Goal: Book appointment/travel/reservation

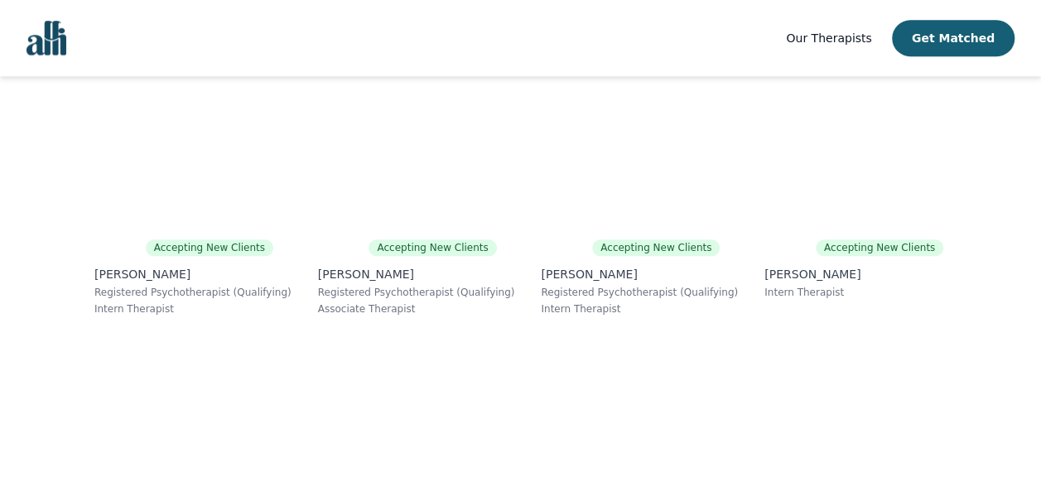
scroll to position [580, 0]
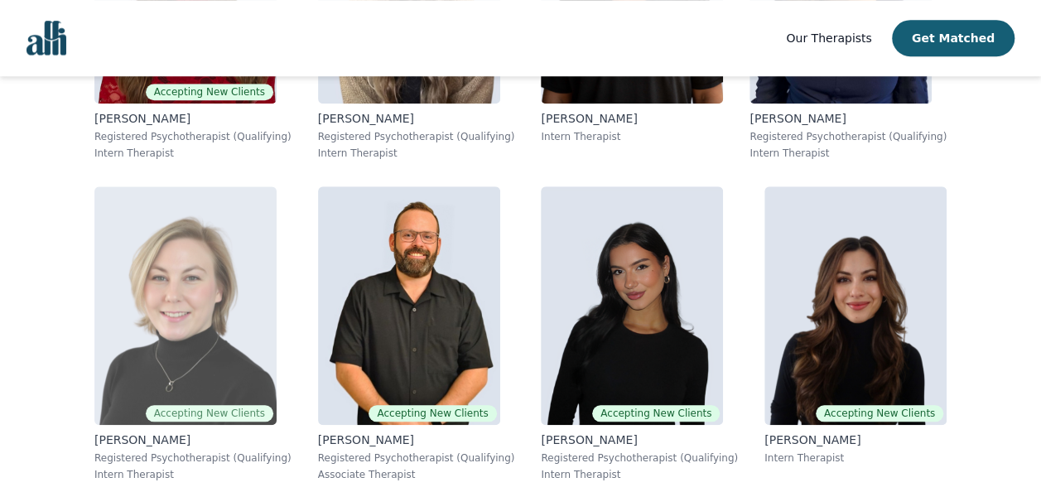
click at [214, 318] on img at bounding box center [185, 305] width 182 height 239
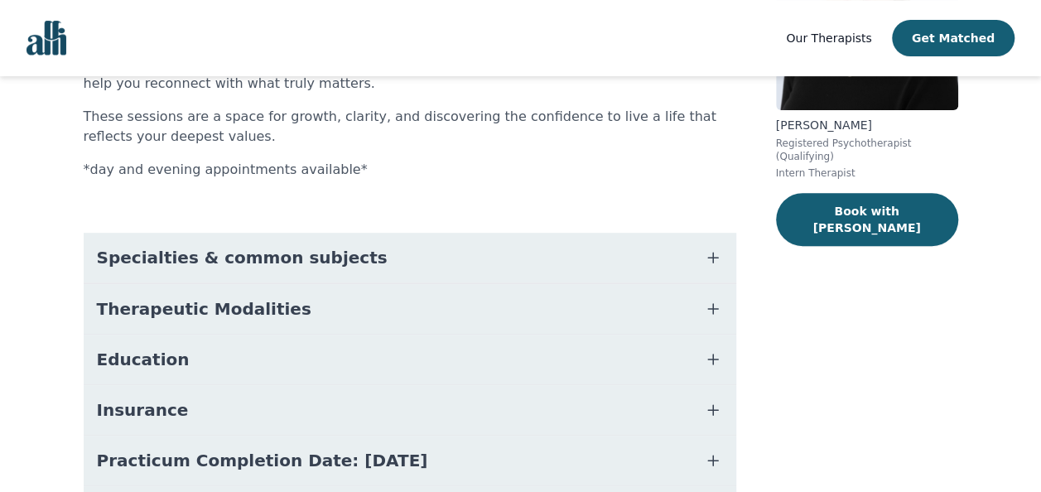
scroll to position [248, 0]
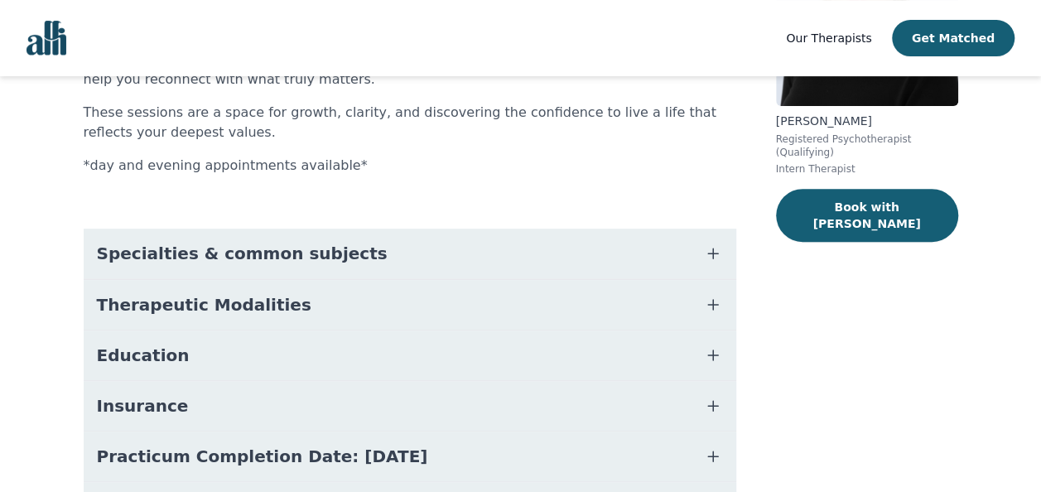
click at [687, 257] on button "Specialties & common subjects" at bounding box center [410, 254] width 653 height 50
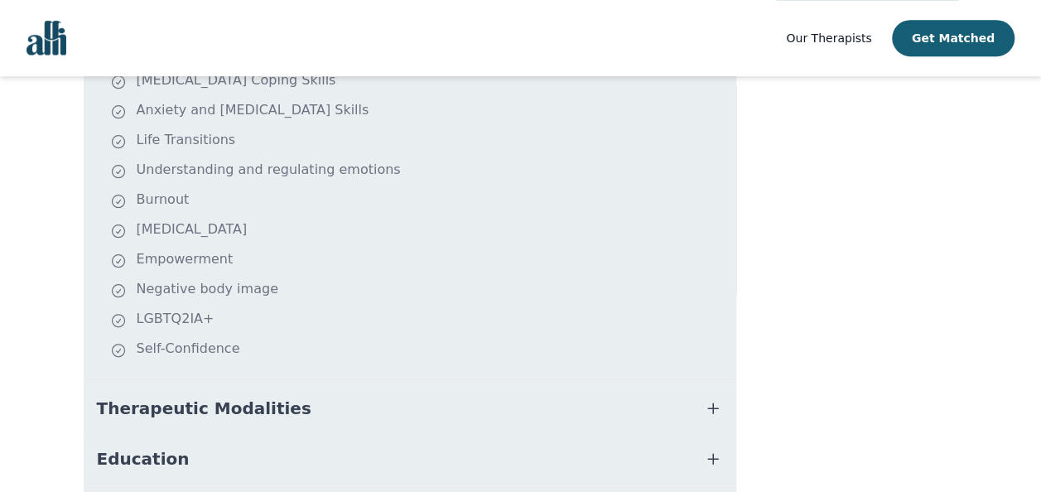
scroll to position [497, 0]
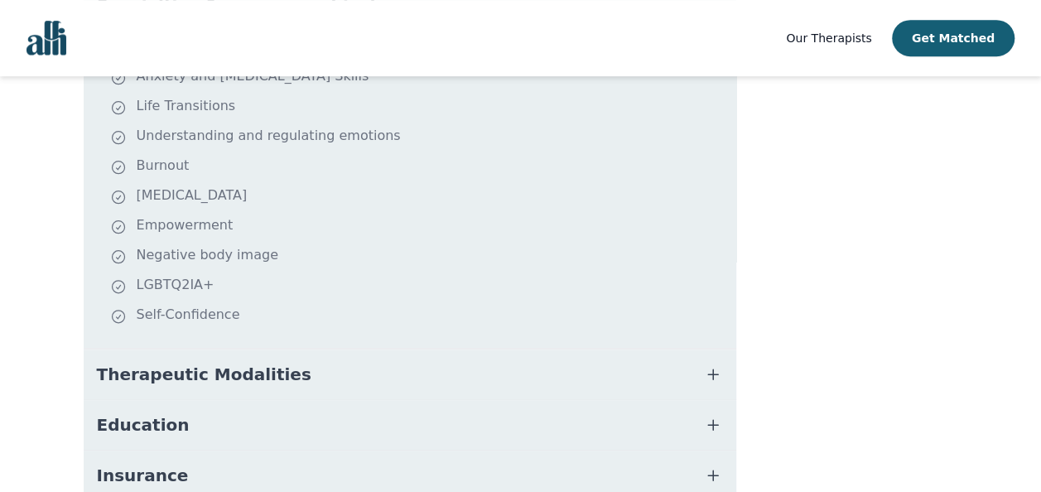
click at [710, 370] on icon "button" at bounding box center [713, 374] width 20 height 20
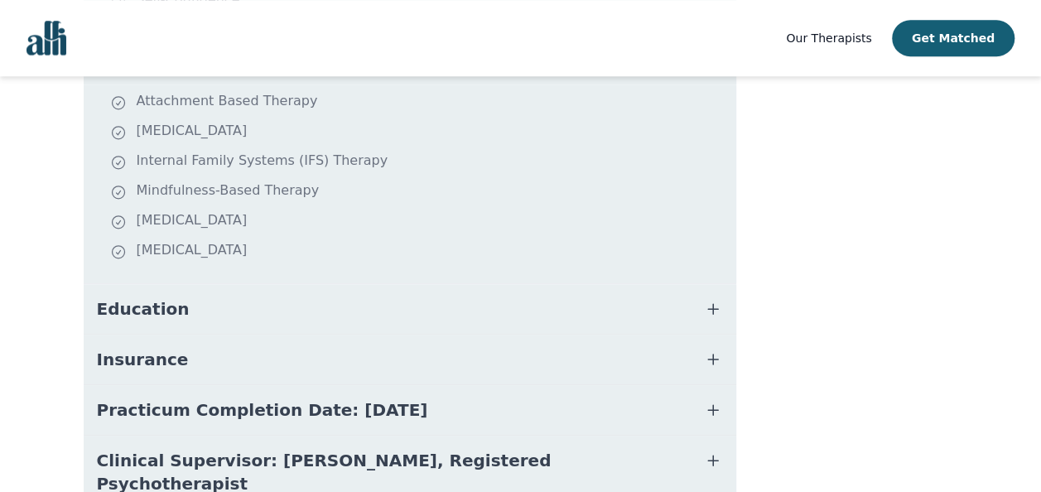
scroll to position [828, 0]
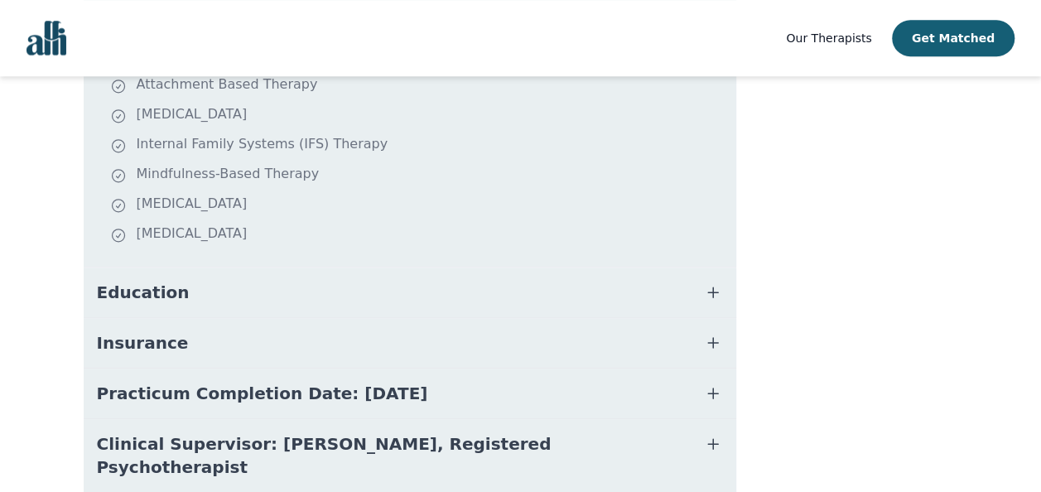
click at [716, 284] on icon "button" at bounding box center [713, 292] width 20 height 20
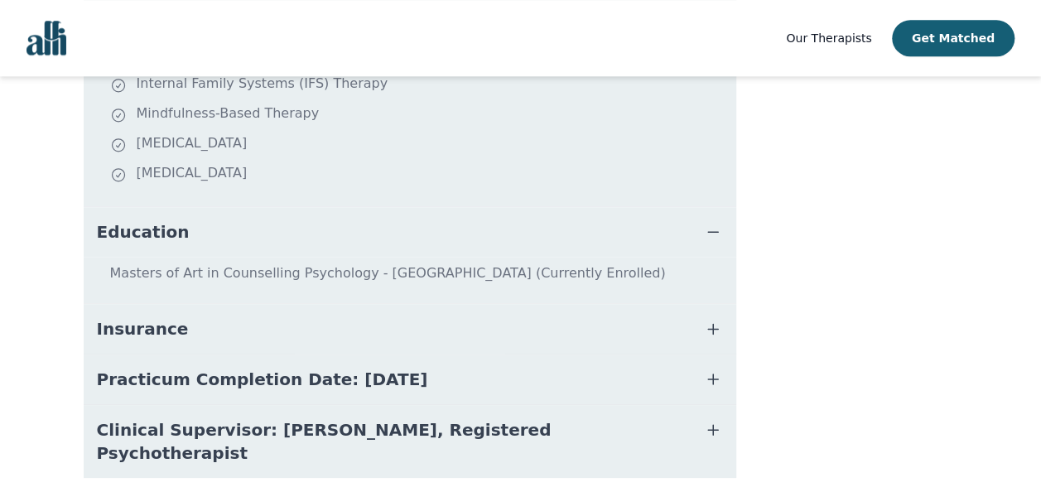
scroll to position [911, 0]
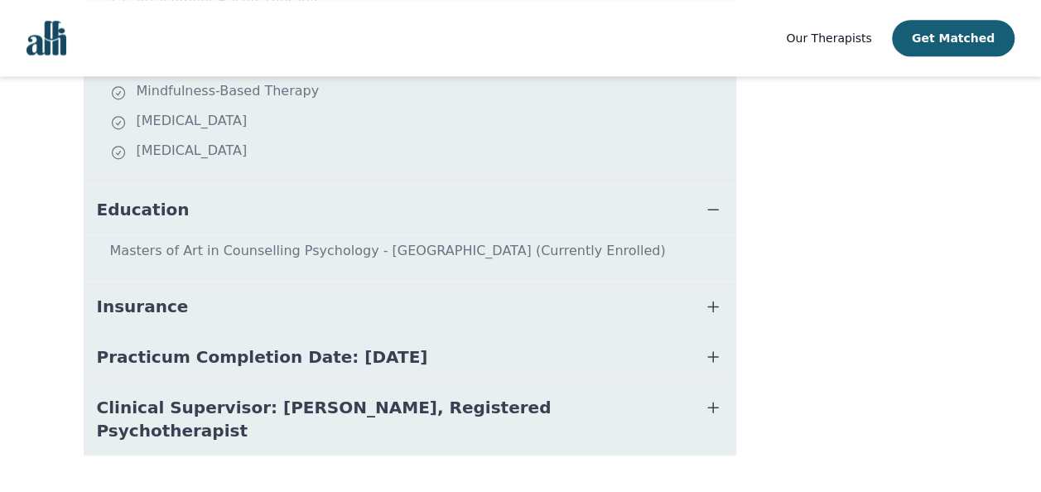
click at [707, 307] on icon "button" at bounding box center [713, 307] width 20 height 20
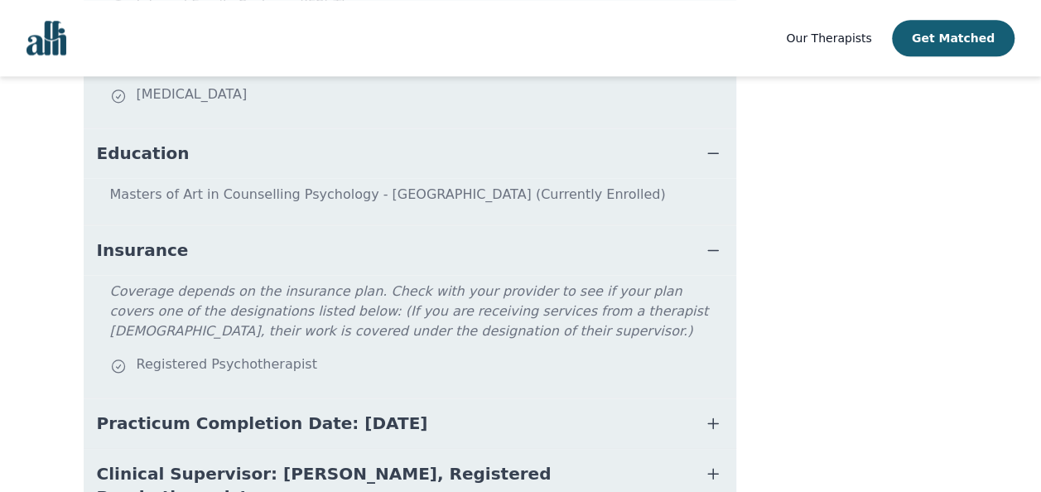
scroll to position [994, 0]
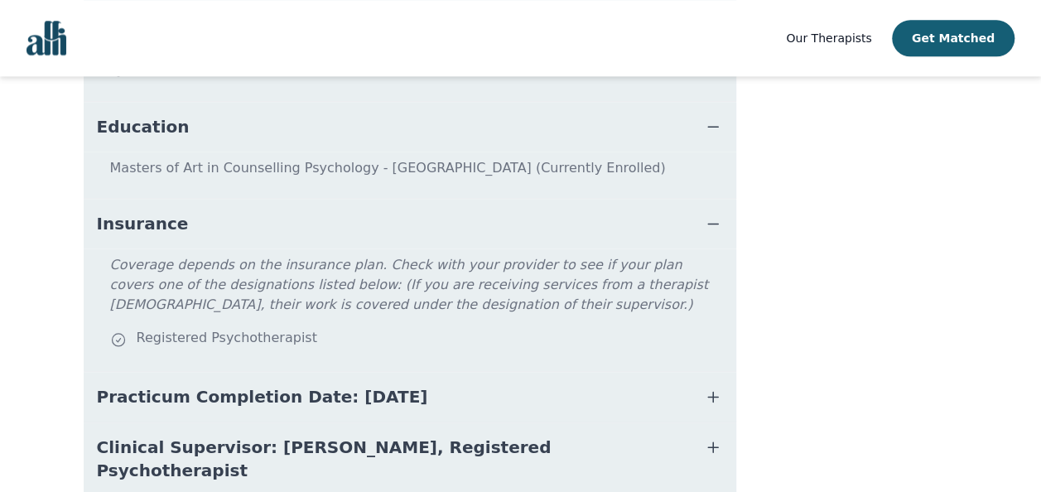
click at [712, 392] on icon "button" at bounding box center [713, 397] width 10 height 10
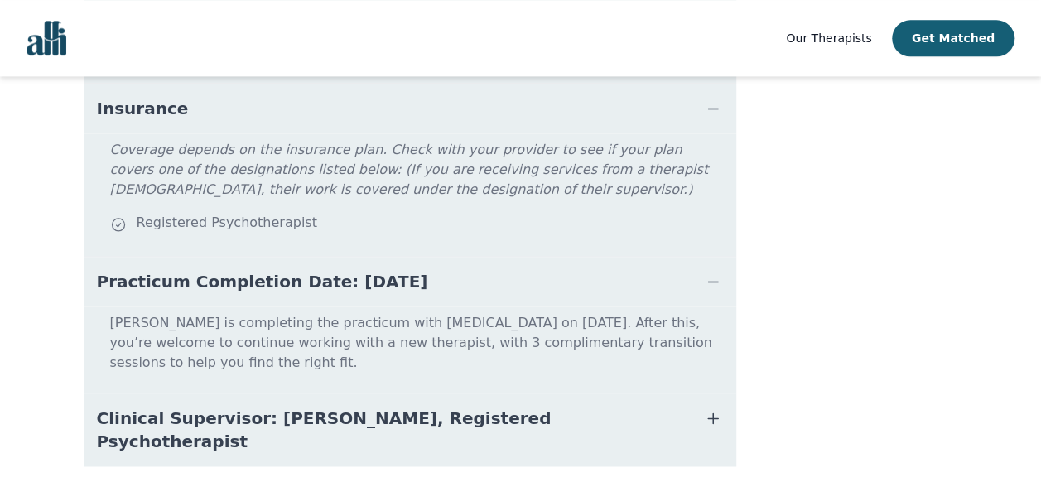
scroll to position [1118, 0]
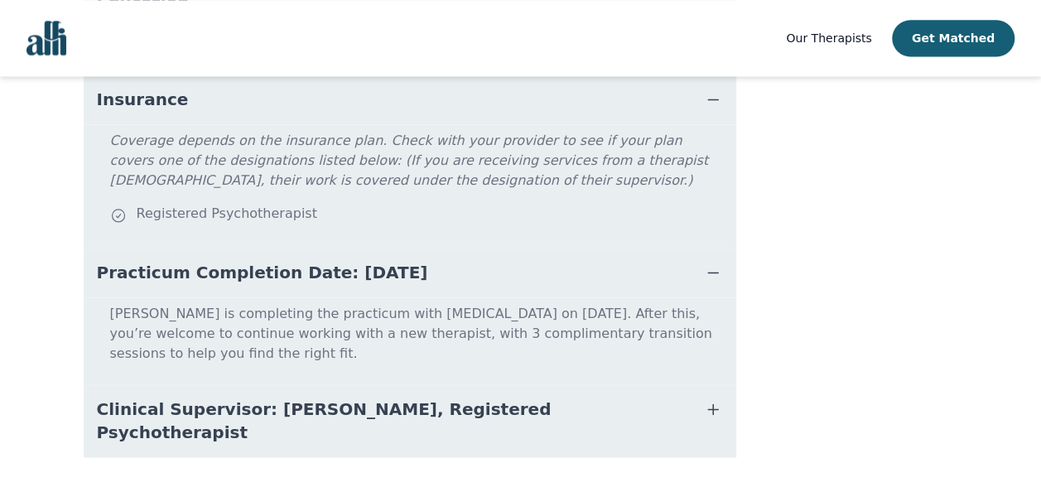
click at [702, 384] on button "Clinical Supervisor: [PERSON_NAME], Registered Psychotherapist" at bounding box center [410, 420] width 653 height 73
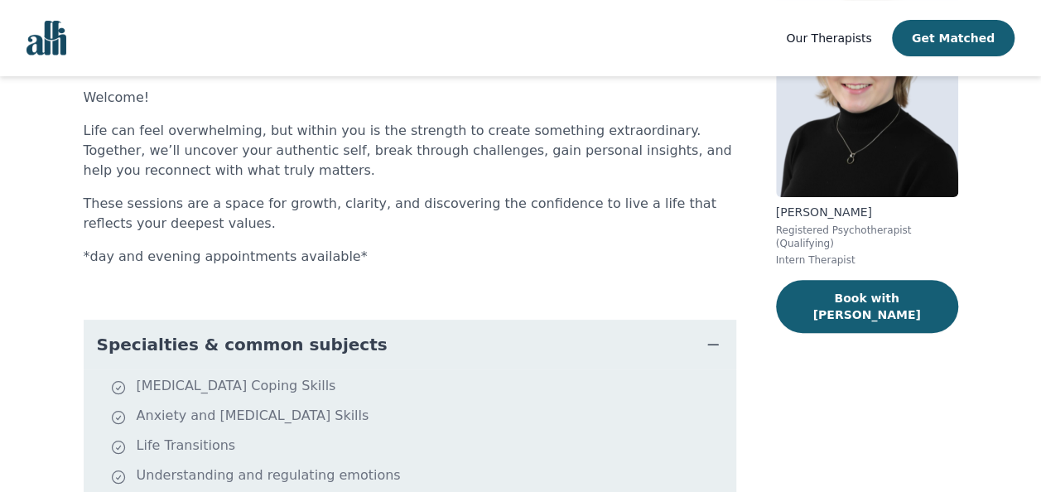
scroll to position [0, 0]
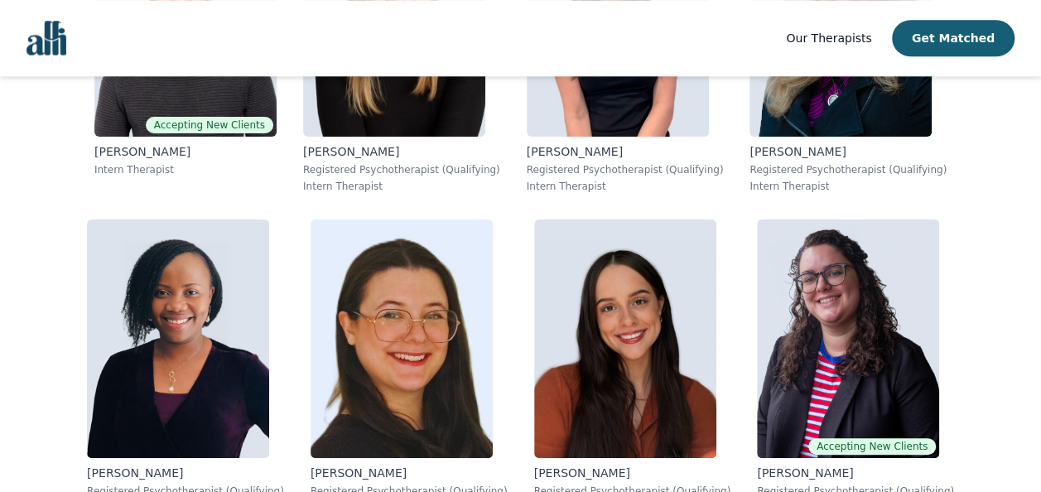
scroll to position [10022, 0]
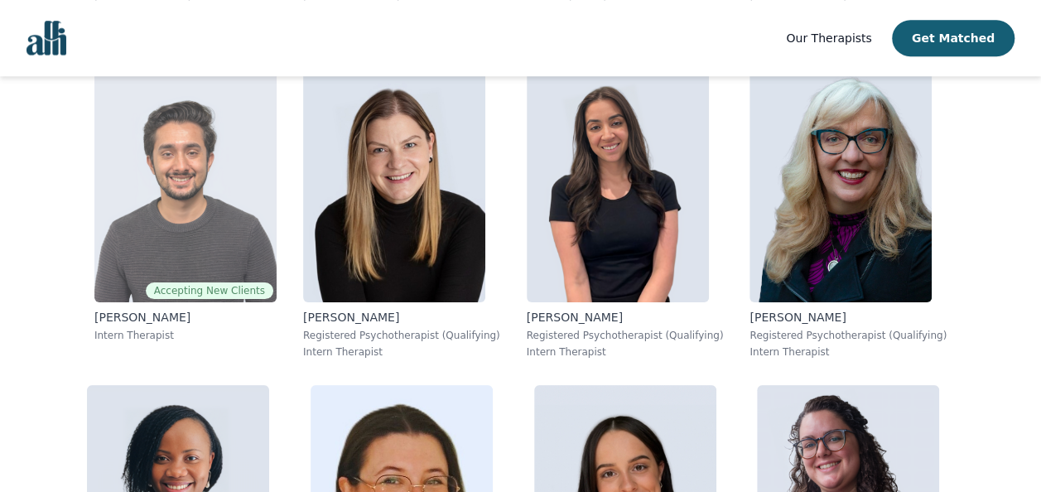
click at [186, 207] on img at bounding box center [185, 183] width 182 height 239
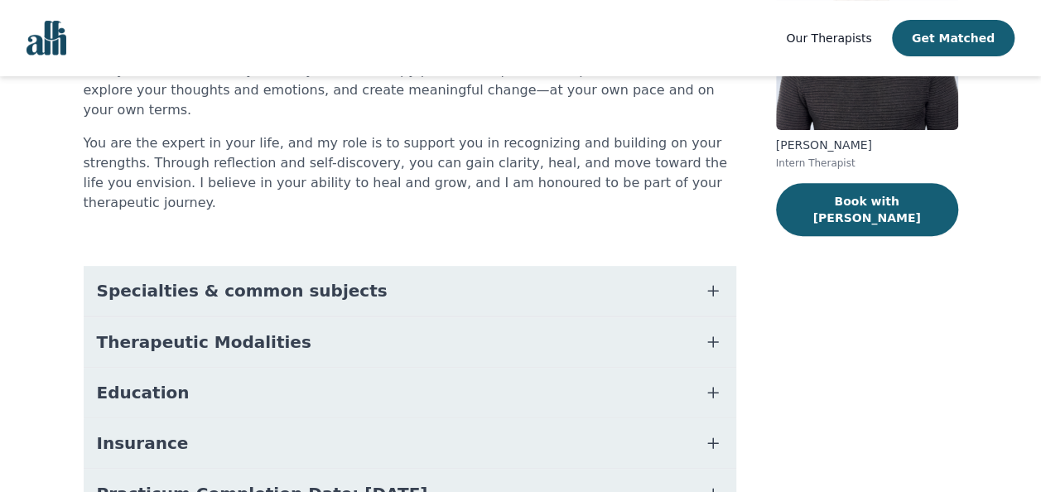
scroll to position [248, 0]
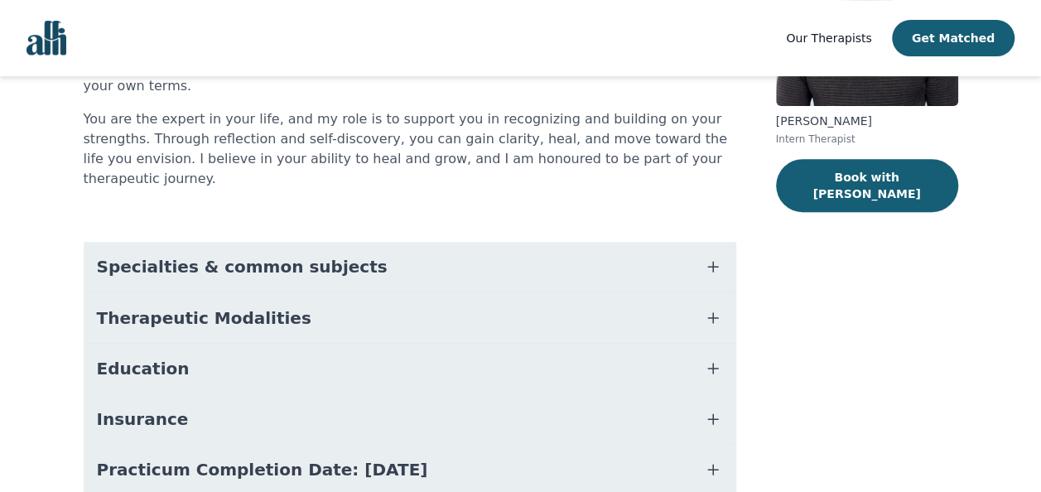
click at [586, 242] on button "Specialties & common subjects" at bounding box center [410, 267] width 653 height 50
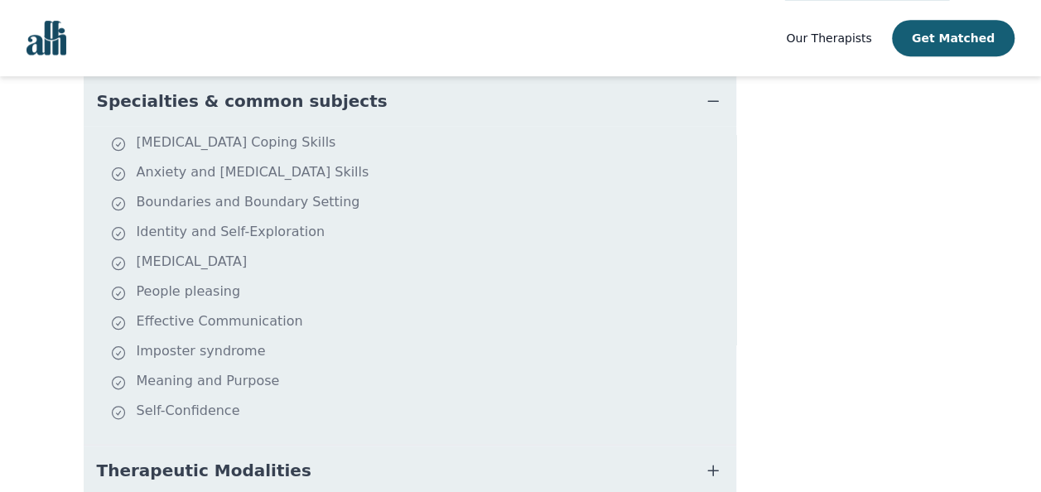
scroll to position [497, 0]
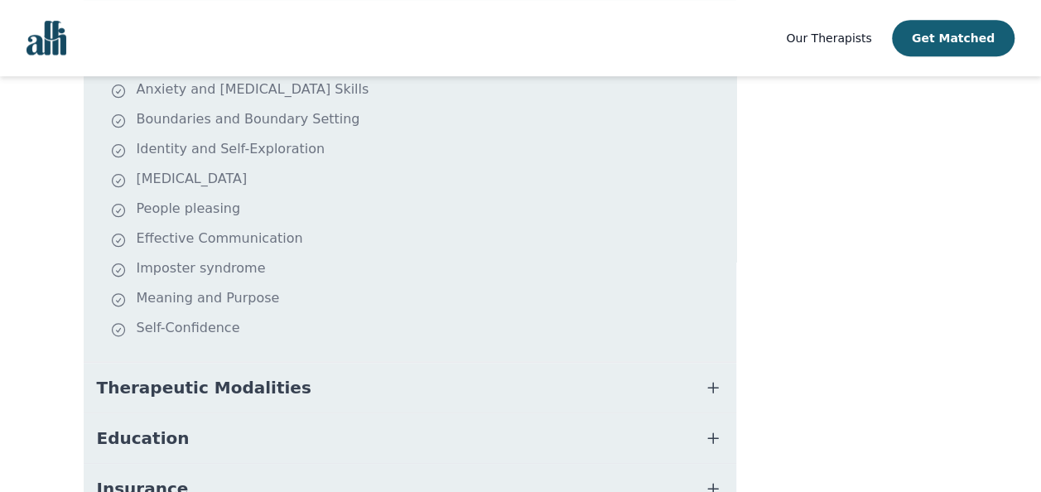
click at [605, 363] on button "Therapeutic Modalities" at bounding box center [410, 388] width 653 height 50
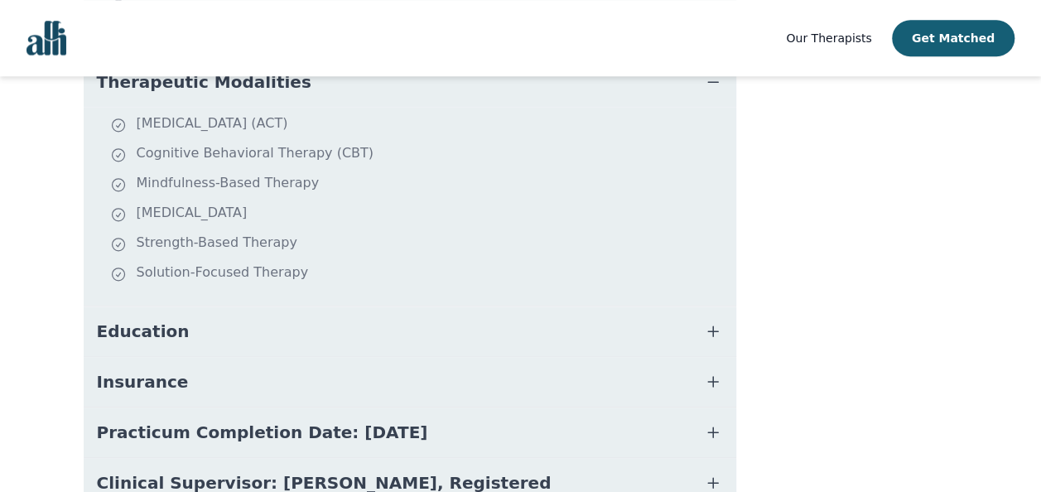
scroll to position [828, 0]
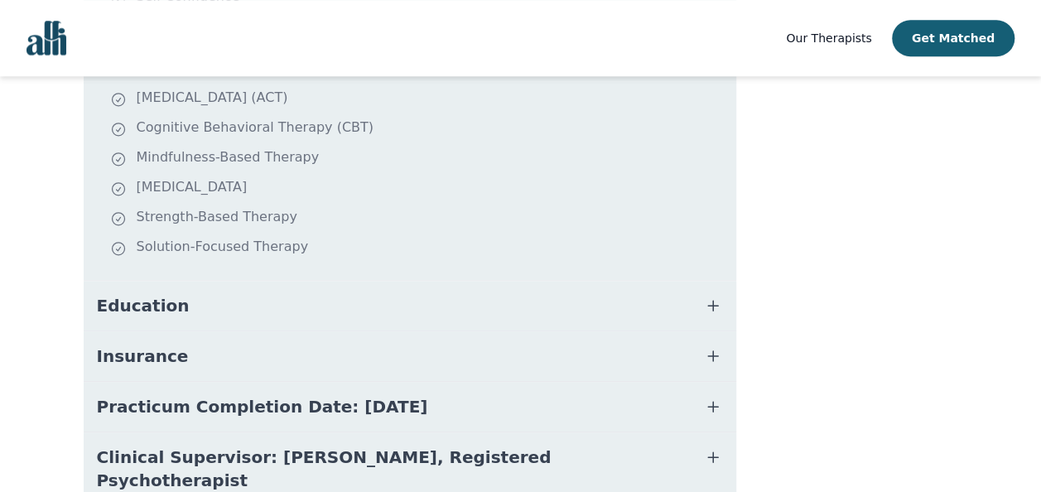
click at [600, 281] on button "Education" at bounding box center [410, 306] width 653 height 50
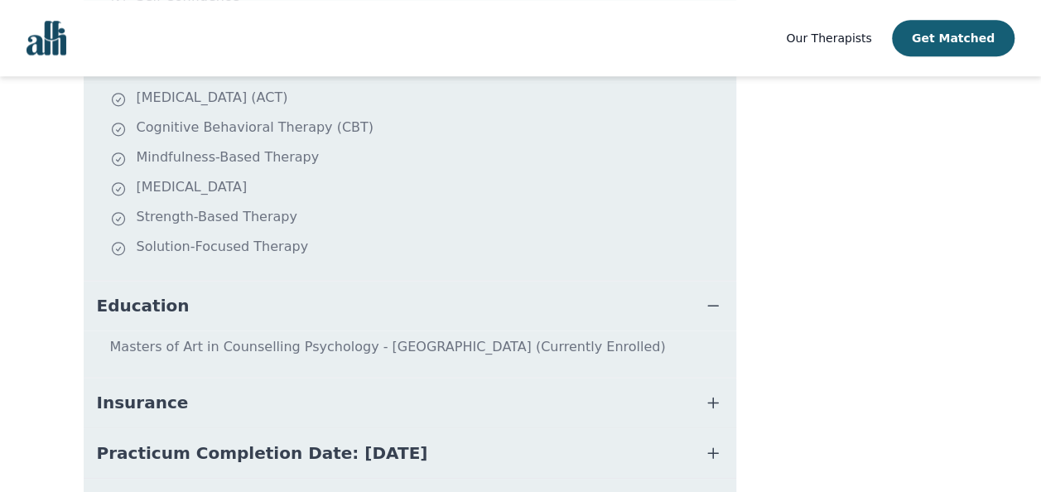
scroll to position [903, 0]
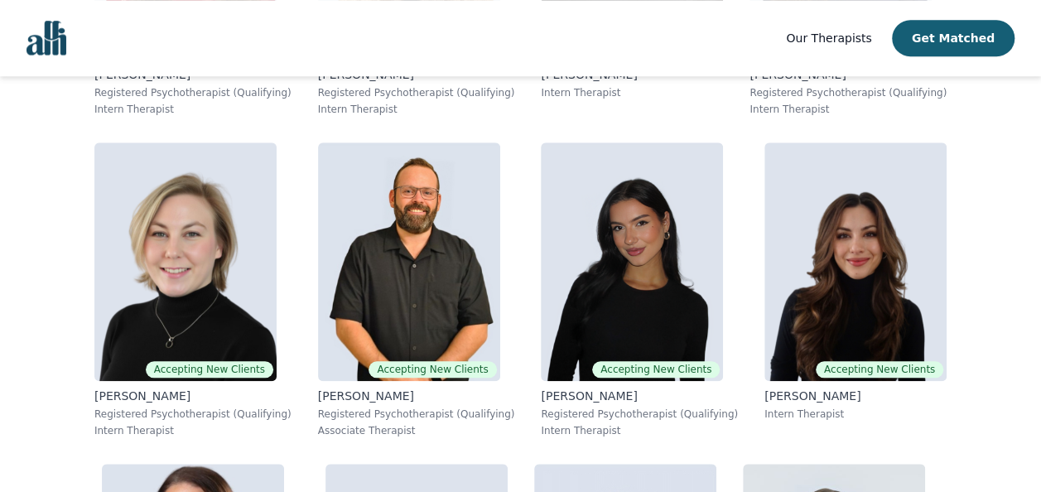
scroll to position [599, 0]
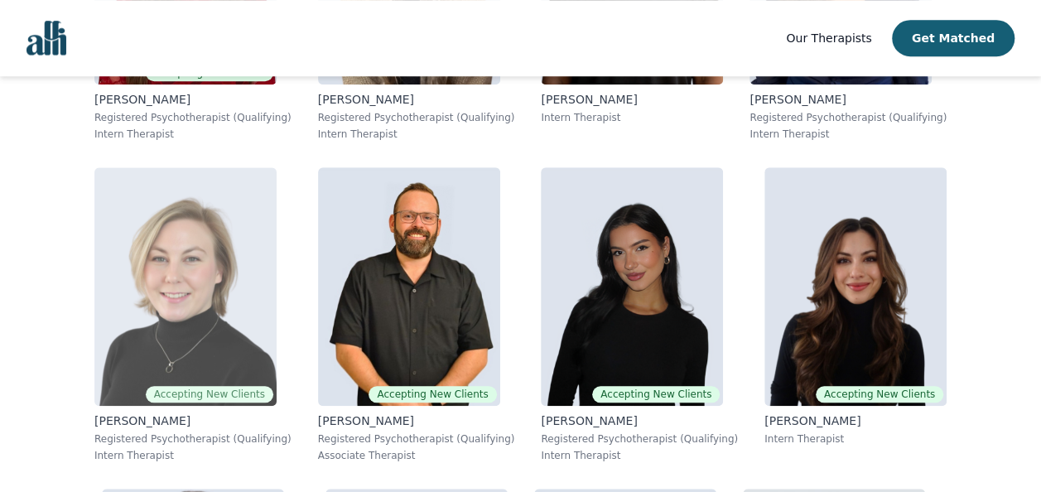
click at [209, 311] on img at bounding box center [185, 286] width 182 height 239
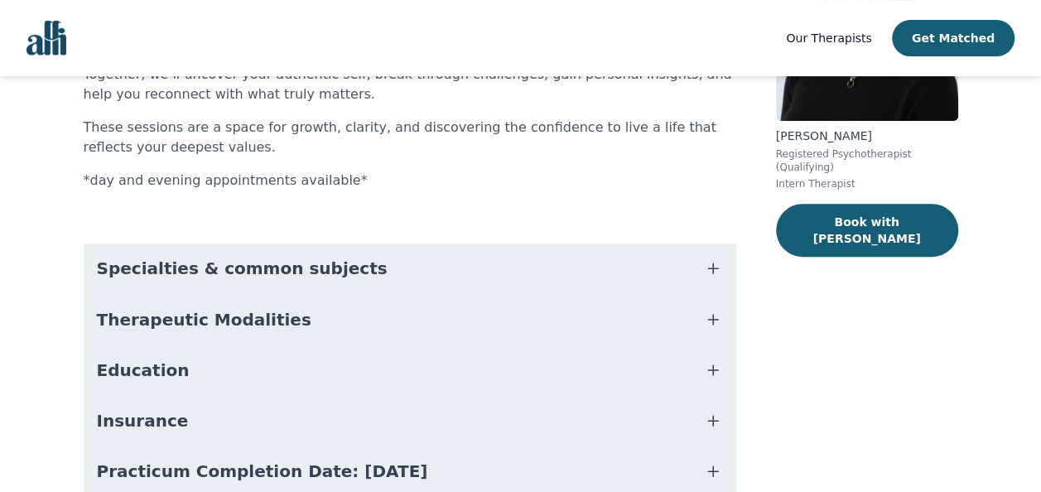
scroll to position [248, 0]
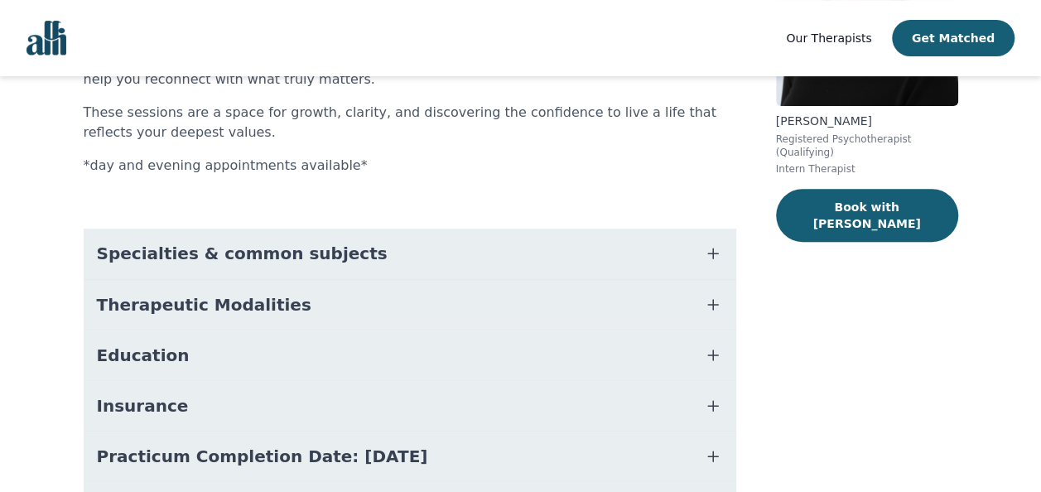
click at [703, 248] on icon "button" at bounding box center [713, 254] width 20 height 20
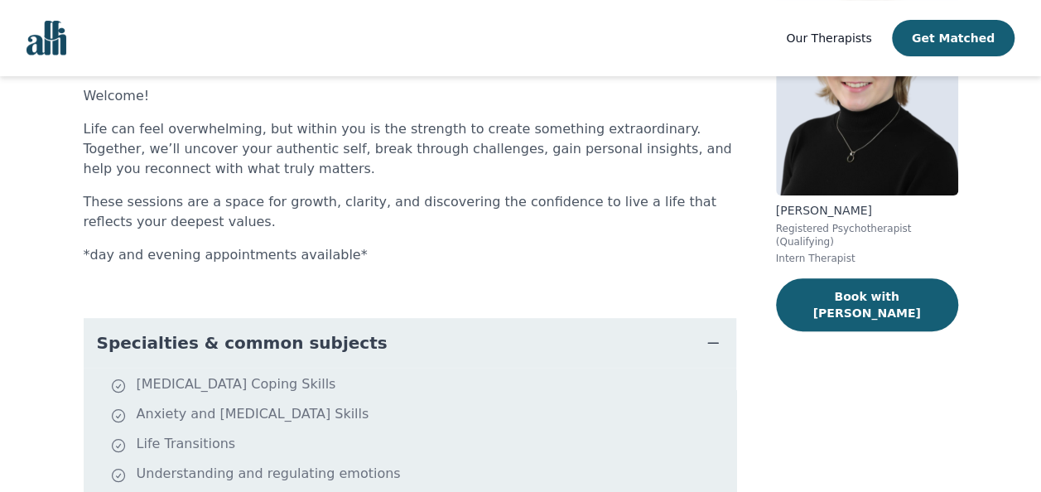
scroll to position [0, 0]
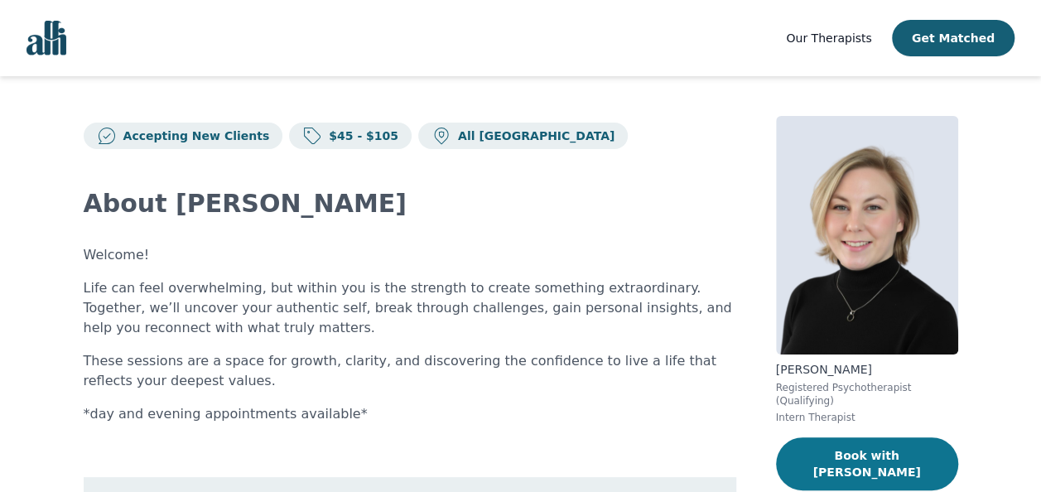
click at [858, 442] on button "Book with [PERSON_NAME]" at bounding box center [867, 463] width 182 height 53
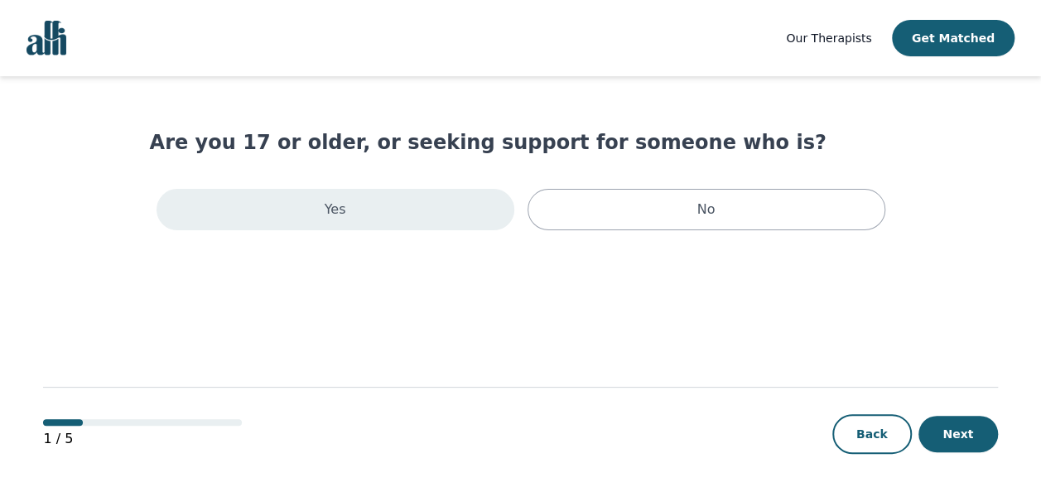
click at [336, 205] on p "Yes" at bounding box center [336, 210] width 22 height 20
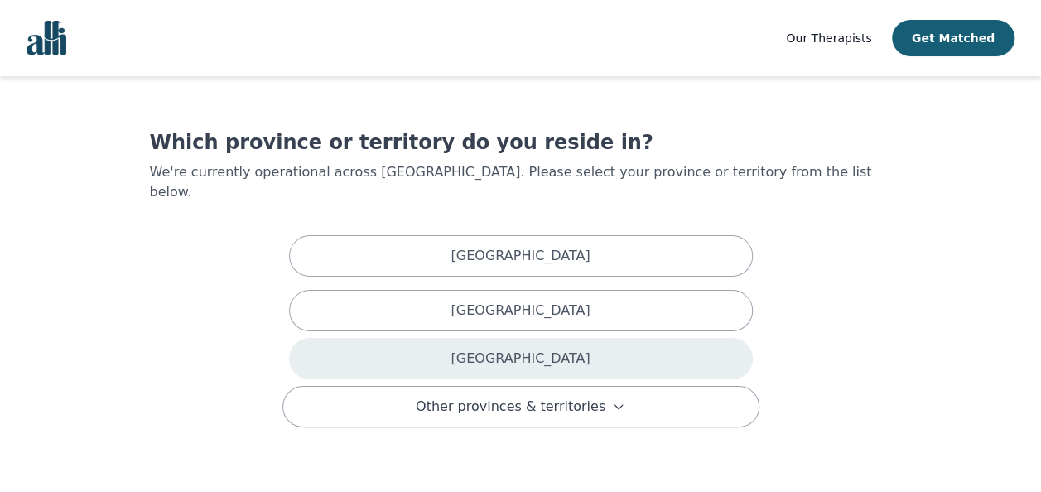
click at [510, 349] on p "[GEOGRAPHIC_DATA]" at bounding box center [520, 359] width 139 height 20
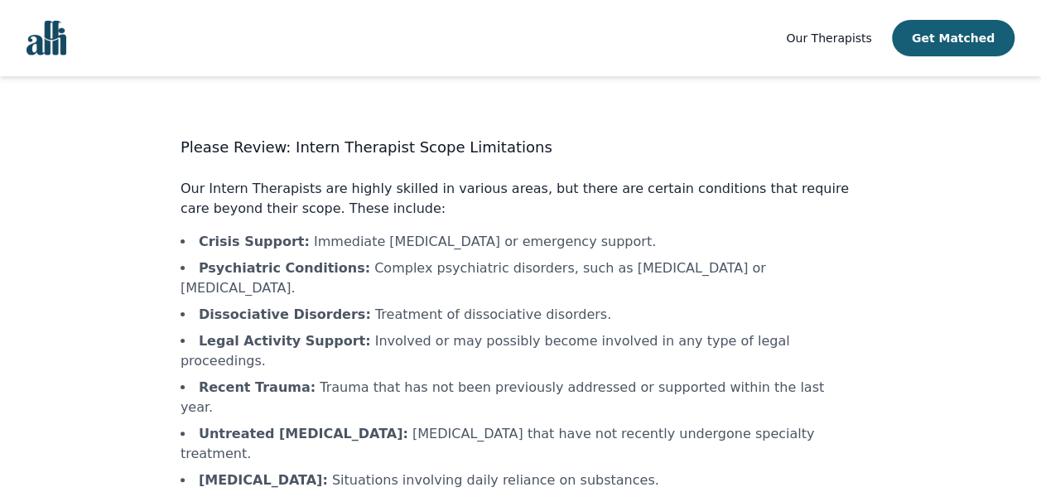
scroll to position [78, 0]
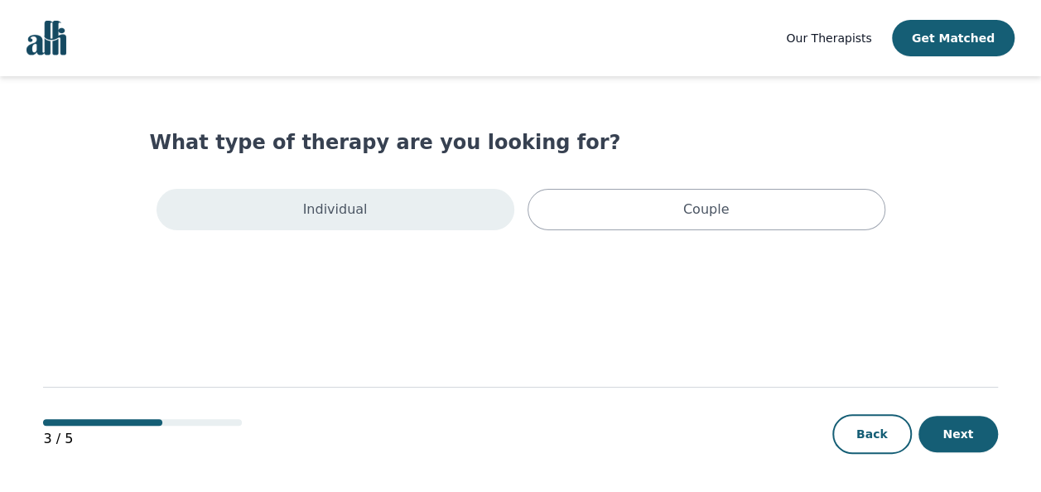
click at [431, 196] on div "Individual" at bounding box center [336, 209] width 358 height 41
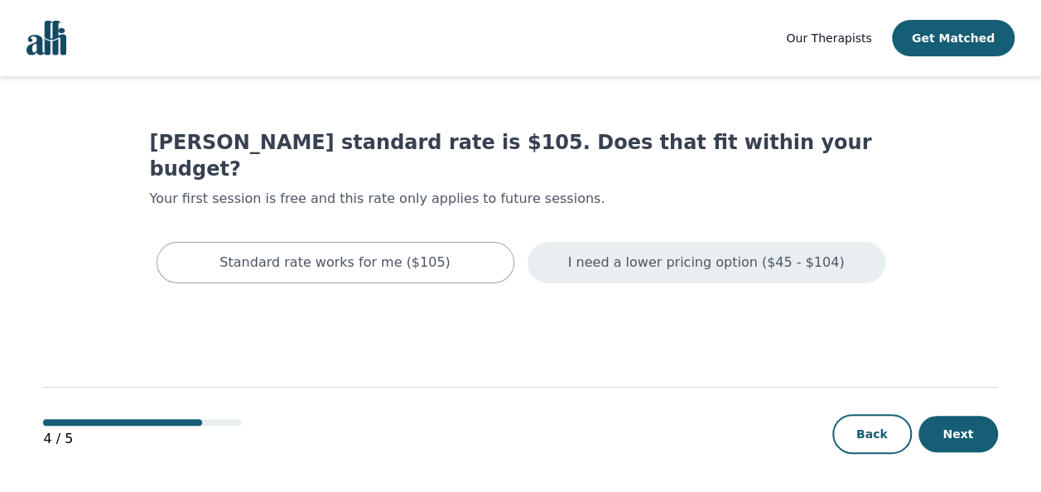
click at [747, 253] on p "I need a lower pricing option ($45 - $104)" at bounding box center [706, 263] width 277 height 20
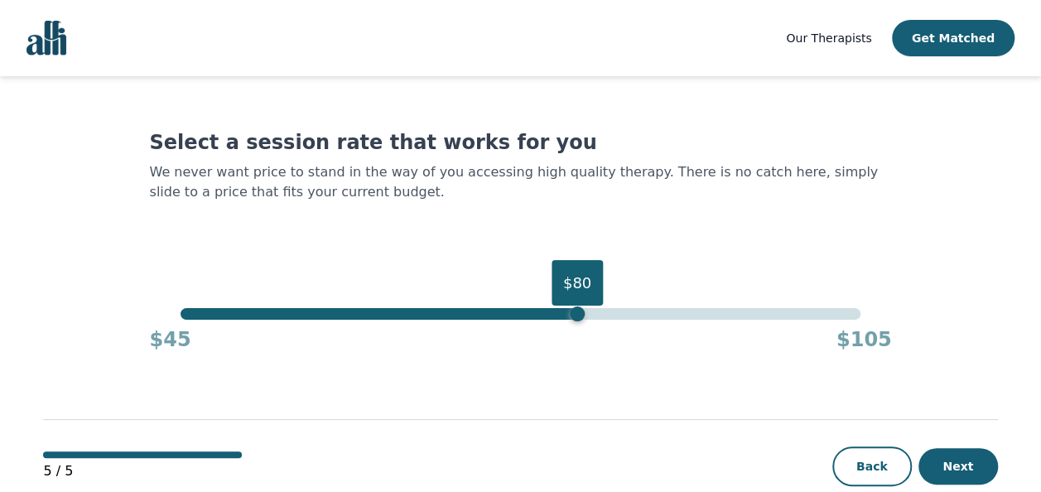
drag, startPoint x: 864, startPoint y: 316, endPoint x: 577, endPoint y: 316, distance: 286.6
click at [577, 316] on div "$80" at bounding box center [577, 313] width 15 height 15
drag, startPoint x: 581, startPoint y: 315, endPoint x: 533, endPoint y: 319, distance: 48.2
click at [533, 319] on div "$76" at bounding box center [531, 313] width 15 height 15
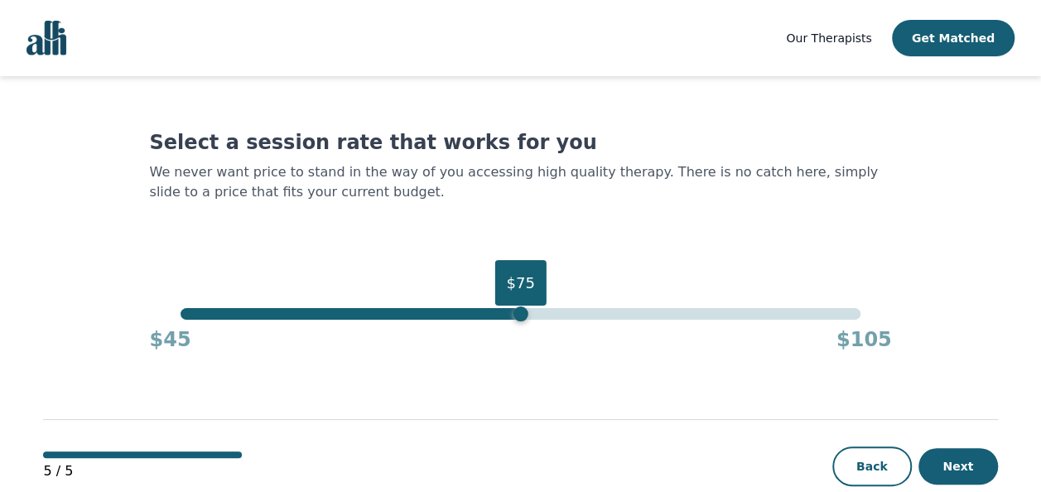
drag, startPoint x: 534, startPoint y: 314, endPoint x: 526, endPoint y: 316, distance: 8.6
click at [526, 316] on div "$75" at bounding box center [520, 313] width 15 height 15
click at [650, 398] on div "5 / 5 Back Next" at bounding box center [520, 439] width 954 height 173
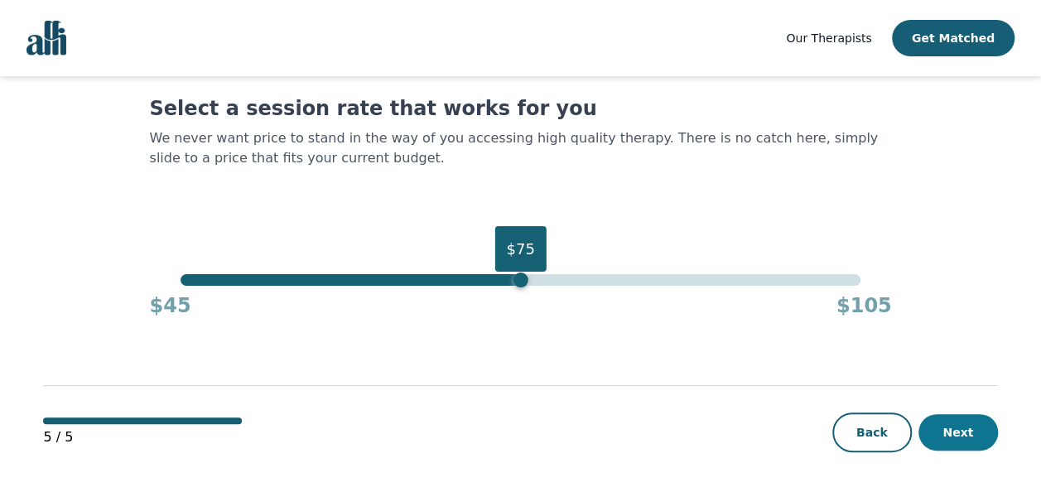
click at [966, 427] on button "Next" at bounding box center [959, 432] width 80 height 36
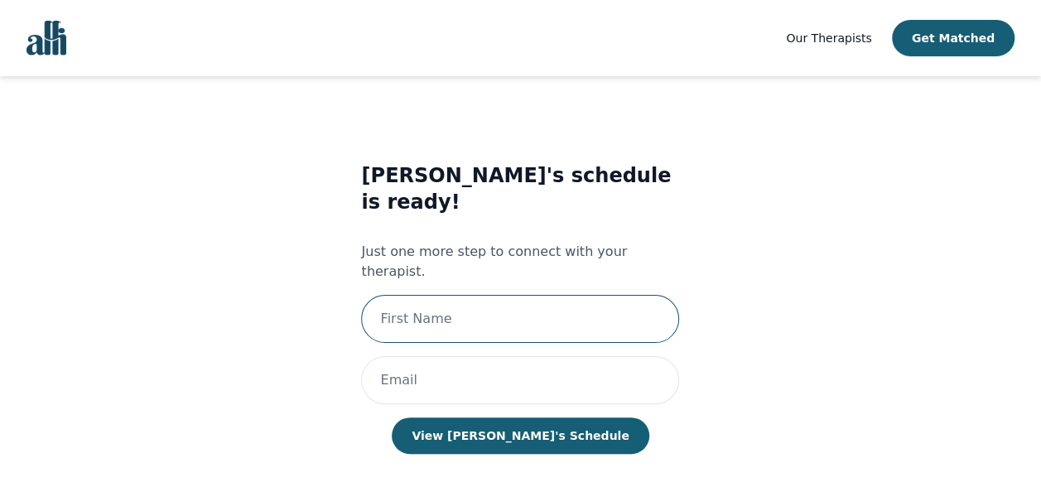
click at [583, 295] on input "text" at bounding box center [520, 319] width 318 height 48
type input "[PERSON_NAME]"
type input "[EMAIL_ADDRESS][DOMAIN_NAME]"
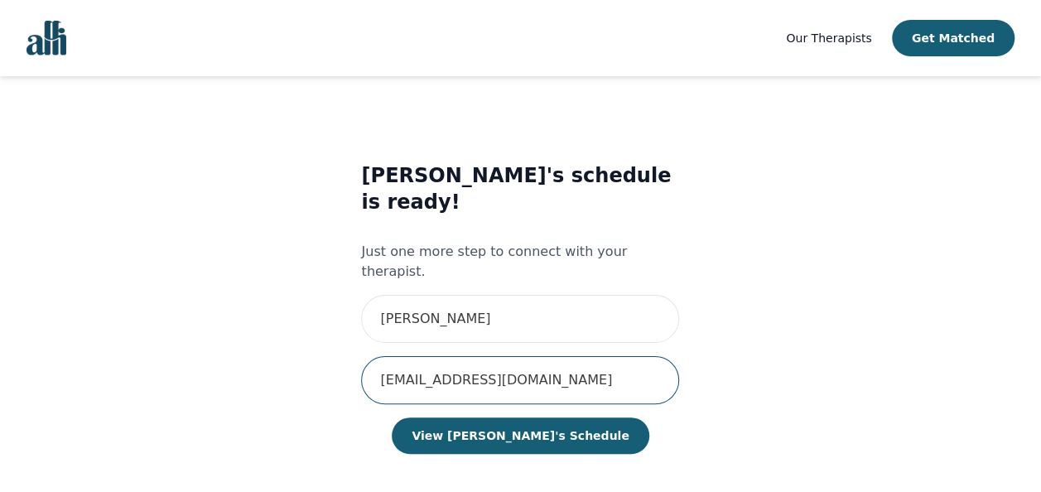
drag, startPoint x: 623, startPoint y: 344, endPoint x: 330, endPoint y: 343, distance: 293.2
click at [330, 343] on div "[PERSON_NAME]'s schedule is ready! Just one more step to connect with your ther…" at bounding box center [521, 325] width 680 height 378
click at [580, 356] on input "email" at bounding box center [520, 380] width 318 height 48
type input "[EMAIL_ADDRESS][DOMAIN_NAME]"
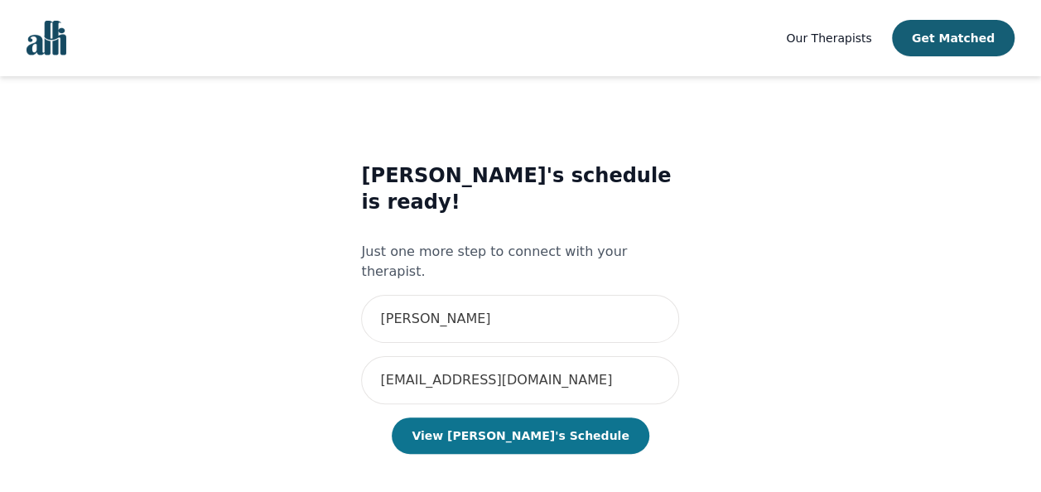
click at [545, 417] on button "View [PERSON_NAME]'s Schedule" at bounding box center [520, 435] width 257 height 36
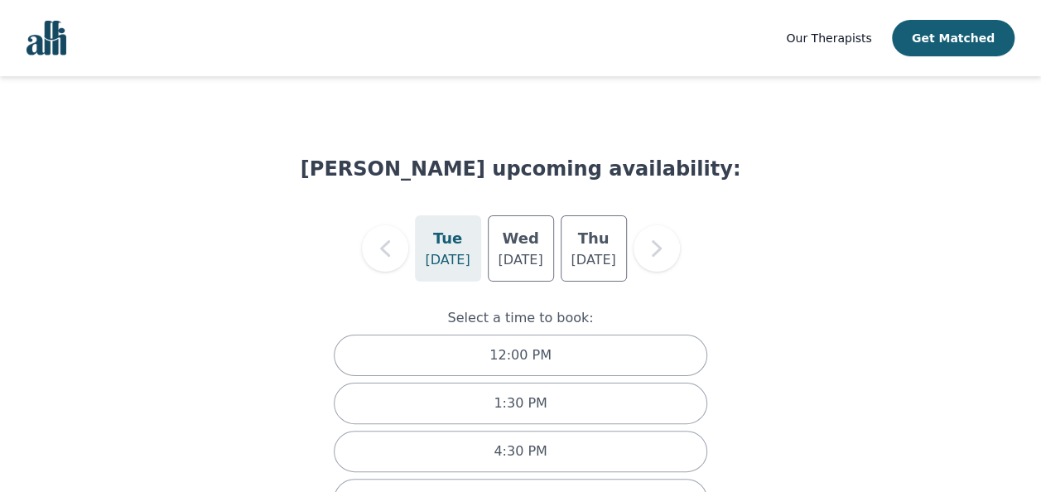
scroll to position [59, 0]
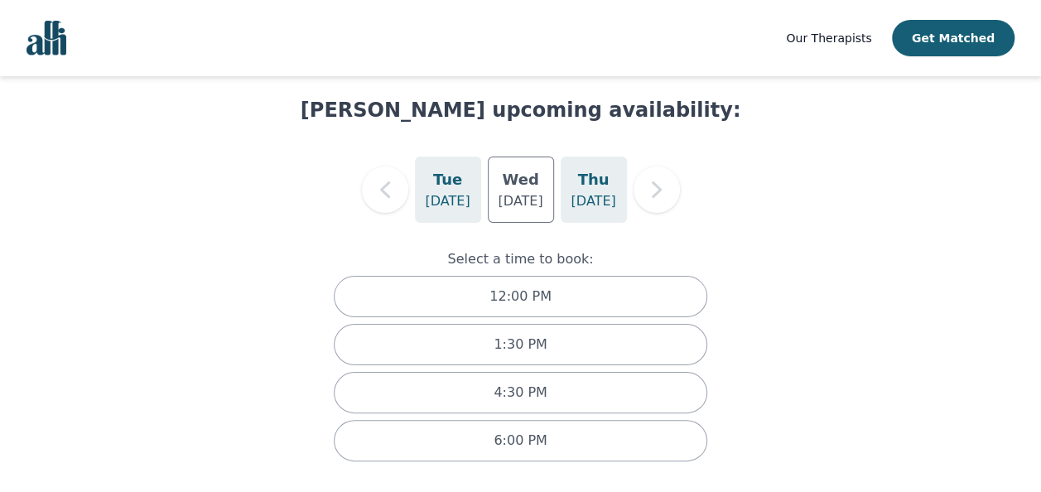
click at [610, 200] on div "[DATE]" at bounding box center [594, 190] width 66 height 66
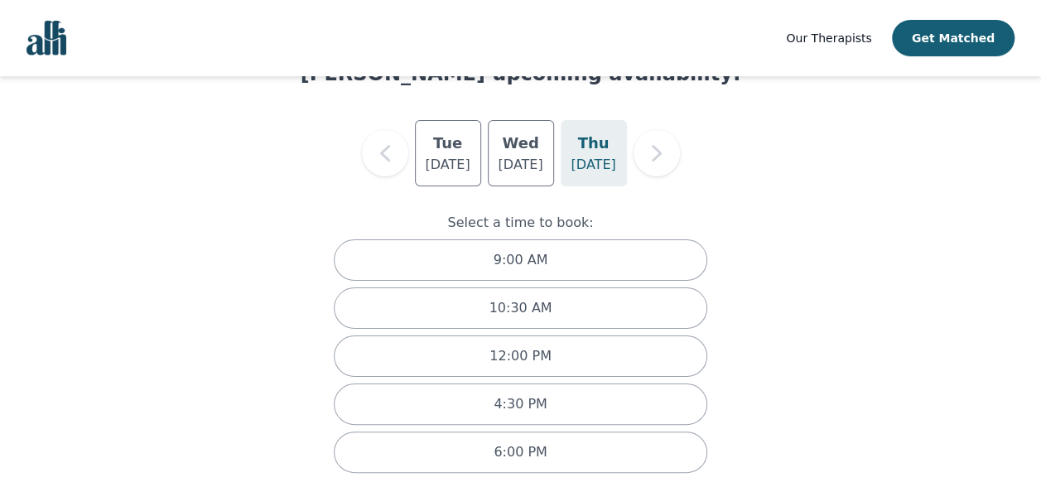
scroll to position [106, 0]
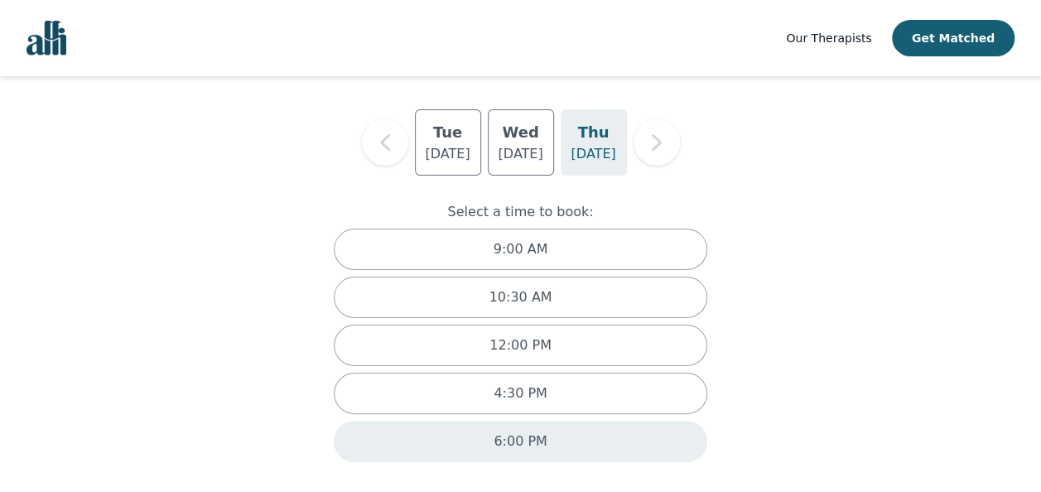
click at [622, 441] on div "6:00 PM" at bounding box center [521, 441] width 374 height 41
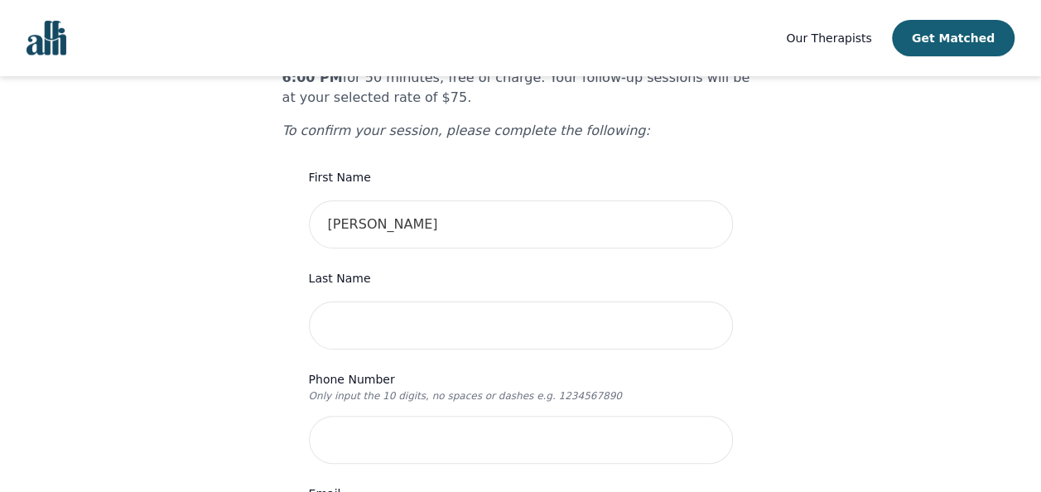
scroll to position [166, 0]
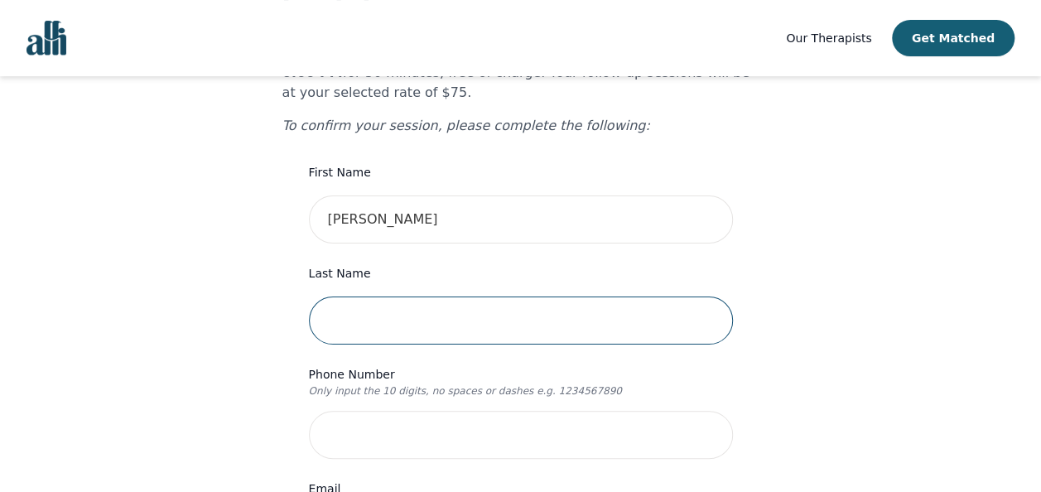
click at [467, 297] on input "text" at bounding box center [521, 321] width 424 height 48
type input "[PERSON_NAME]"
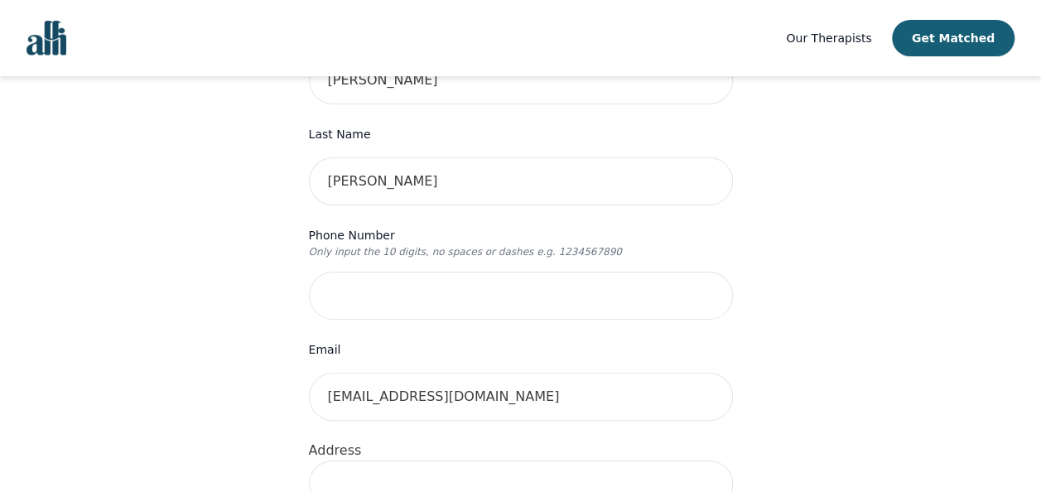
scroll to position [331, 0]
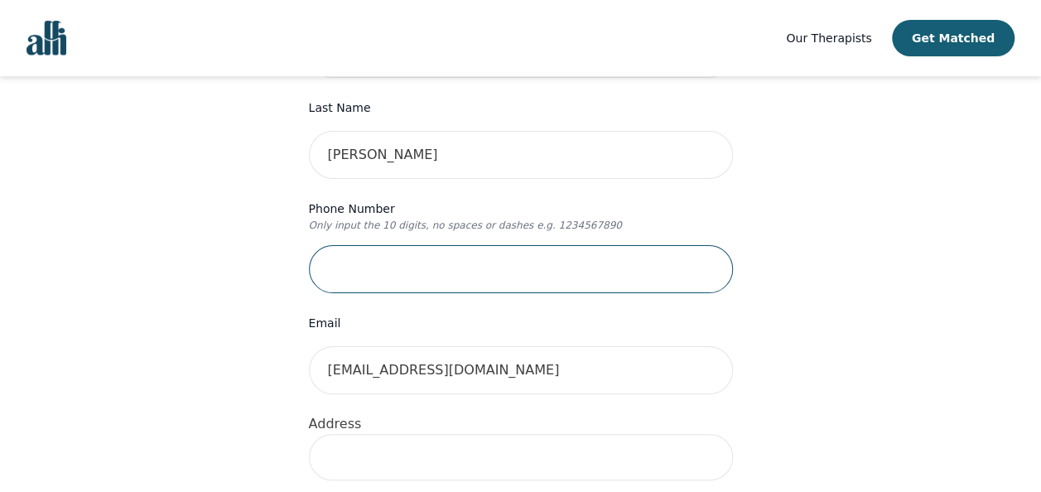
click at [380, 245] on input "tel" at bounding box center [521, 269] width 424 height 48
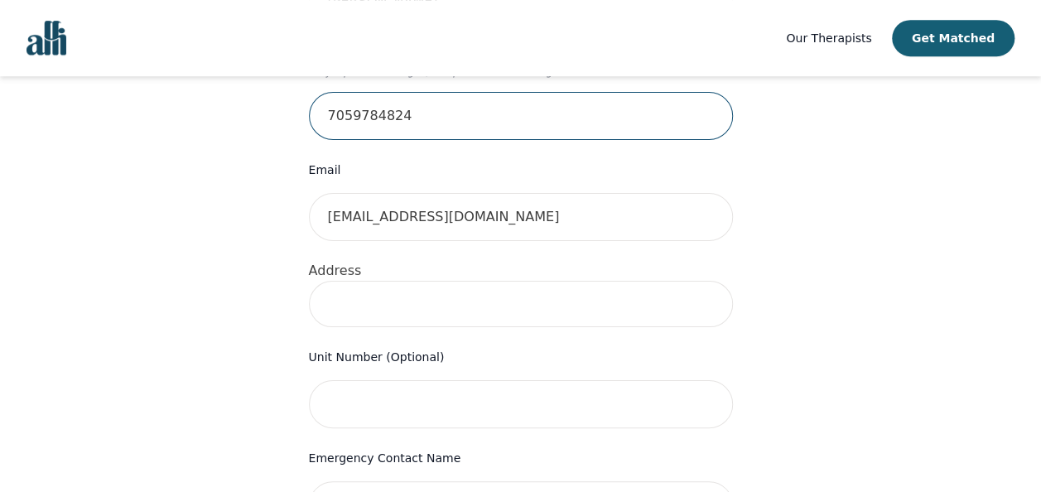
scroll to position [497, 0]
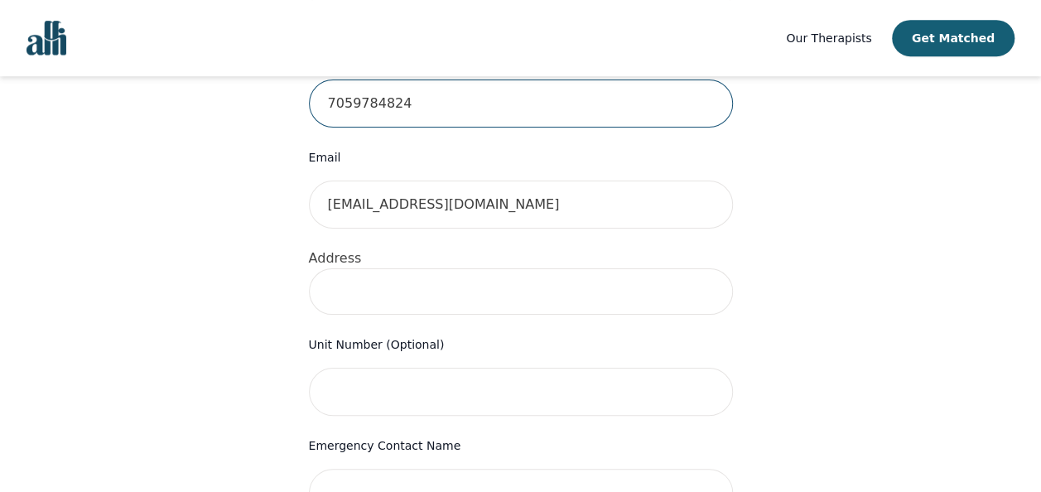
type input "7059784824"
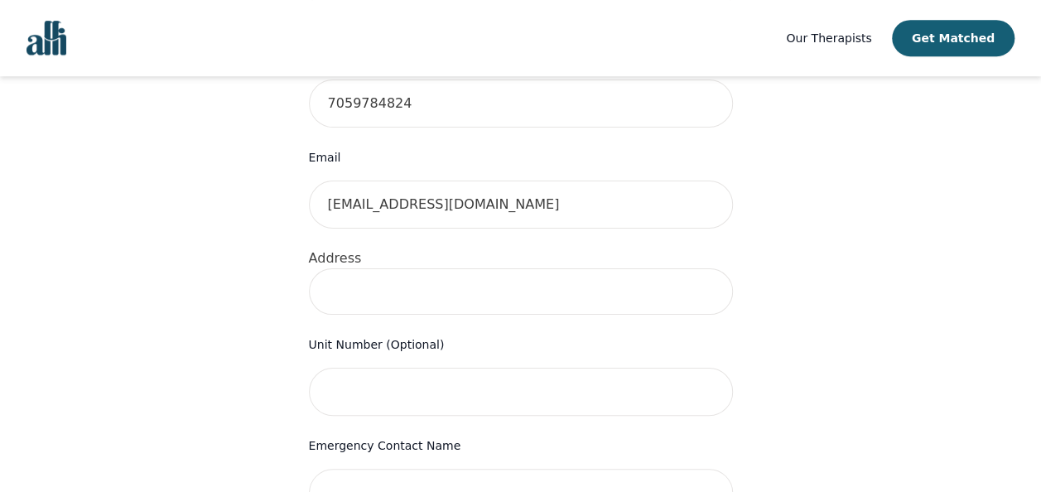
click at [435, 268] on input at bounding box center [521, 291] width 424 height 46
type input "[STREET_ADDRESS]"
type input "[GEOGRAPHIC_DATA] - [GEOGRAPHIC_DATA]"
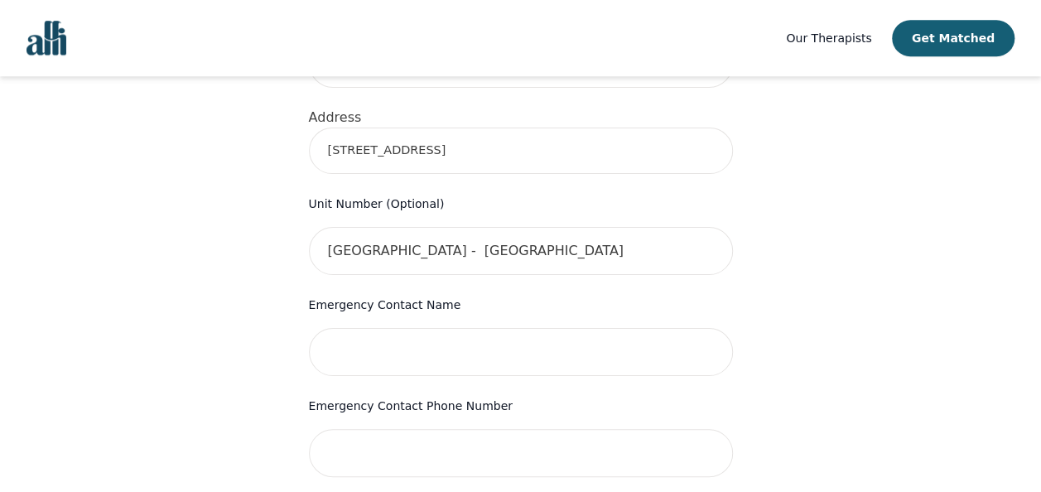
scroll to position [663, 0]
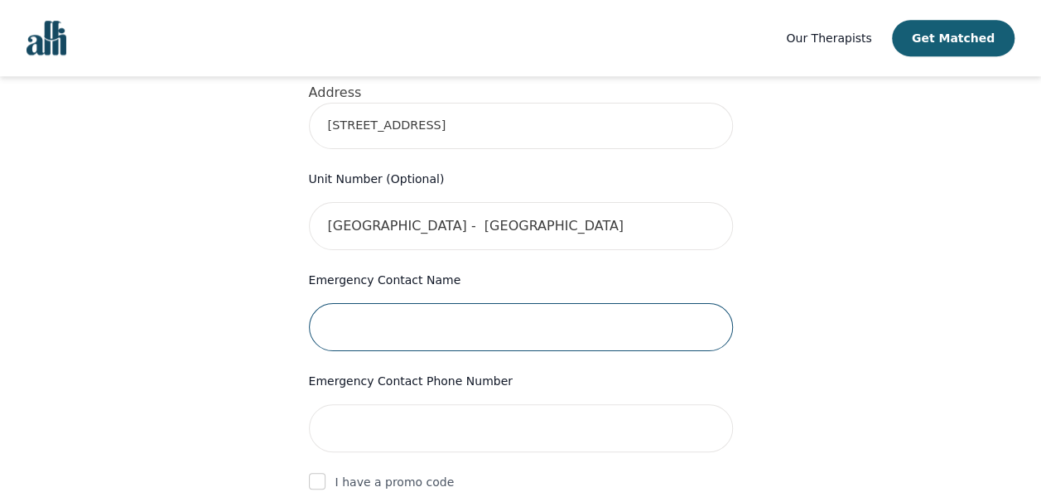
click at [456, 303] on input "text" at bounding box center [521, 327] width 424 height 48
type input "[PERSON_NAME]"
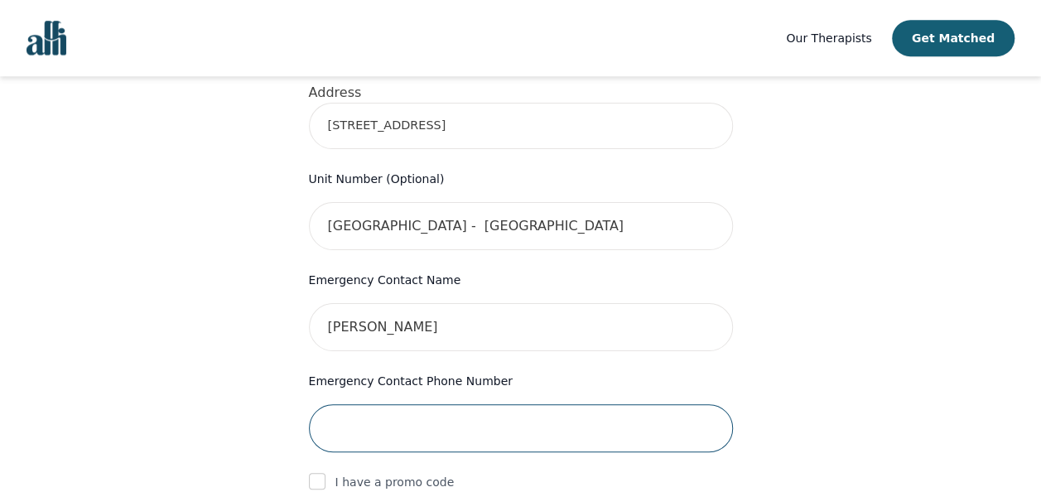
click at [476, 404] on input "tel" at bounding box center [521, 428] width 424 height 48
type input "7059780671"
click at [947, 328] on div "Your therapy journey is about to begin! Your initial assessment session with [P…" at bounding box center [520, 157] width 1001 height 1486
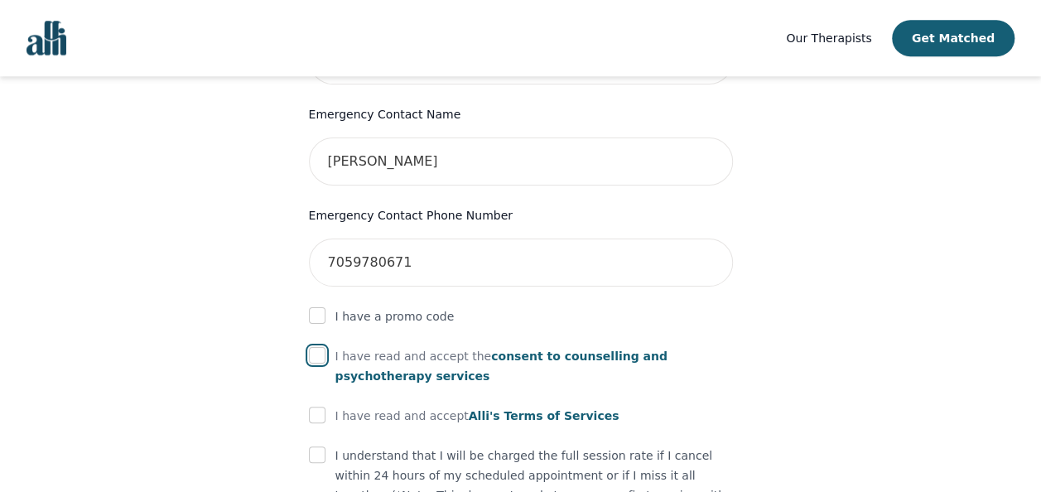
click at [322, 347] on input "checkbox" at bounding box center [317, 355] width 17 height 17
checkbox input "true"
click at [311, 407] on input "checkbox" at bounding box center [317, 415] width 17 height 17
checkbox input "true"
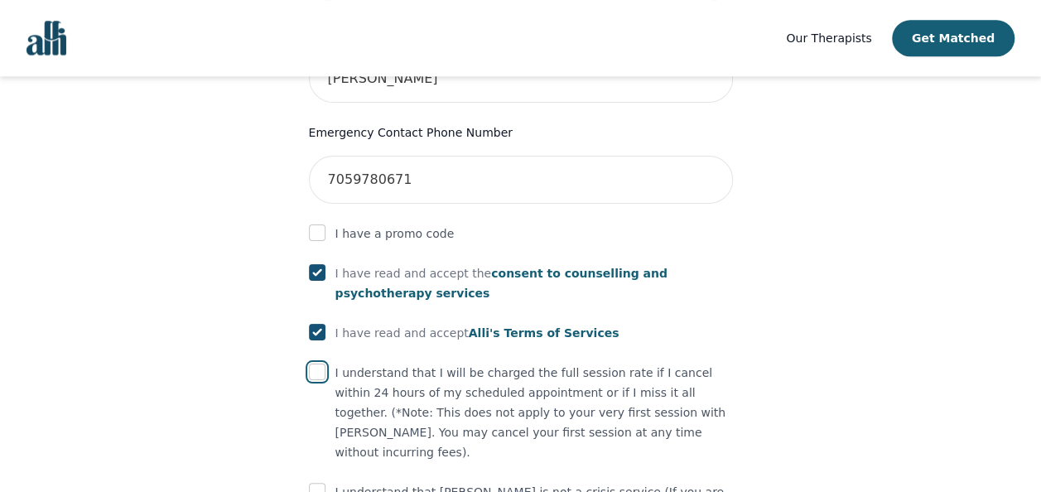
click at [315, 364] on input "checkbox" at bounding box center [317, 372] width 17 height 17
checkbox input "true"
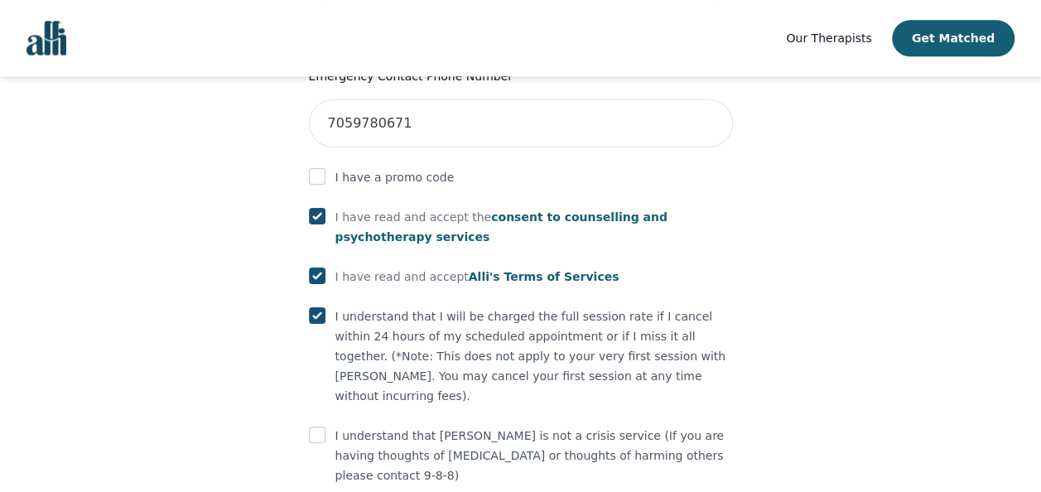
scroll to position [994, 0]
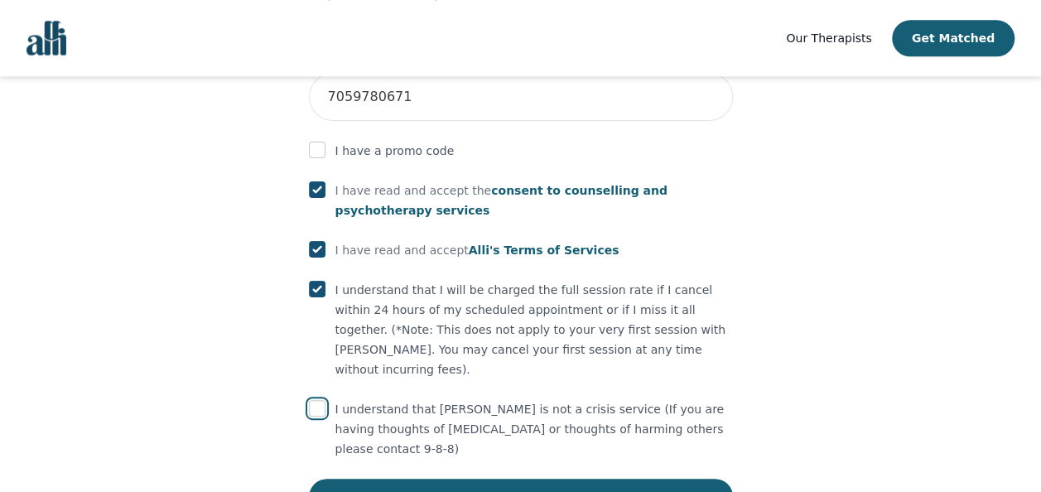
click at [312, 400] on input "checkbox" at bounding box center [317, 408] width 17 height 17
checkbox input "true"
click at [557, 479] on button "Submit" at bounding box center [521, 497] width 424 height 36
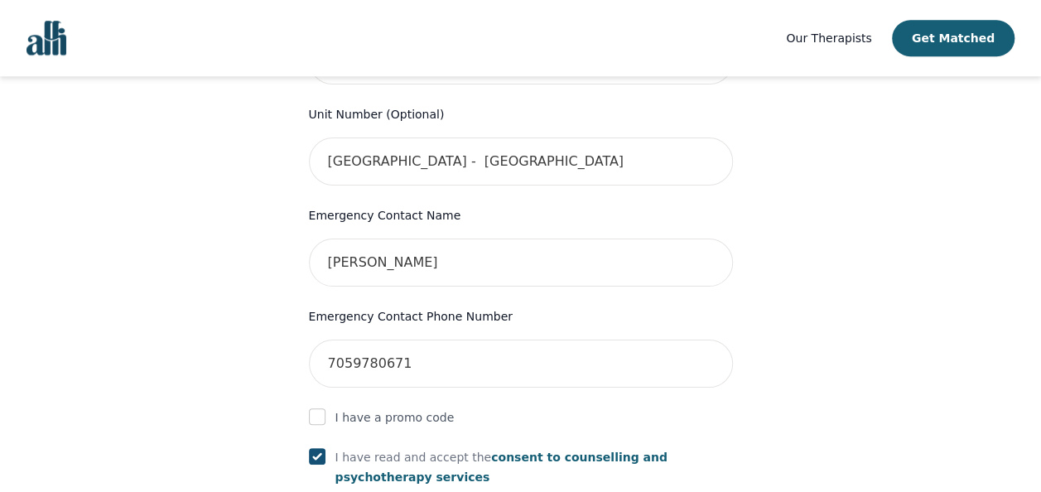
scroll to position [644, 0]
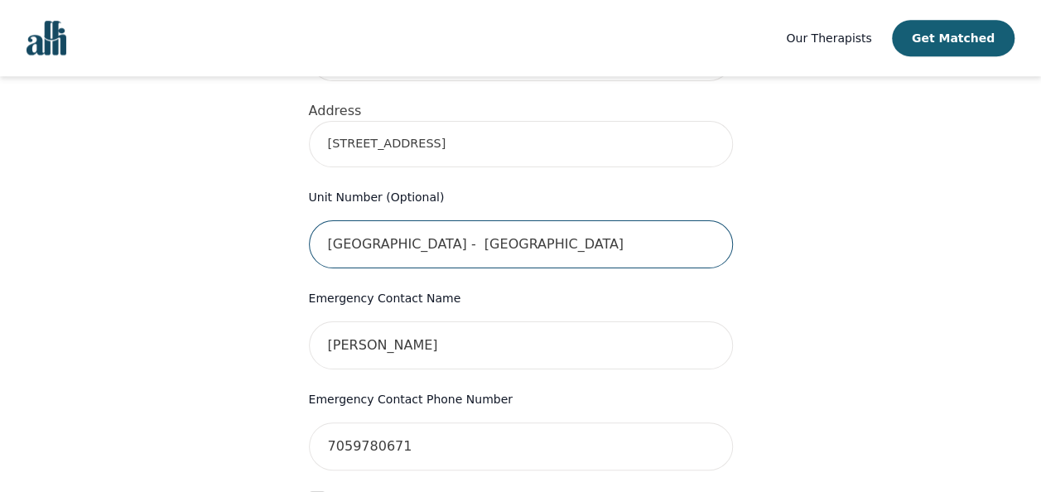
click at [513, 222] on input "[GEOGRAPHIC_DATA] - [GEOGRAPHIC_DATA]" at bounding box center [521, 244] width 424 height 48
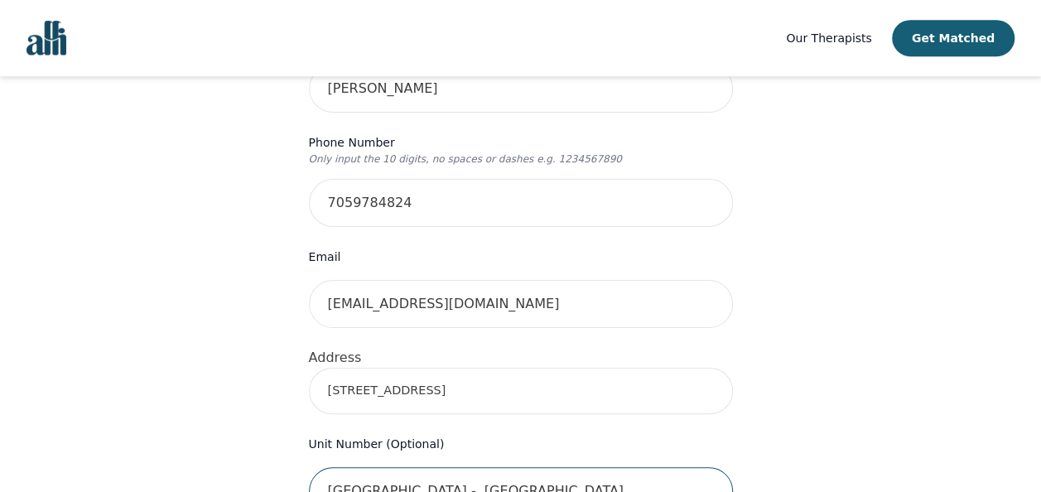
scroll to position [396, 0]
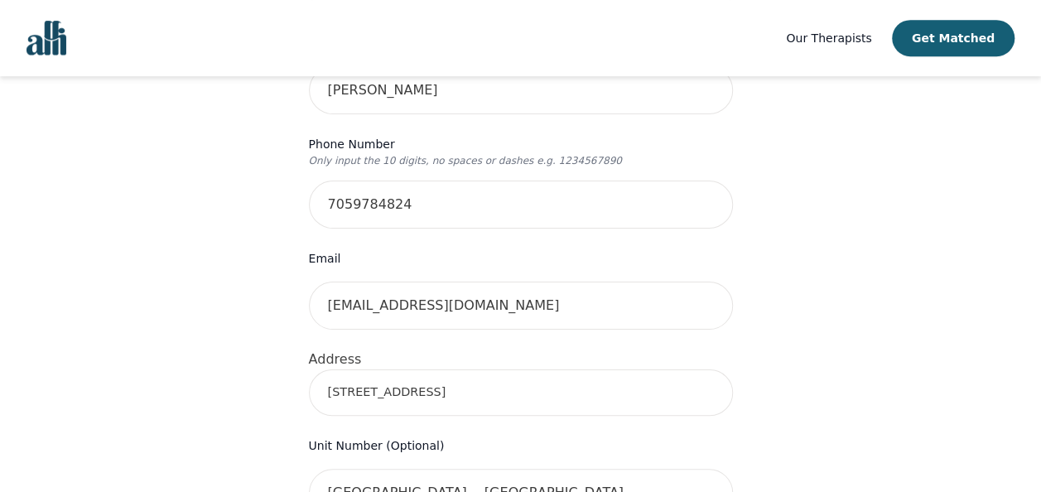
click at [514, 369] on input "[STREET_ADDRESS]" at bounding box center [521, 392] width 424 height 46
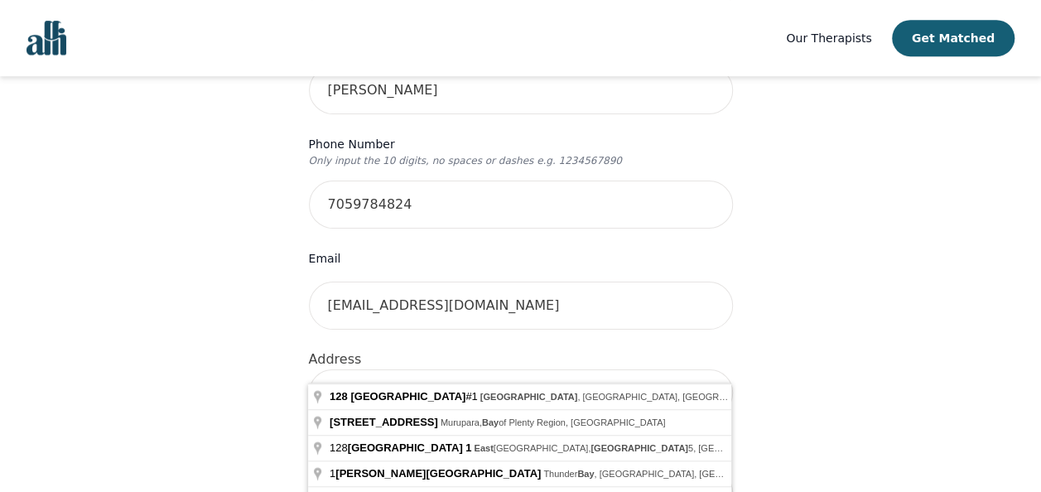
click at [823, 348] on div "Your therapy journey is about to begin! Your initial assessment session with [P…" at bounding box center [520, 454] width 1001 height 1549
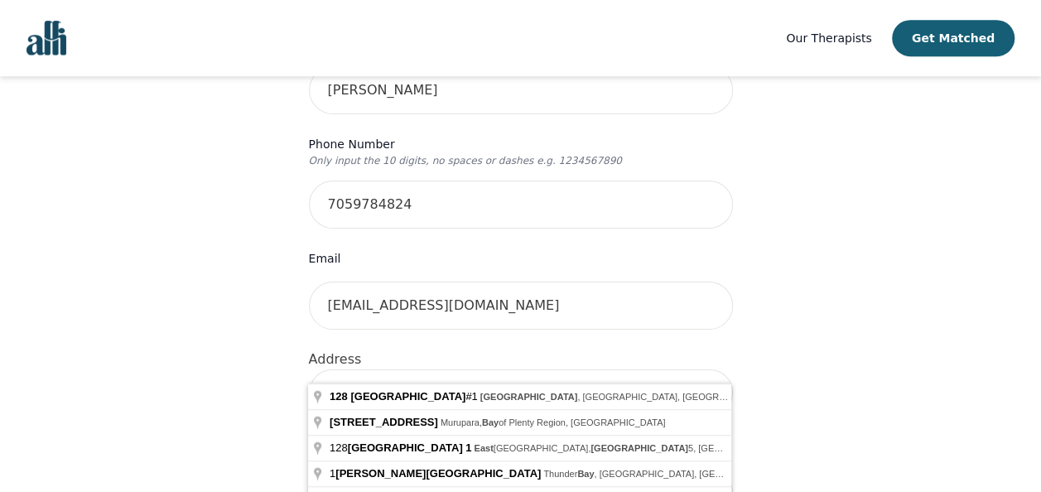
click at [560, 369] on input "[STREET_ADDRESS]" at bounding box center [521, 392] width 424 height 46
type input "[STREET_ADDRESS]"
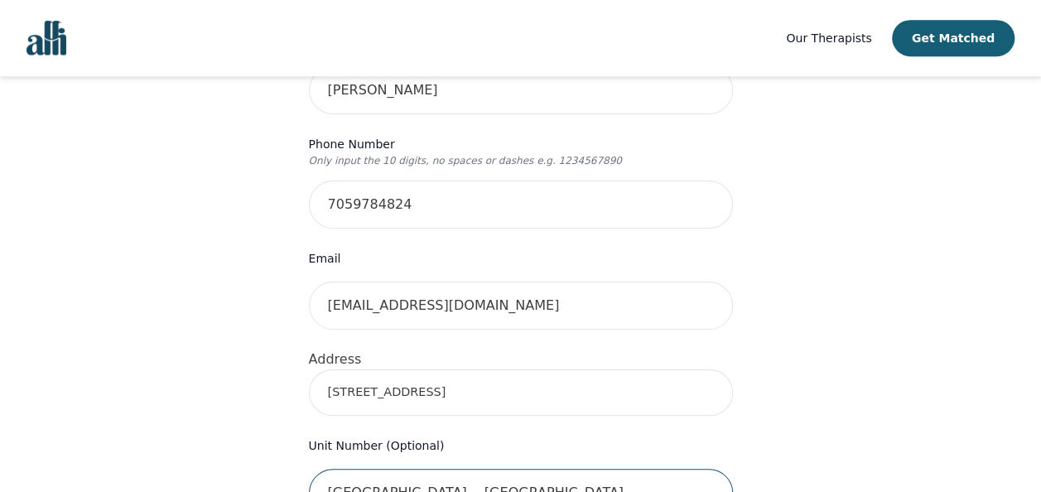
drag, startPoint x: 462, startPoint y: 449, endPoint x: 330, endPoint y: 470, distance: 133.3
click at [330, 470] on input "[GEOGRAPHIC_DATA] - [GEOGRAPHIC_DATA]" at bounding box center [521, 493] width 424 height 48
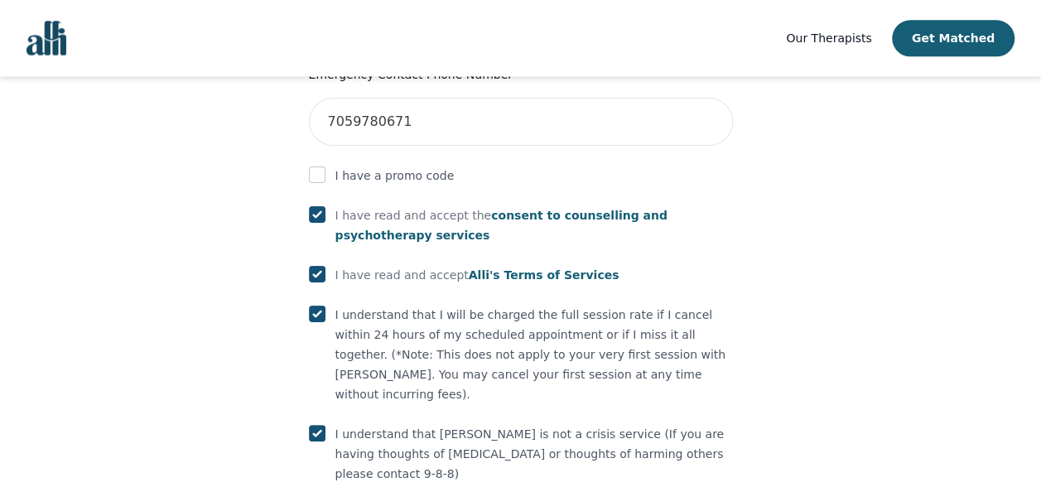
scroll to position [1059, 0]
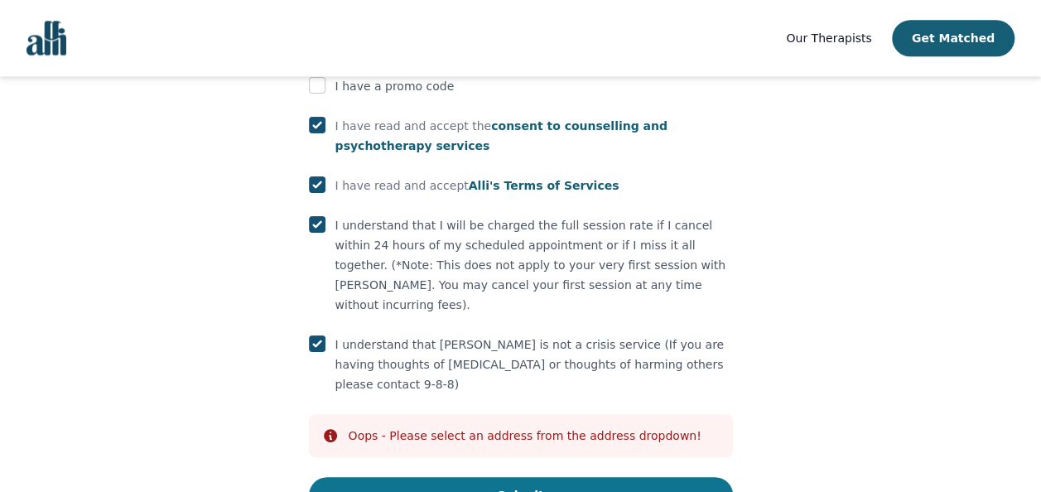
click at [543, 477] on button "Submit" at bounding box center [521, 495] width 424 height 36
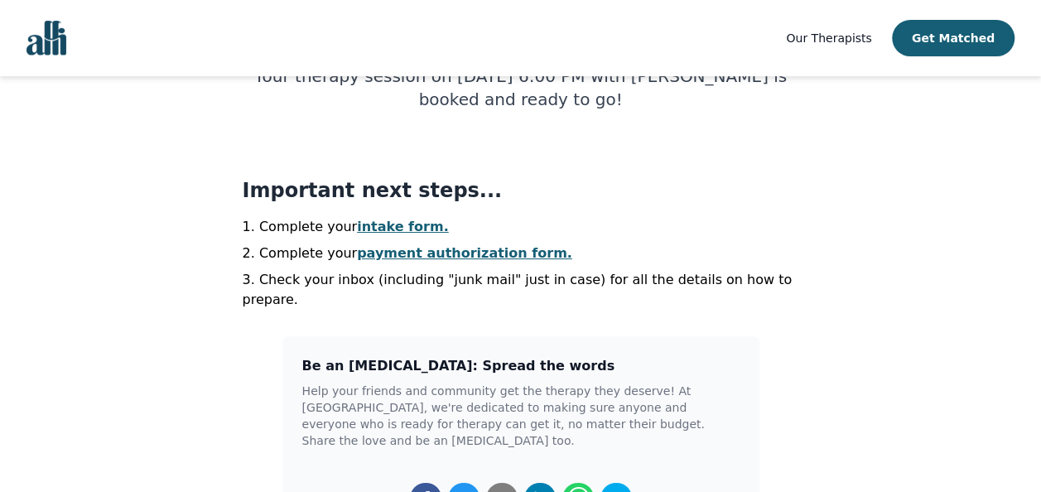
scroll to position [331, 0]
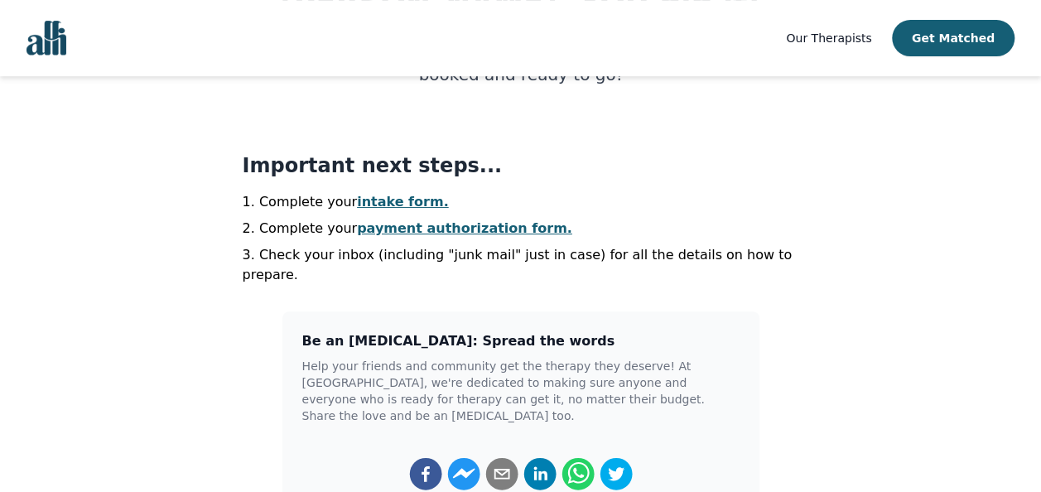
click at [386, 200] on link "intake form." at bounding box center [403, 202] width 92 height 16
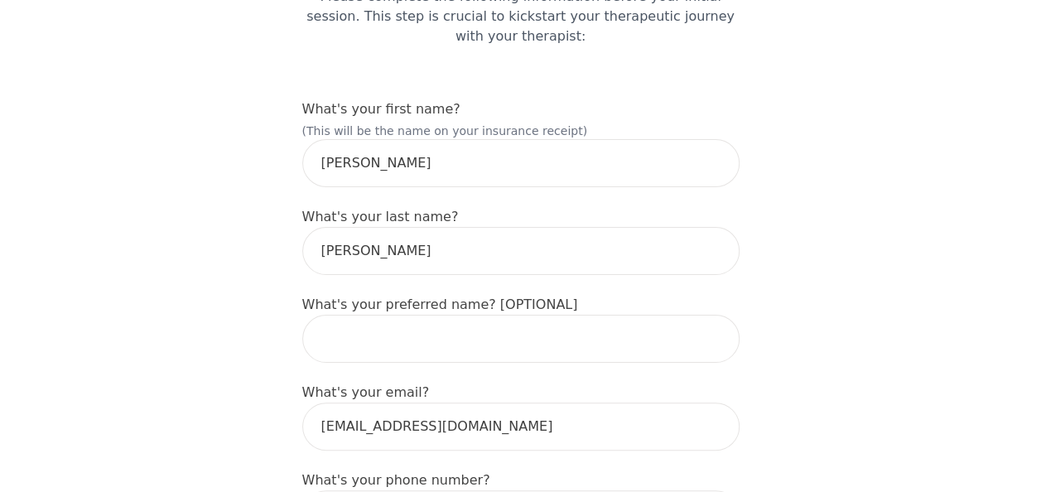
scroll to position [248, 0]
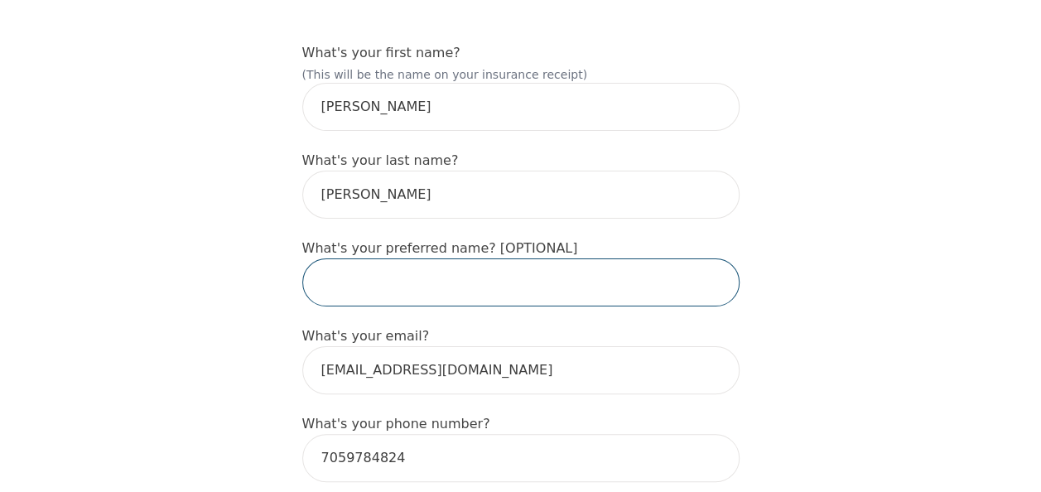
click at [467, 258] on input "text" at bounding box center [520, 282] width 437 height 48
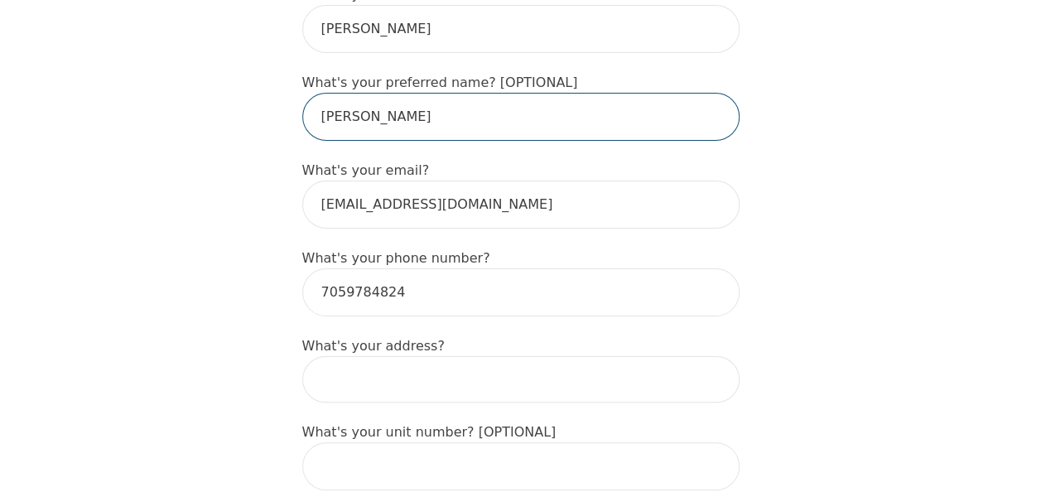
scroll to position [497, 0]
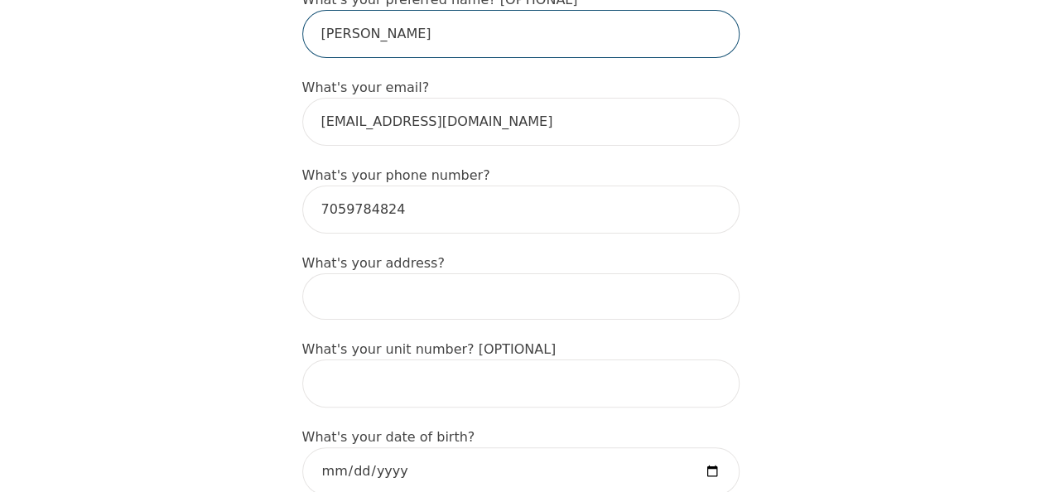
type input "[PERSON_NAME]"
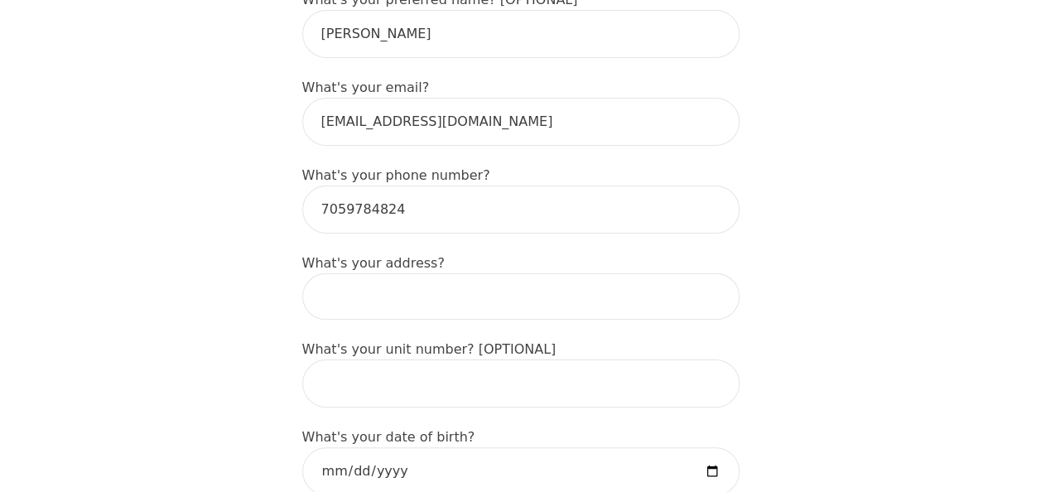
click at [382, 273] on input at bounding box center [520, 296] width 437 height 46
type input "[STREET_ADDRESS]"
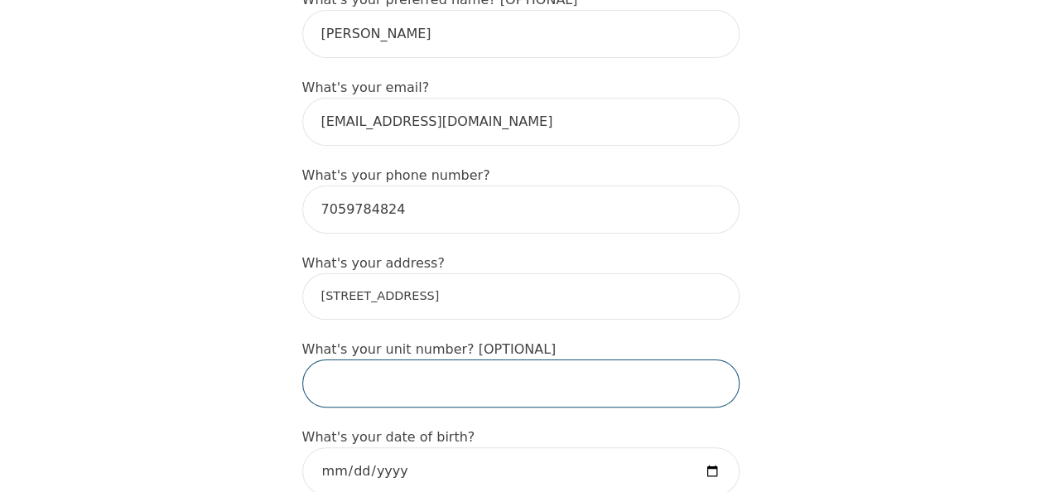
type input "[GEOGRAPHIC_DATA] - [GEOGRAPHIC_DATA]"
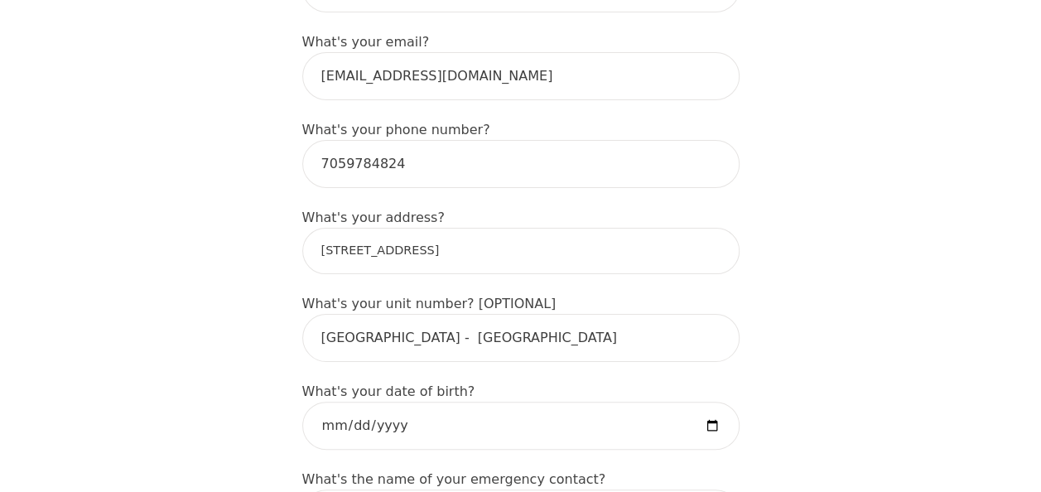
scroll to position [580, 0]
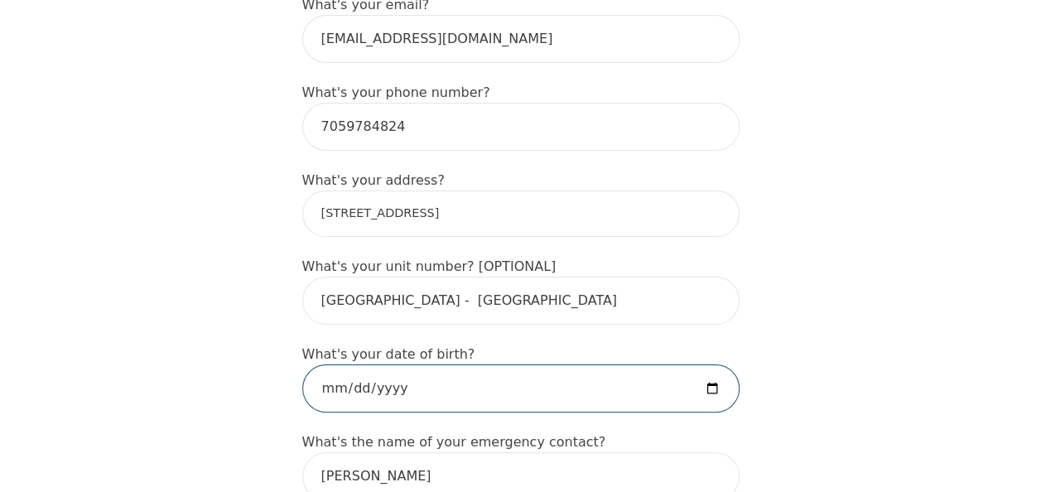
click at [324, 364] on input "date" at bounding box center [520, 388] width 437 height 48
click at [365, 364] on input "date" at bounding box center [520, 388] width 437 height 48
type input "[DATE]"
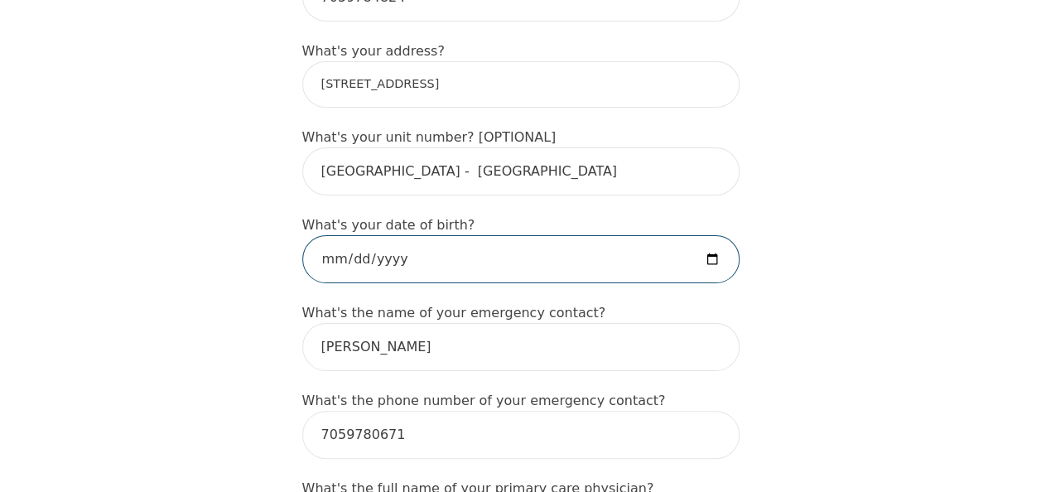
scroll to position [828, 0]
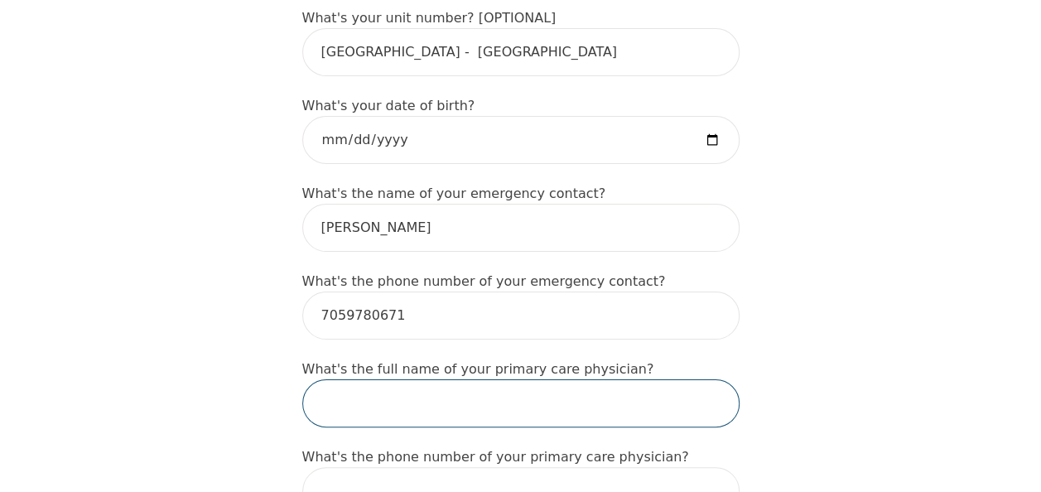
click at [510, 379] on input "text" at bounding box center [520, 403] width 437 height 48
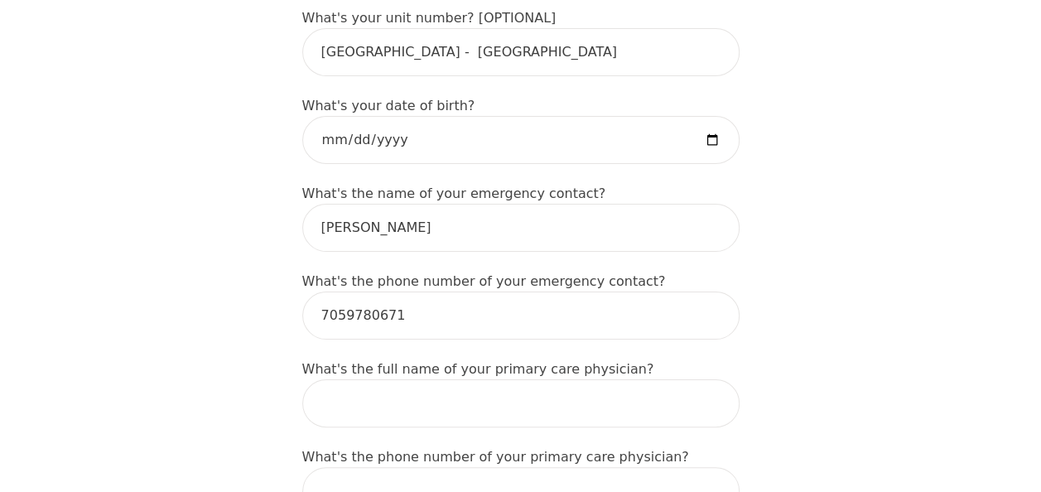
click at [724, 359] on div "What's the full name of your primary care physician?" at bounding box center [520, 393] width 437 height 68
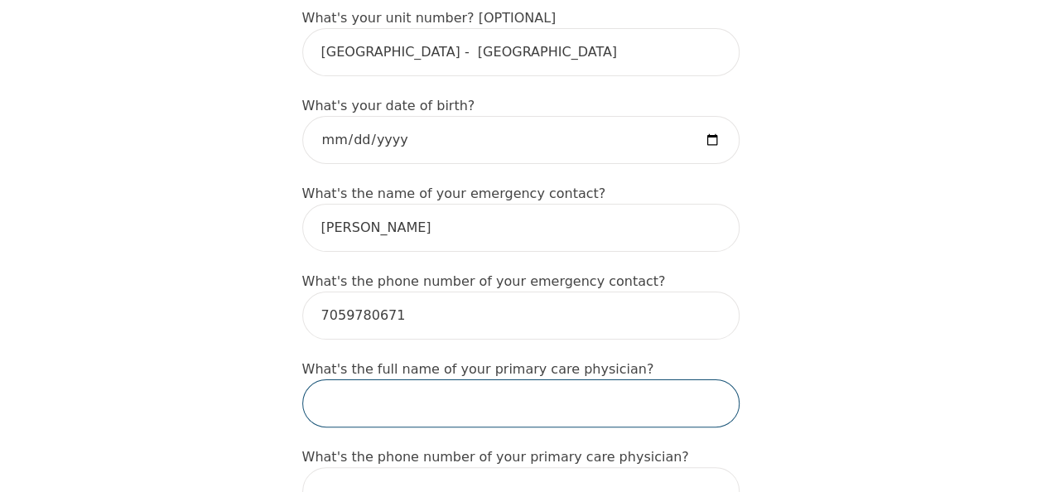
click at [486, 379] on input "text" at bounding box center [520, 403] width 437 height 48
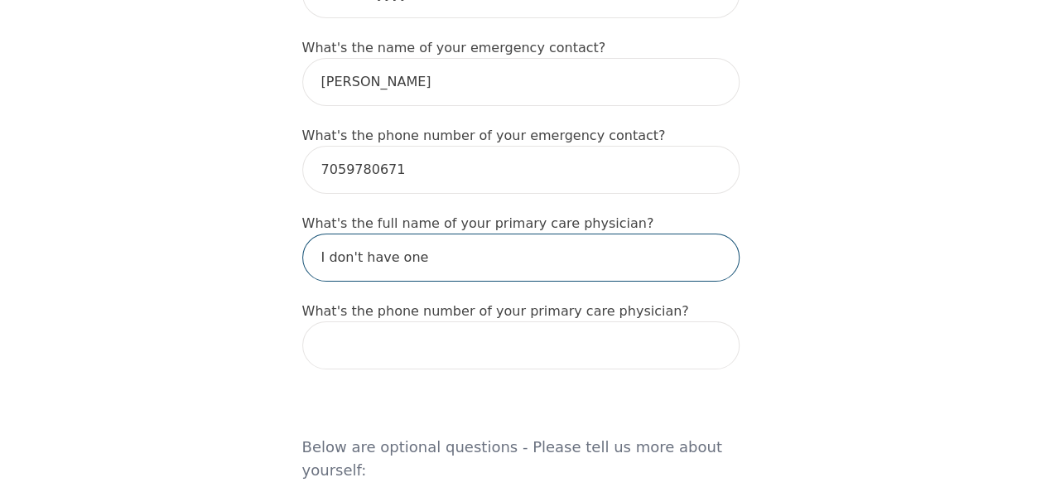
scroll to position [994, 0]
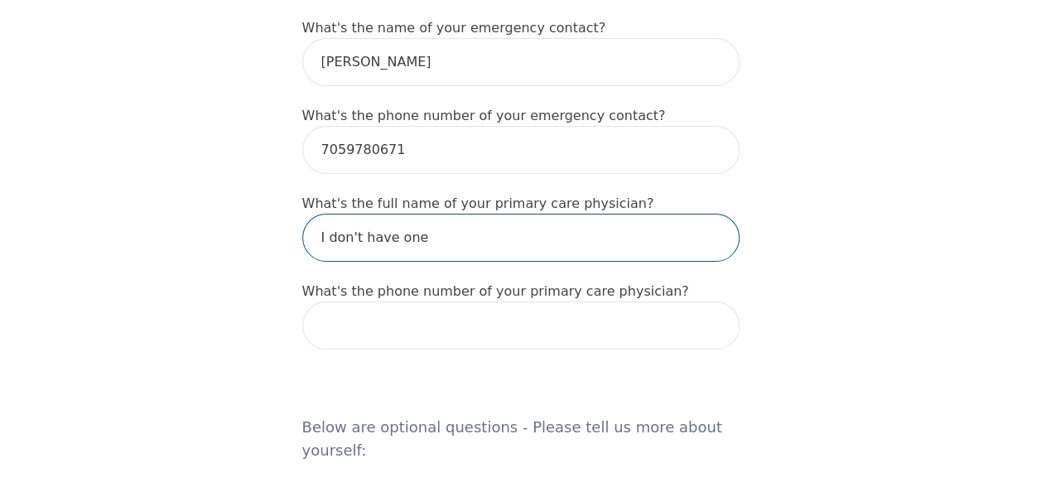
type input "I don't have one"
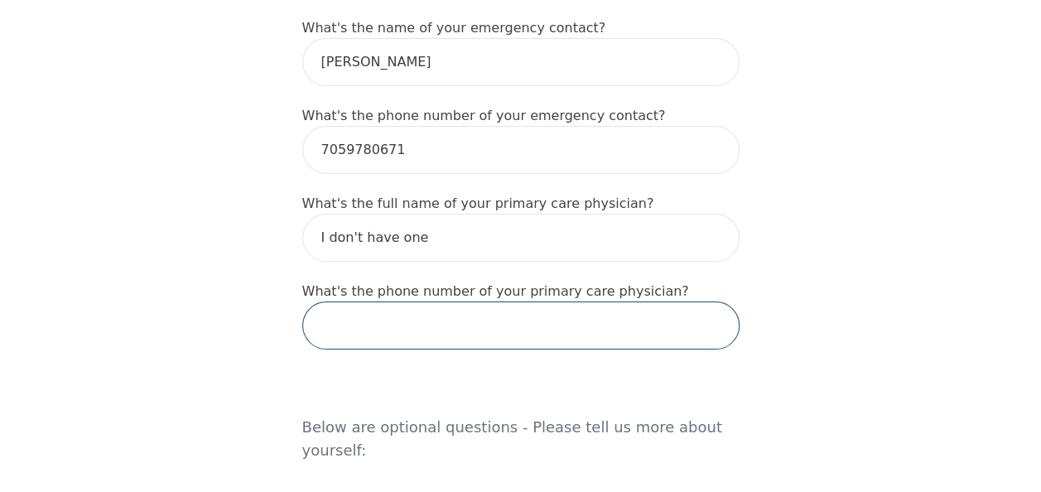
click at [596, 301] on input "tel" at bounding box center [520, 325] width 437 height 48
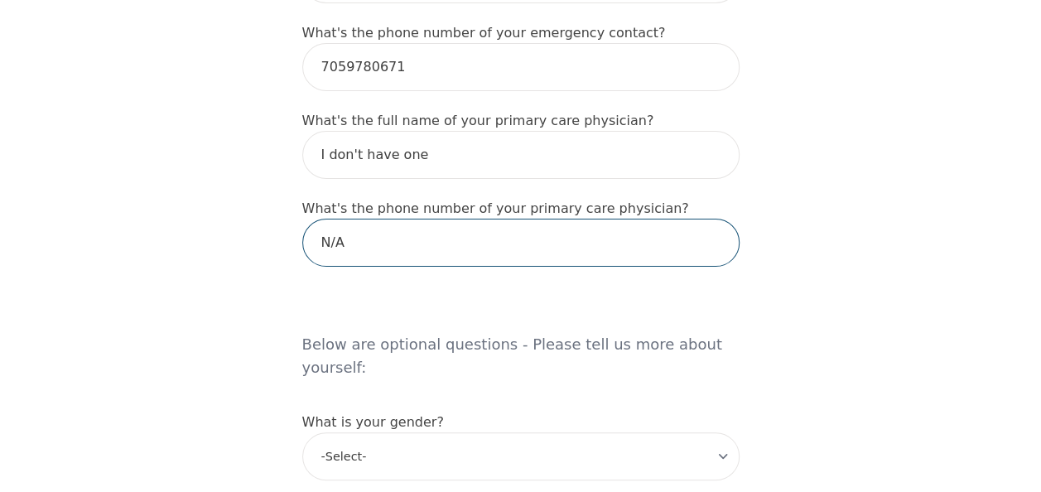
scroll to position [1160, 0]
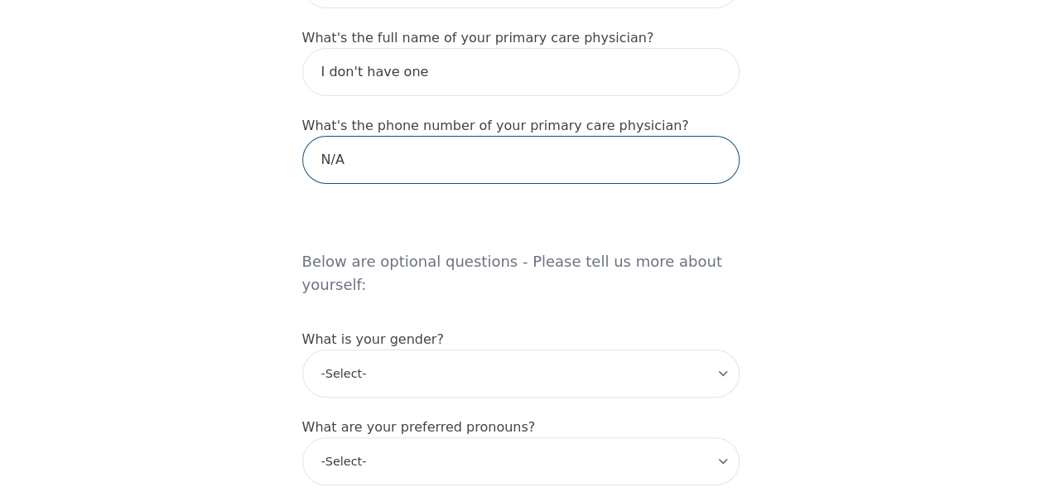
type input "N/A"
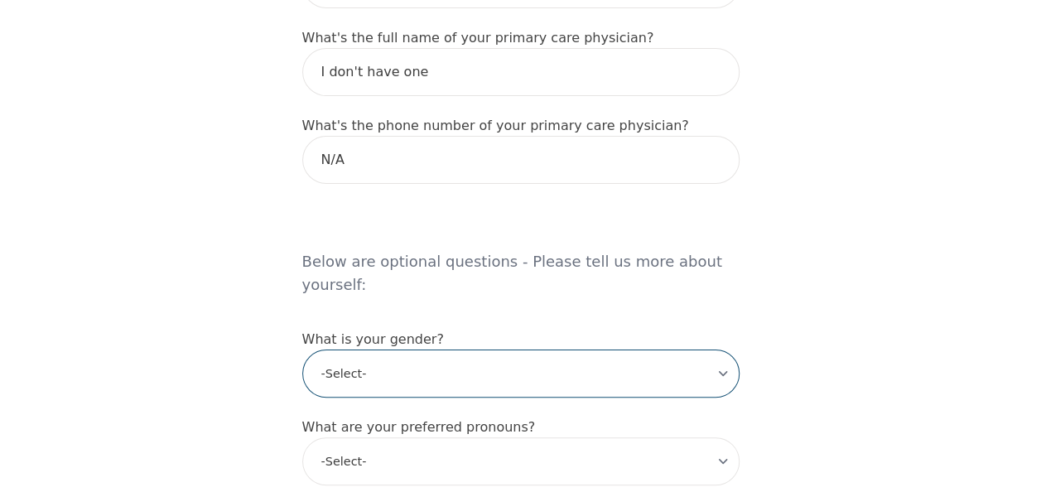
click at [595, 350] on select "-Select- [DEMOGRAPHIC_DATA] [DEMOGRAPHIC_DATA] [DEMOGRAPHIC_DATA] [DEMOGRAPHIC_…" at bounding box center [520, 374] width 437 height 48
select select "[DEMOGRAPHIC_DATA]"
click at [302, 350] on select "-Select- [DEMOGRAPHIC_DATA] [DEMOGRAPHIC_DATA] [DEMOGRAPHIC_DATA] [DEMOGRAPHIC_…" at bounding box center [520, 374] width 437 height 48
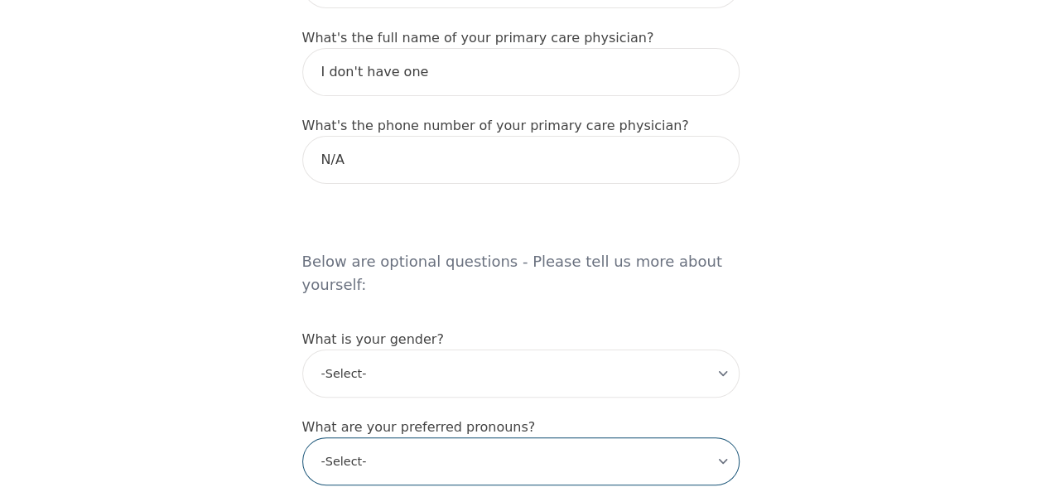
click at [383, 437] on select "-Select- he/him she/her they/them ze/zir xe/xem ey/em ve/ver tey/ter e/e per/pe…" at bounding box center [520, 461] width 437 height 48
select select "she/her"
click at [302, 437] on select "-Select- he/him she/her they/them ze/zir xe/xem ey/em ve/ver tey/ter e/e per/pe…" at bounding box center [520, 461] width 437 height 48
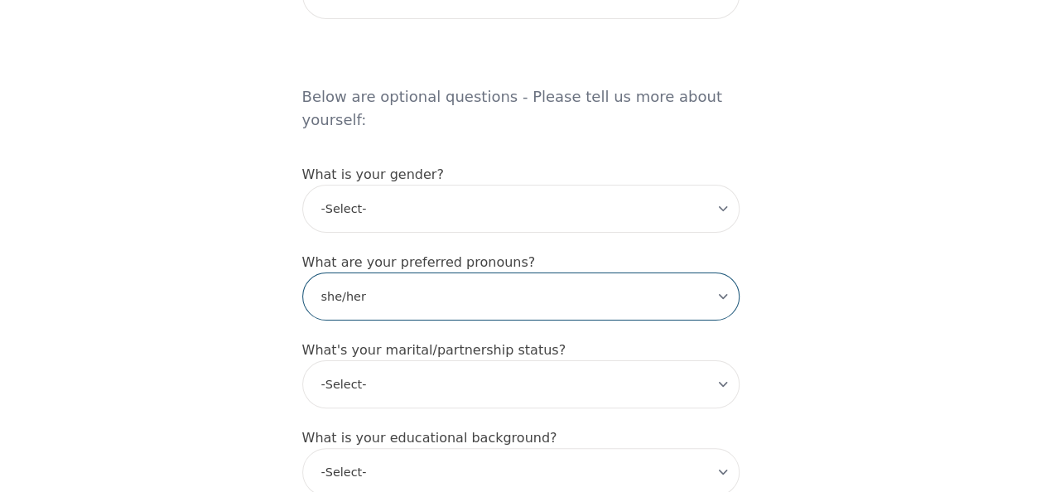
scroll to position [1325, 0]
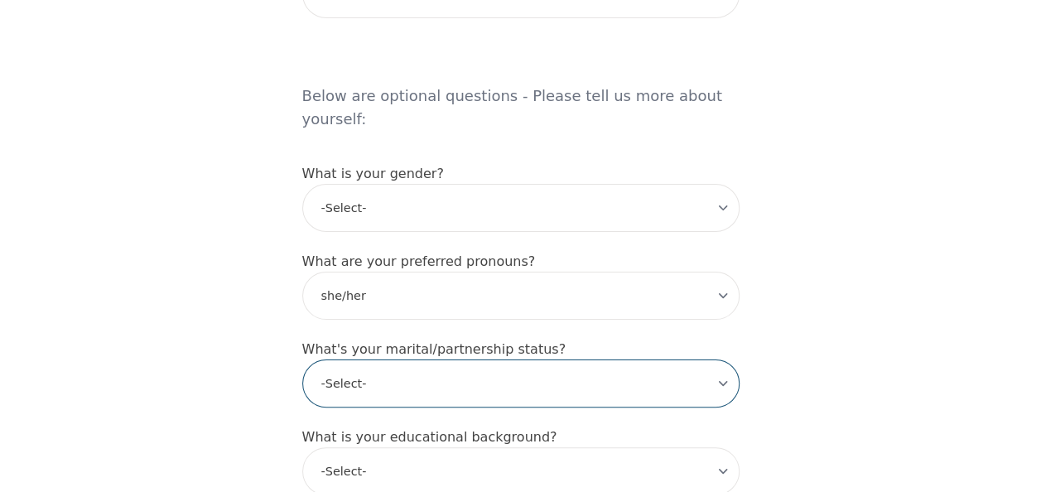
click at [457, 359] on select "-Select- Single Partnered Married Common Law Widowed Separated Divorced" at bounding box center [520, 383] width 437 height 48
select select "Married"
click at [302, 359] on select "-Select- Single Partnered Married Common Law Widowed Separated Divorced" at bounding box center [520, 383] width 437 height 48
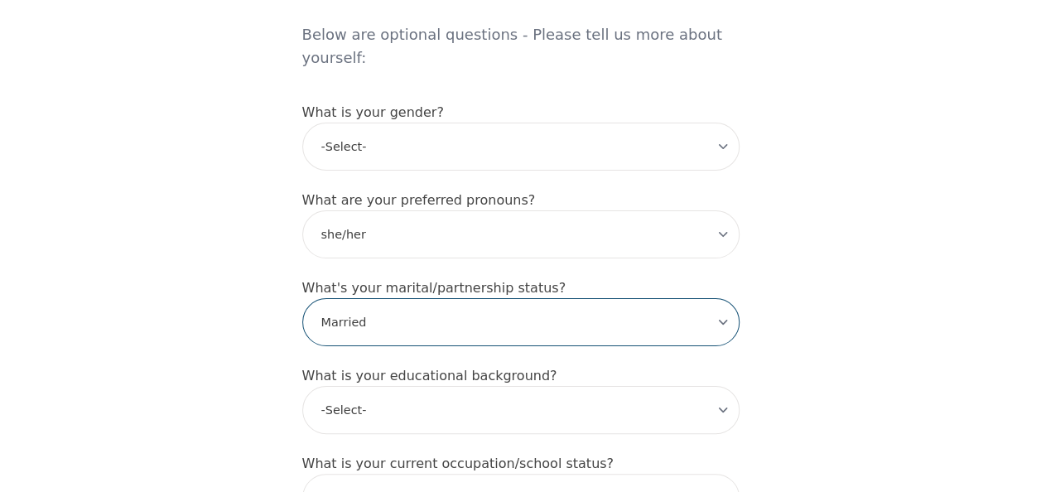
scroll to position [1408, 0]
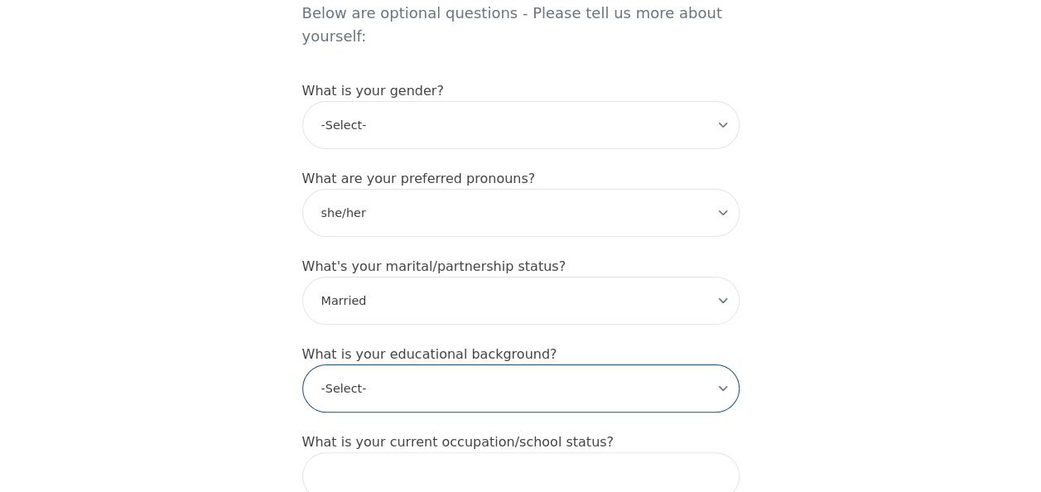
click at [462, 364] on select "-Select- Less than high school High school Associate degree Bachelor degree Mas…" at bounding box center [520, 388] width 437 height 48
select select "Master's degree"
click at [302, 364] on select "-Select- Less than high school High school Associate degree Bachelor degree Mas…" at bounding box center [520, 388] width 437 height 48
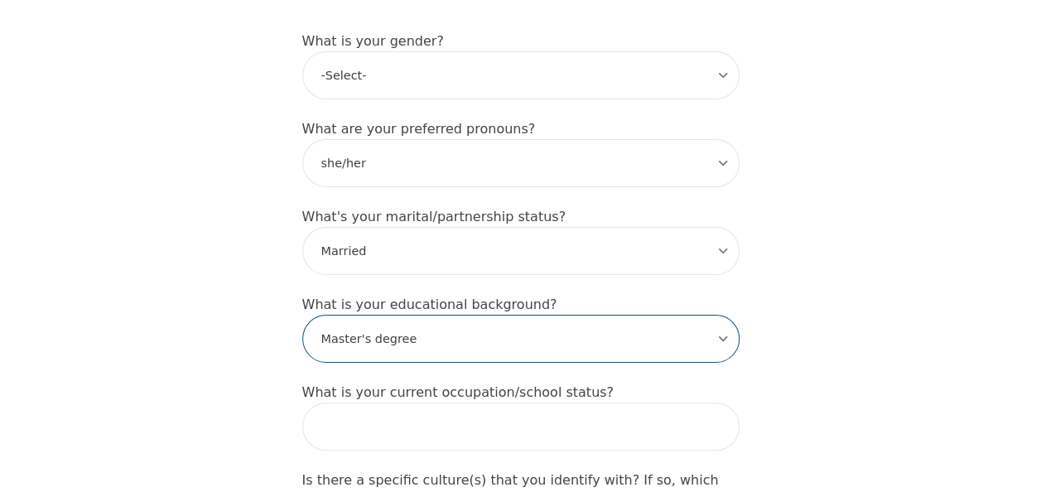
scroll to position [1491, 0]
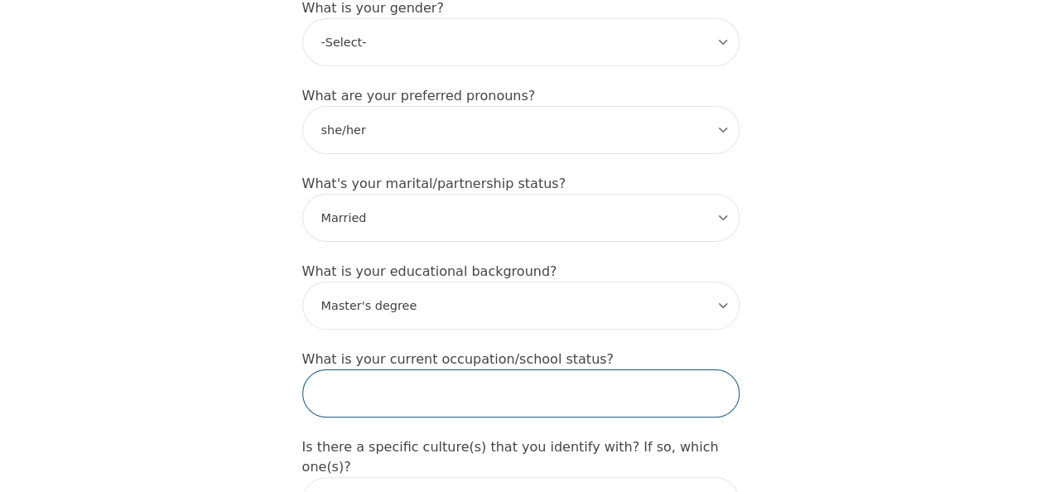
click at [470, 369] on input "text" at bounding box center [520, 393] width 437 height 48
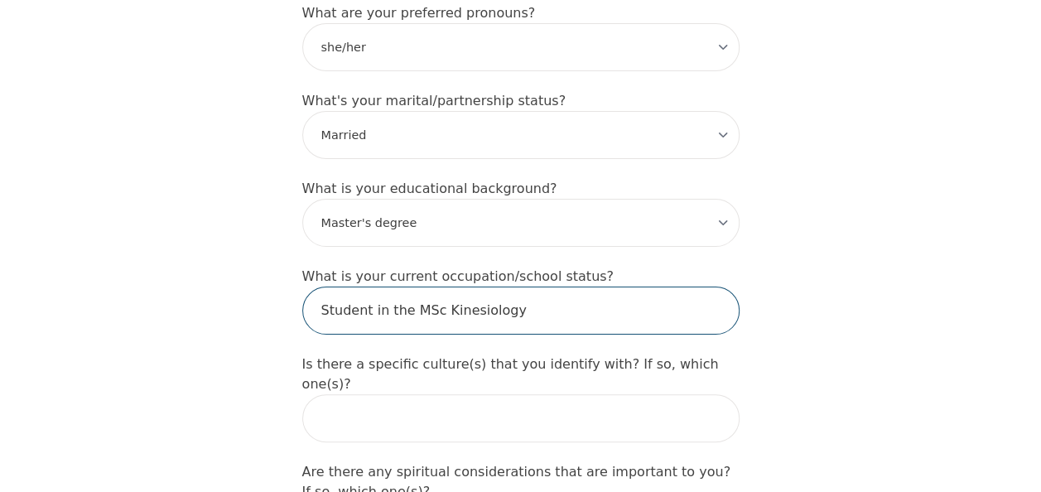
type input "Student in the MSc Kinesiology"
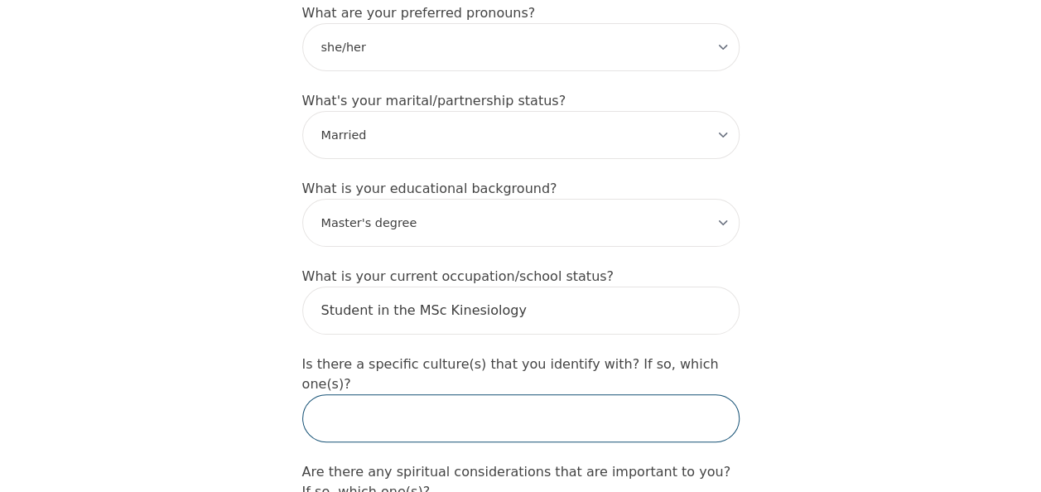
click at [395, 394] on input "text" at bounding box center [520, 418] width 437 height 48
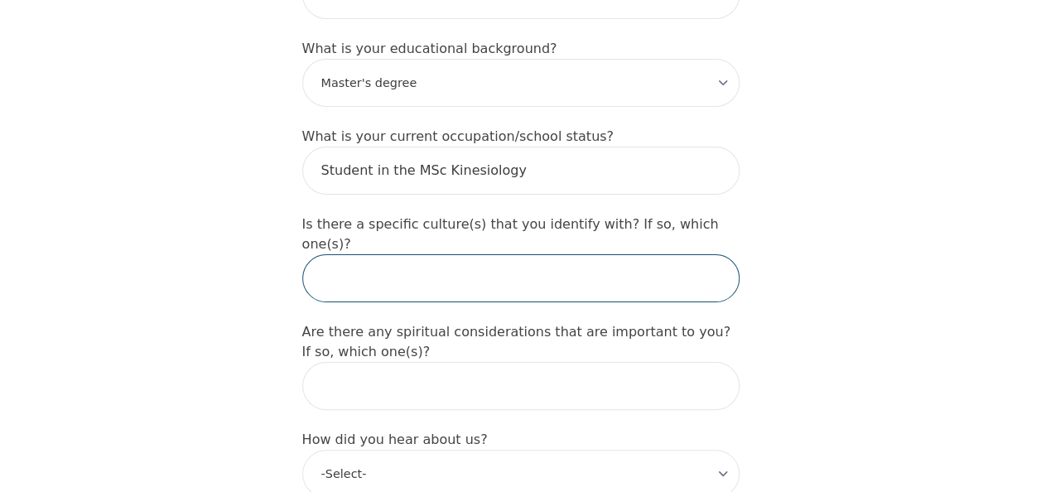
scroll to position [1739, 0]
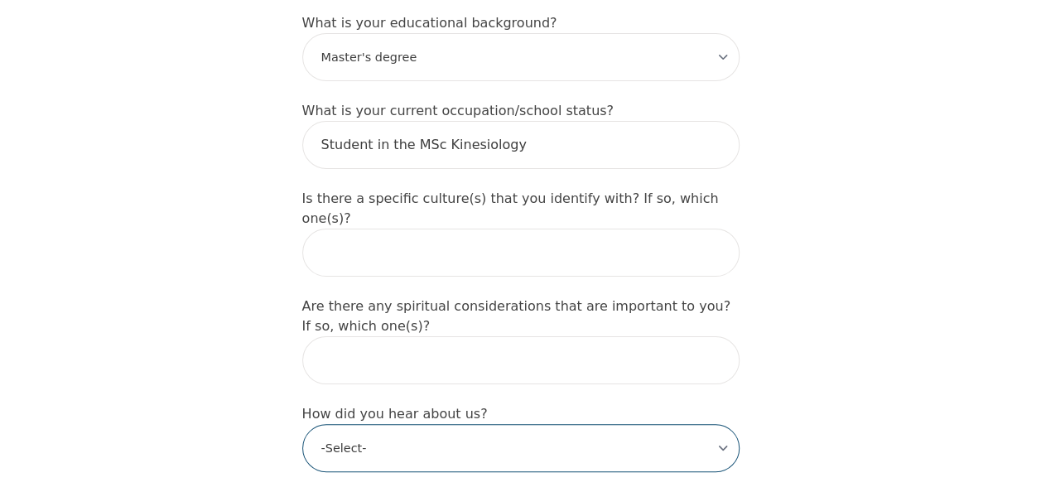
click at [474, 424] on select "-Select- Physician/Specialist Friend Facebook Instagram Google Search Google Ad…" at bounding box center [520, 448] width 437 height 48
select select "Google Search"
click at [302, 424] on select "-Select- Physician/Specialist Friend Facebook Instagram Google Search Google Ad…" at bounding box center [520, 448] width 437 height 48
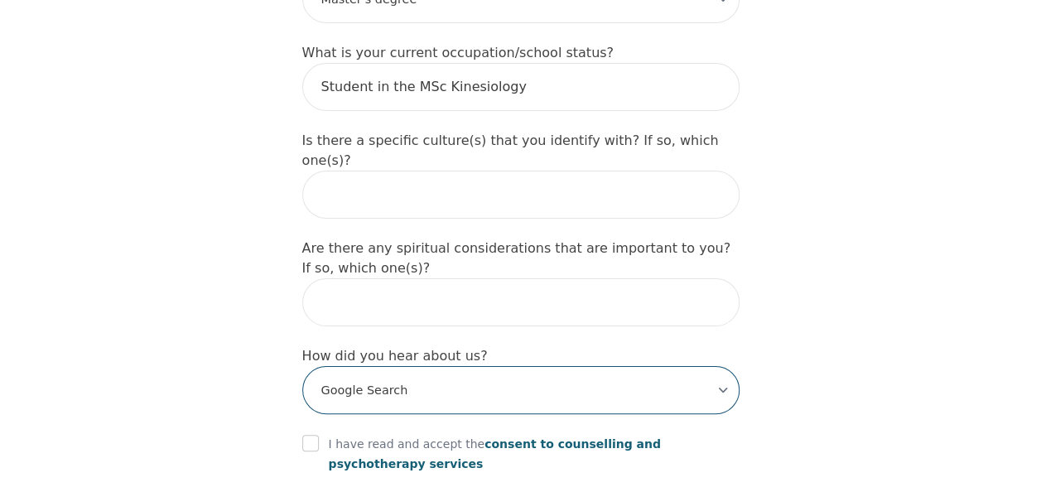
scroll to position [1822, 0]
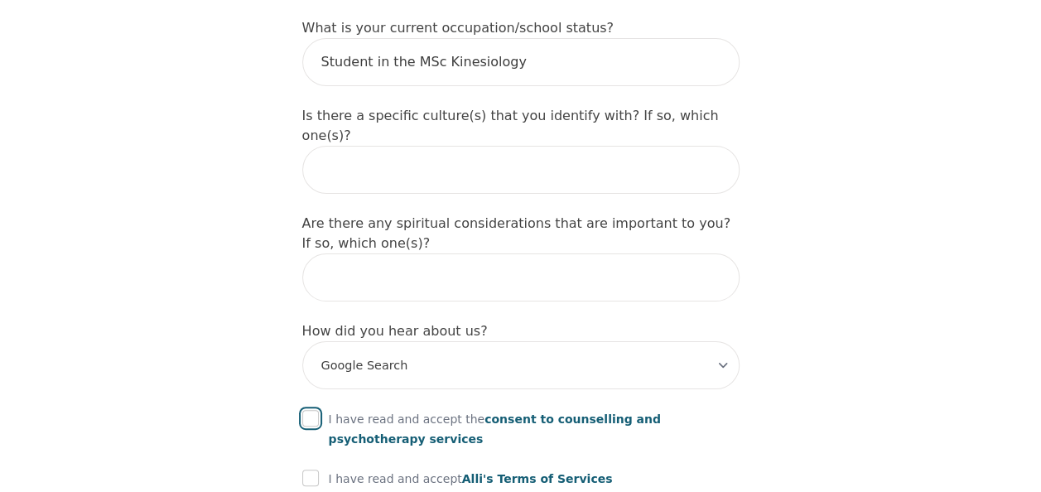
click at [302, 410] on input "checkbox" at bounding box center [310, 418] width 17 height 17
checkbox input "true"
click at [308, 470] on input "checkbox" at bounding box center [310, 478] width 17 height 17
checkbox input "true"
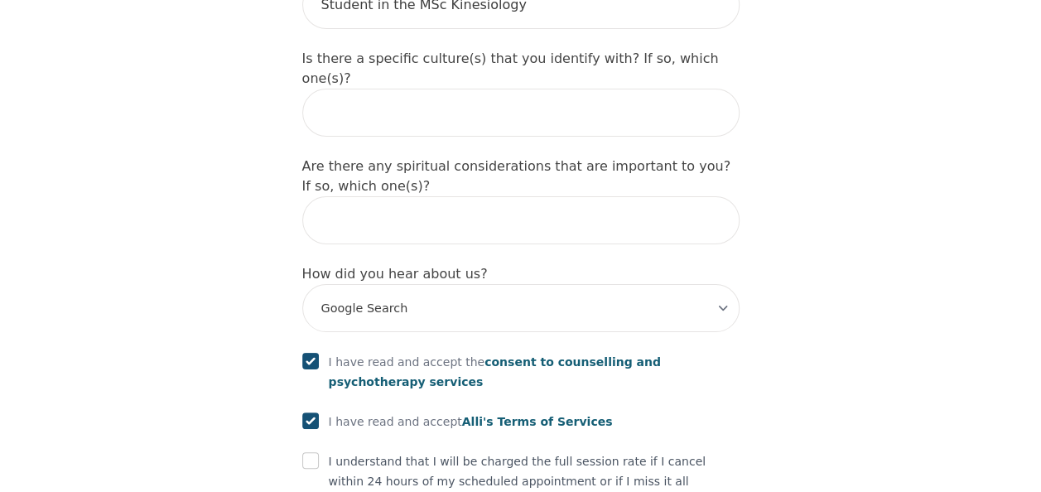
scroll to position [1905, 0]
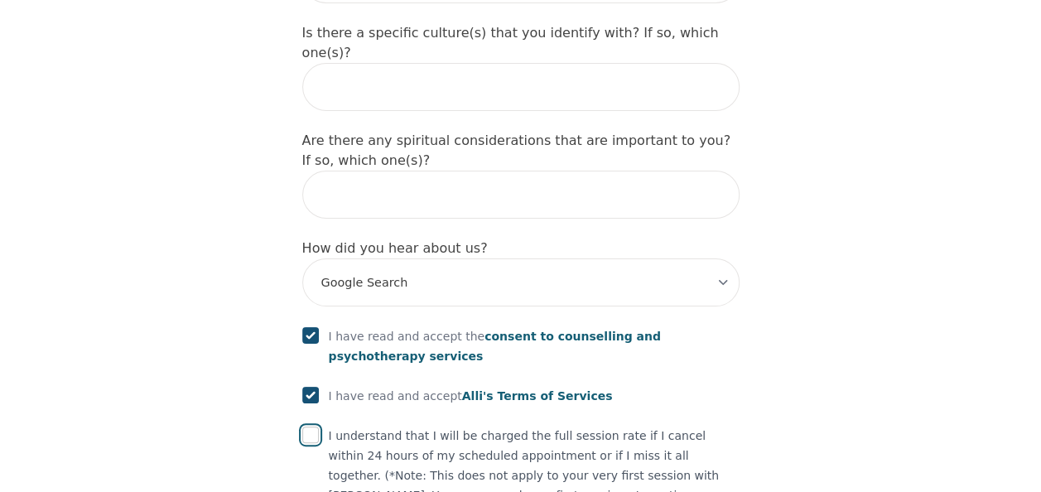
click at [313, 427] on input "checkbox" at bounding box center [310, 435] width 17 height 17
checkbox input "true"
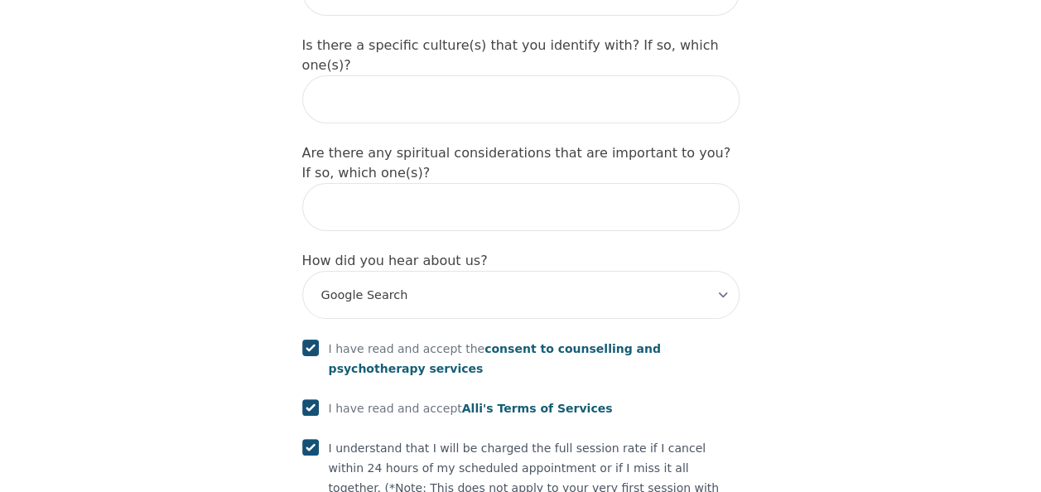
scroll to position [1976, 0]
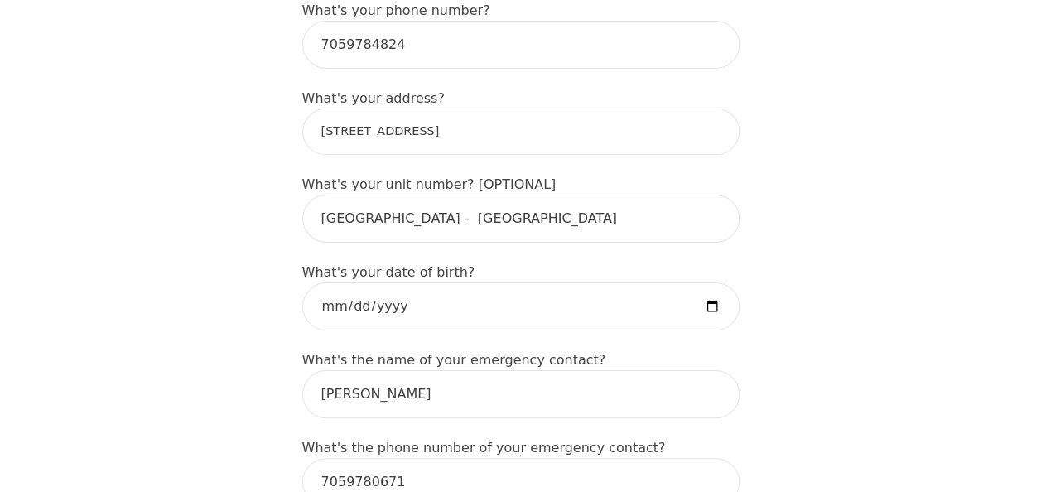
scroll to position [651, 0]
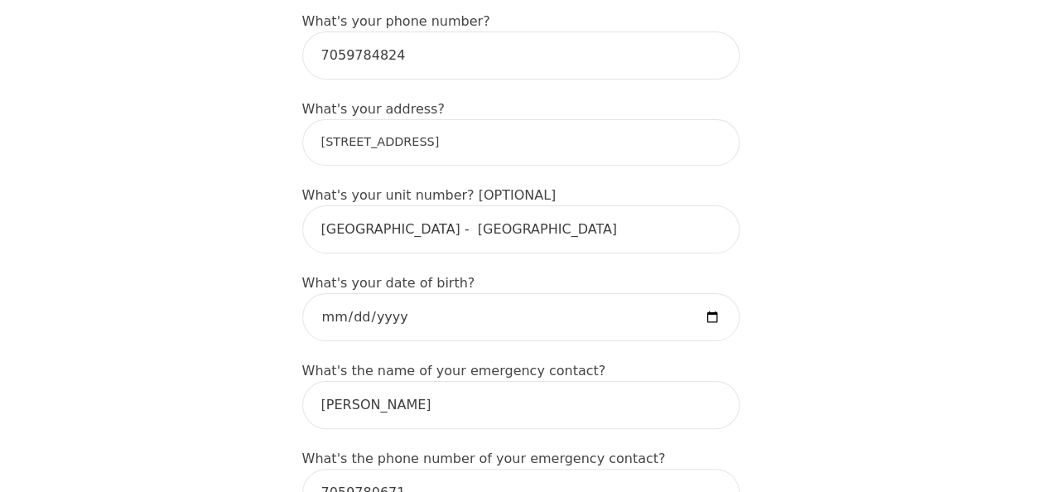
click at [535, 119] on input "[STREET_ADDRESS]" at bounding box center [520, 142] width 437 height 46
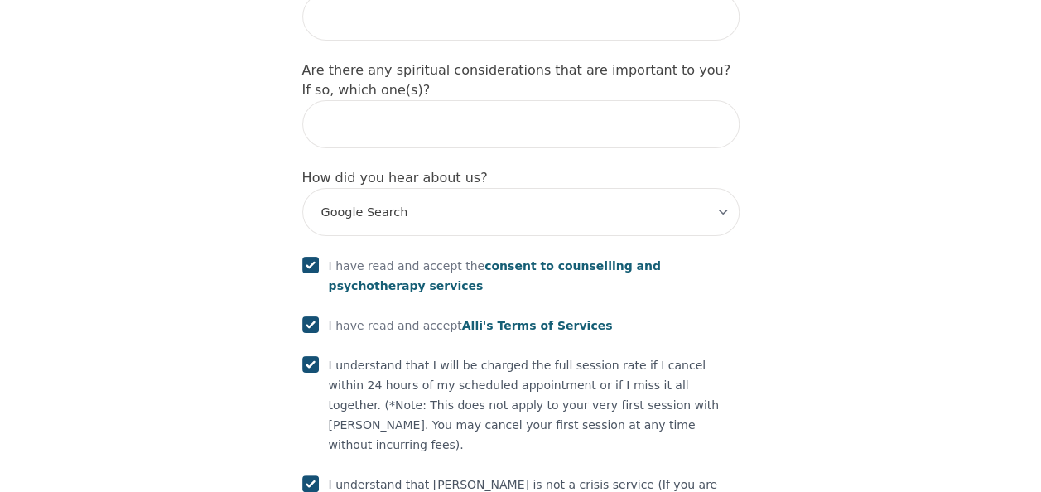
scroll to position [2039, 0]
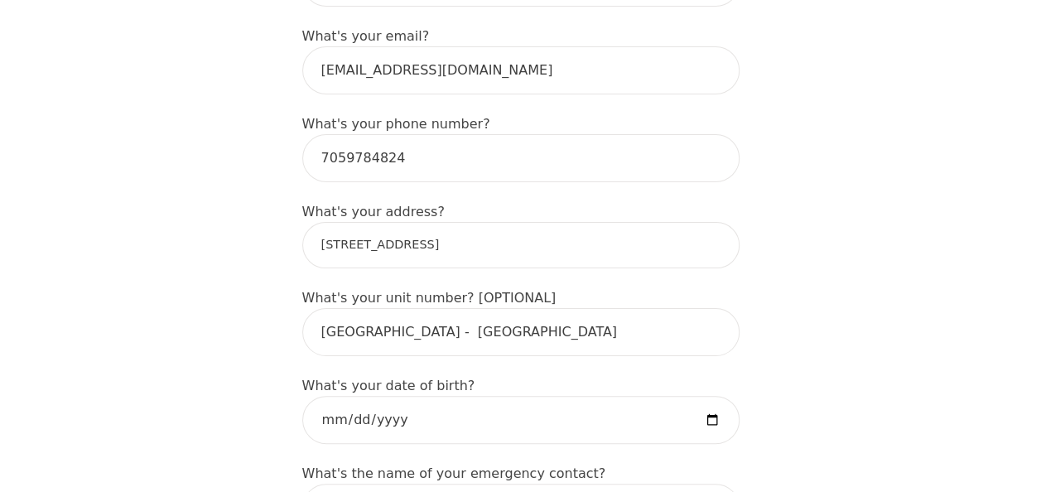
scroll to position [465, 0]
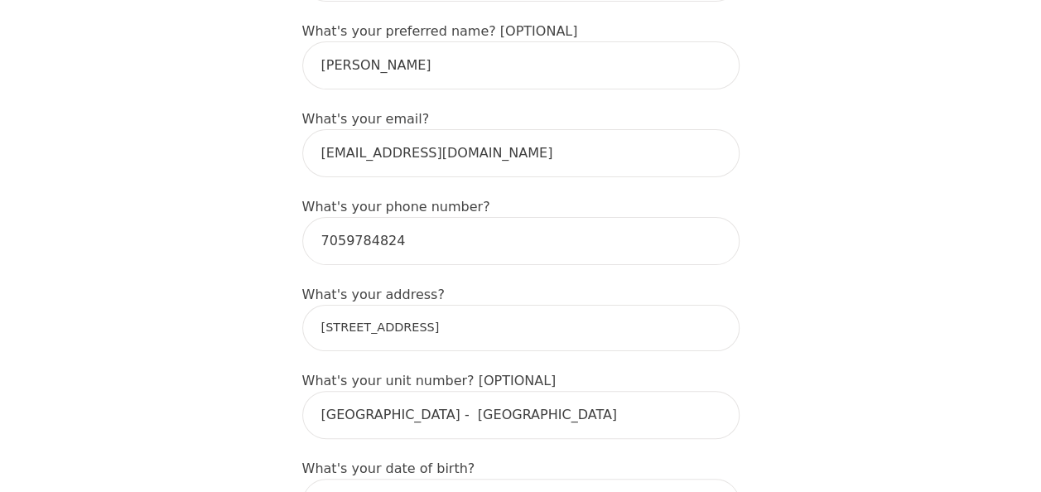
click at [499, 305] on input "[STREET_ADDRESS]" at bounding box center [520, 328] width 437 height 46
click at [386, 305] on input "[STREET_ADDRESS]" at bounding box center [520, 328] width 437 height 46
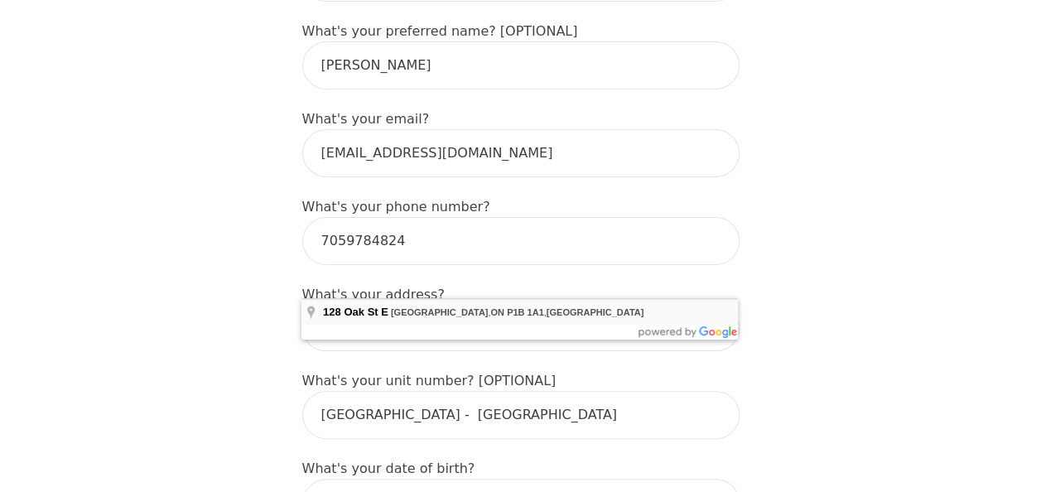
type input "[STREET_ADDRESS]"
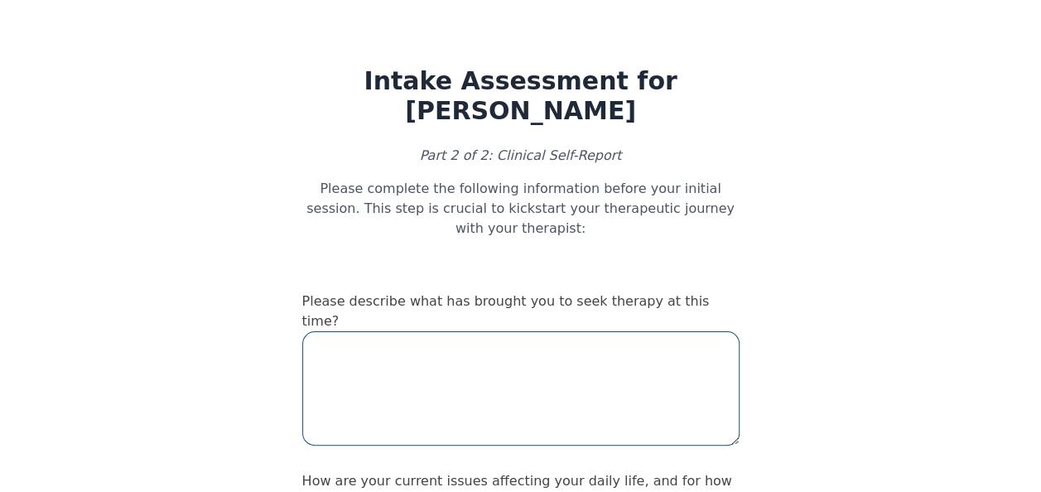
click at [454, 331] on textarea at bounding box center [520, 388] width 437 height 114
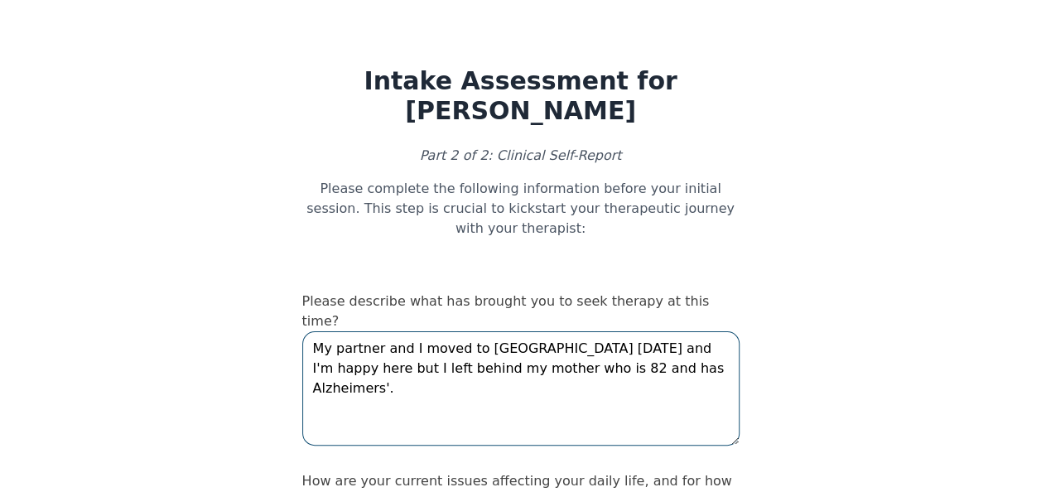
click at [610, 331] on textarea "My partner and I moved to [GEOGRAPHIC_DATA] [DATE] and I'm happy here but I lef…" at bounding box center [520, 388] width 437 height 114
click at [673, 331] on textarea "My partner and I moved to [GEOGRAPHIC_DATA] [DATE] and I'm happy here but I lef…" at bounding box center [520, 388] width 437 height 114
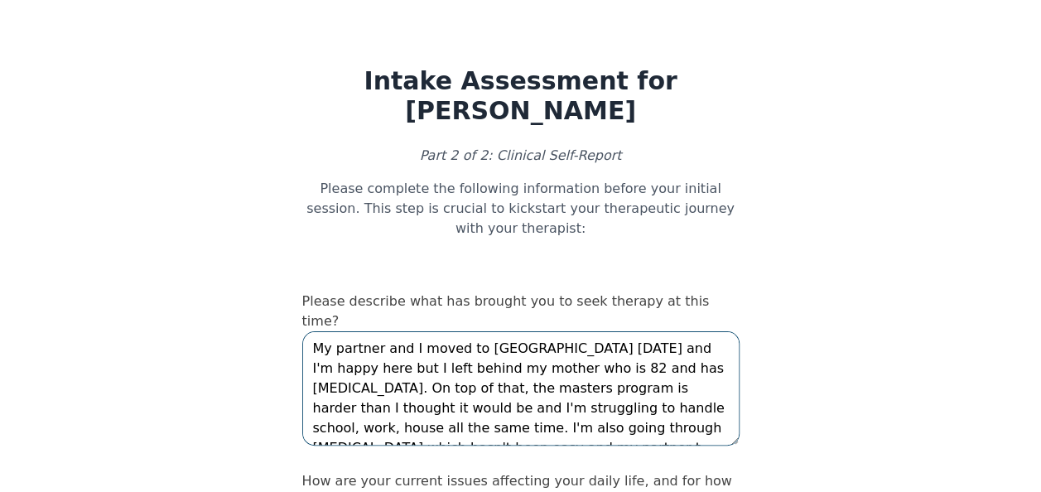
scroll to position [12, 0]
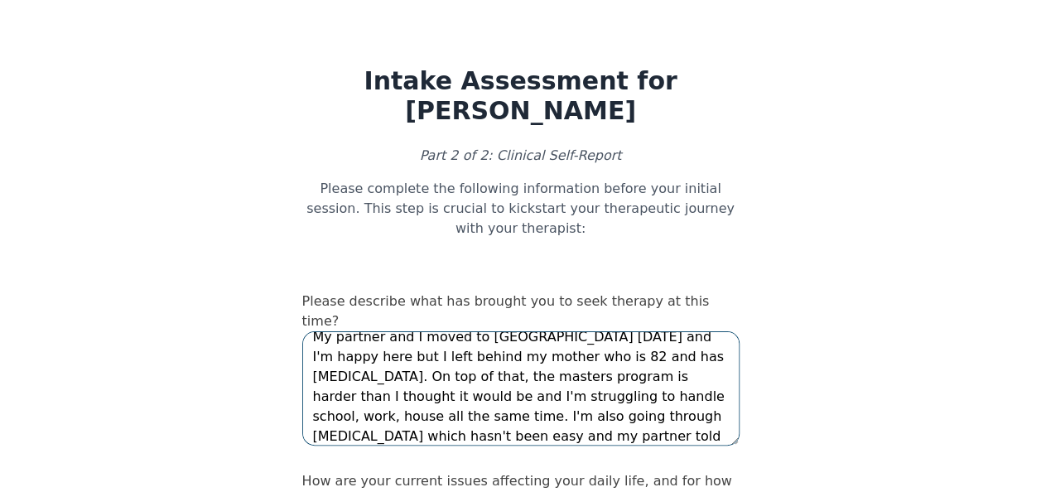
click at [441, 364] on textarea "My partner and I moved to [GEOGRAPHIC_DATA] [DATE] and I'm happy here but I lef…" at bounding box center [520, 388] width 437 height 114
click at [498, 374] on textarea "My partner and I moved to [GEOGRAPHIC_DATA] [DATE] and I'm happy here but I lef…" at bounding box center [520, 388] width 437 height 114
click at [687, 348] on textarea "My partner and I moved to [GEOGRAPHIC_DATA] [DATE] and I'm happy here but I lef…" at bounding box center [520, 388] width 437 height 114
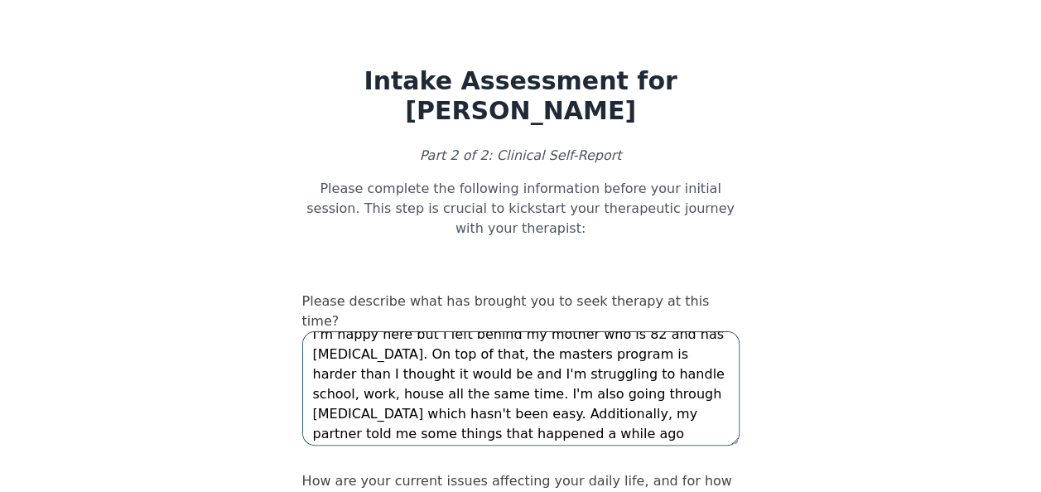
scroll to position [40, 0]
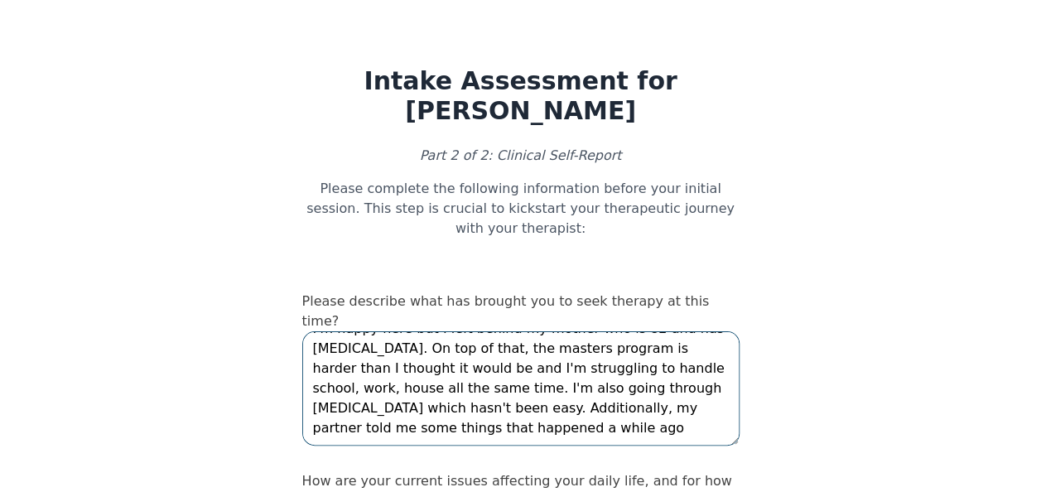
click at [451, 364] on textarea "My partner and I moved to [GEOGRAPHIC_DATA] [DATE] and I'm happy here but I lef…" at bounding box center [520, 388] width 437 height 114
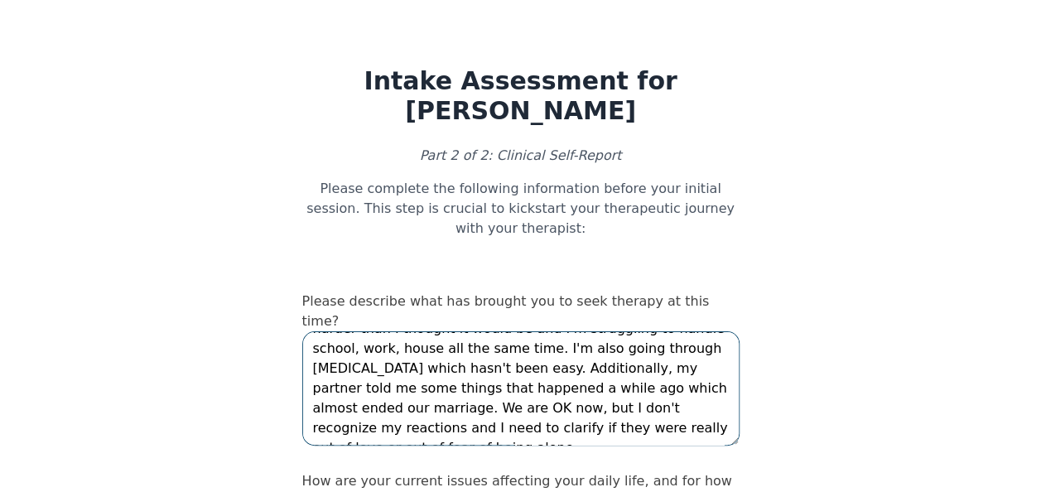
scroll to position [0, 0]
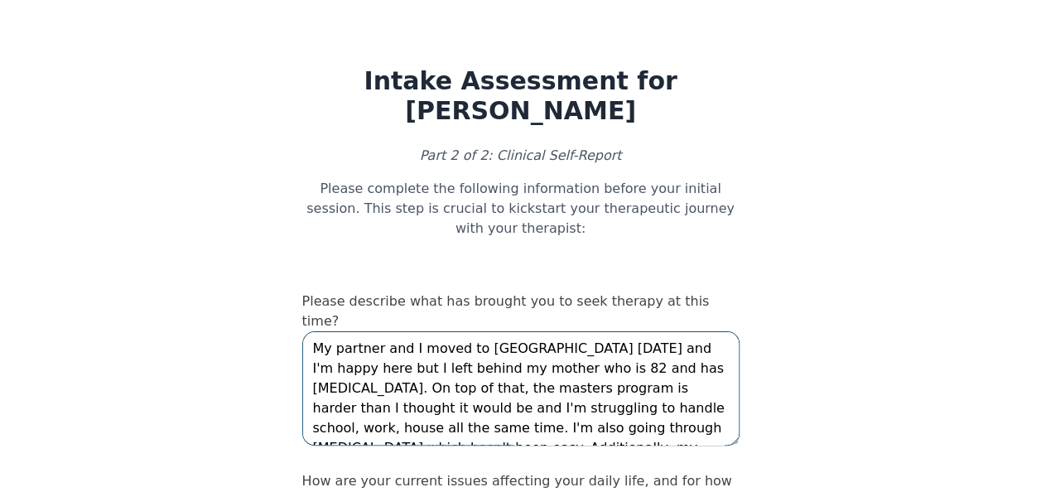
click at [538, 340] on textarea "My partner and I moved to [GEOGRAPHIC_DATA] [DATE] and I'm happy here but I lef…" at bounding box center [520, 388] width 437 height 114
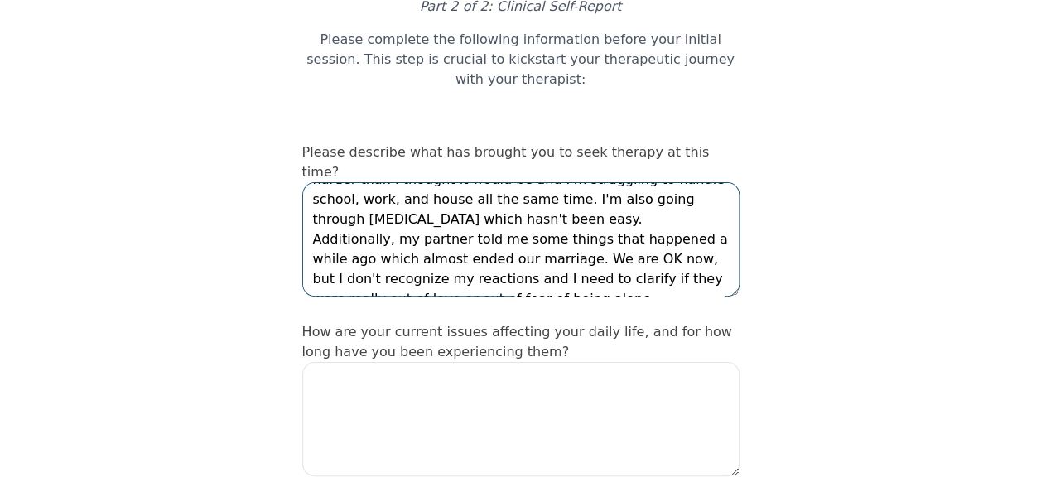
scroll to position [166, 0]
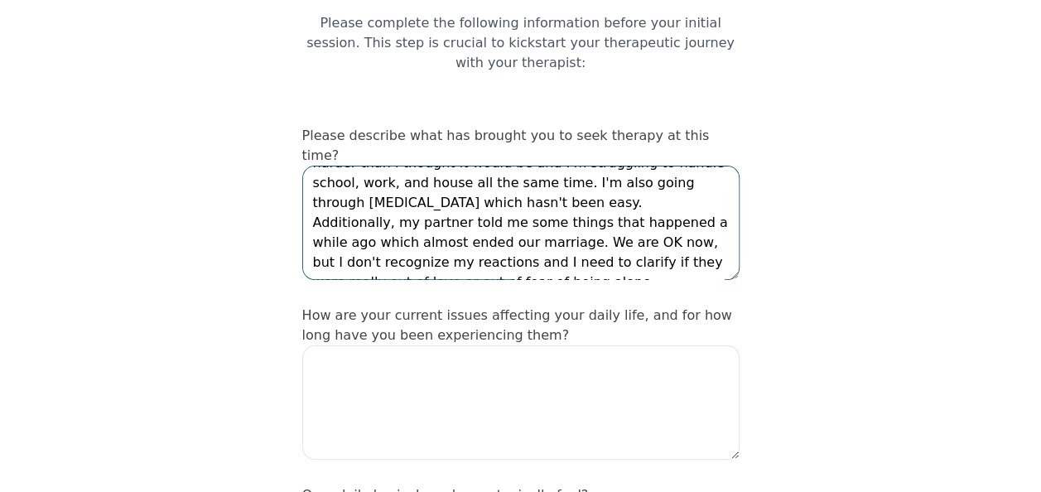
type textarea "My partner and I moved to [GEOGRAPHIC_DATA] [DATE] and I'm happy here but I lef…"
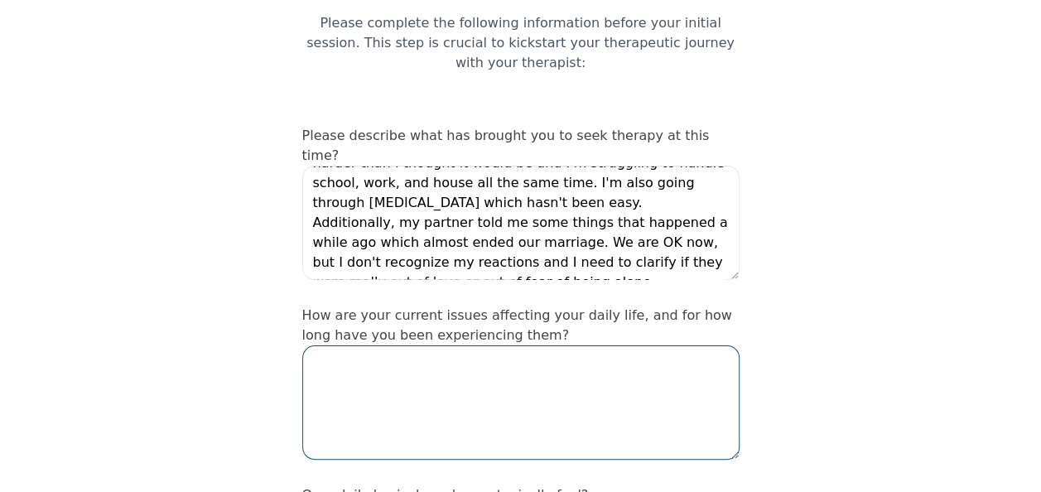
click at [346, 345] on textarea at bounding box center [520, 402] width 437 height 114
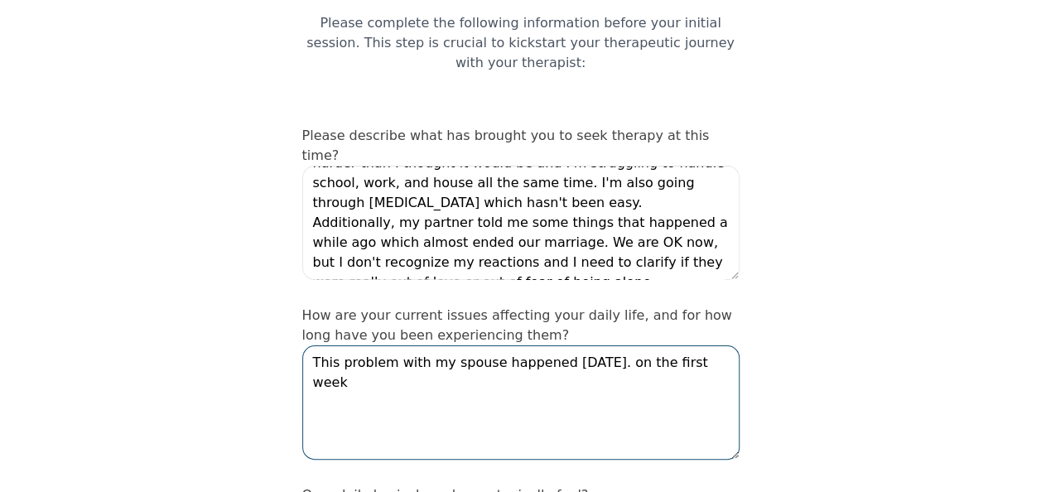
click at [638, 345] on textarea "This problem with my spouse happened [DATE]. on the first week" at bounding box center [520, 402] width 437 height 114
click at [727, 345] on textarea "This problem with my spouse happened [DATE]. On the first week" at bounding box center [520, 402] width 437 height 114
click at [543, 345] on textarea "This problem with my spouse happened [DATE]. On the first week I thought I wasn…" at bounding box center [520, 402] width 437 height 114
click at [625, 345] on textarea "This problem with my spouse happened [DATE]. On the first week I thought I wasn…" at bounding box center [520, 402] width 437 height 114
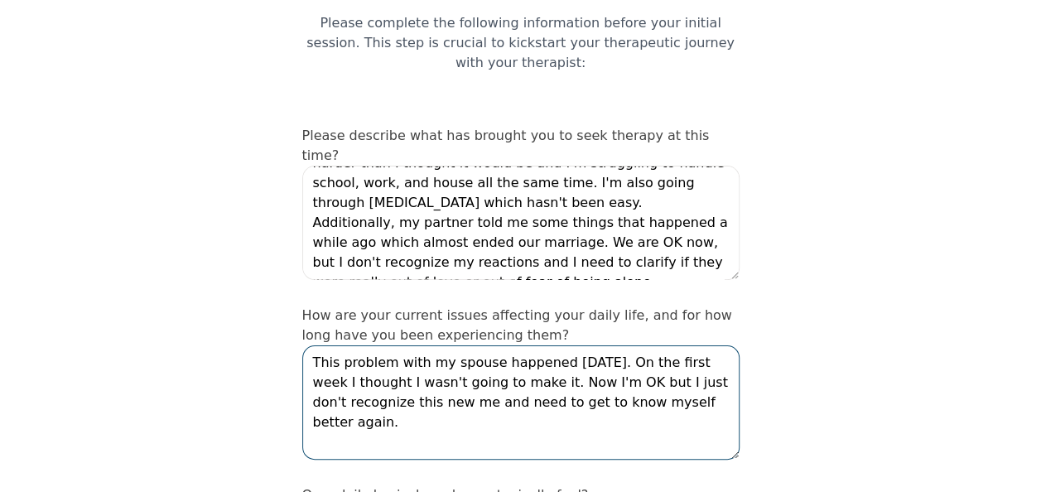
drag, startPoint x: 590, startPoint y: 309, endPoint x: 633, endPoint y: 327, distance: 46.8
click at [590, 345] on textarea "This problem with my spouse happened [DATE]. On the first week I thought I wasn…" at bounding box center [520, 402] width 437 height 114
click at [717, 345] on textarea "This problem with my spouse happened [DATE]. On the first week I thought I wasn…" at bounding box center [520, 402] width 437 height 114
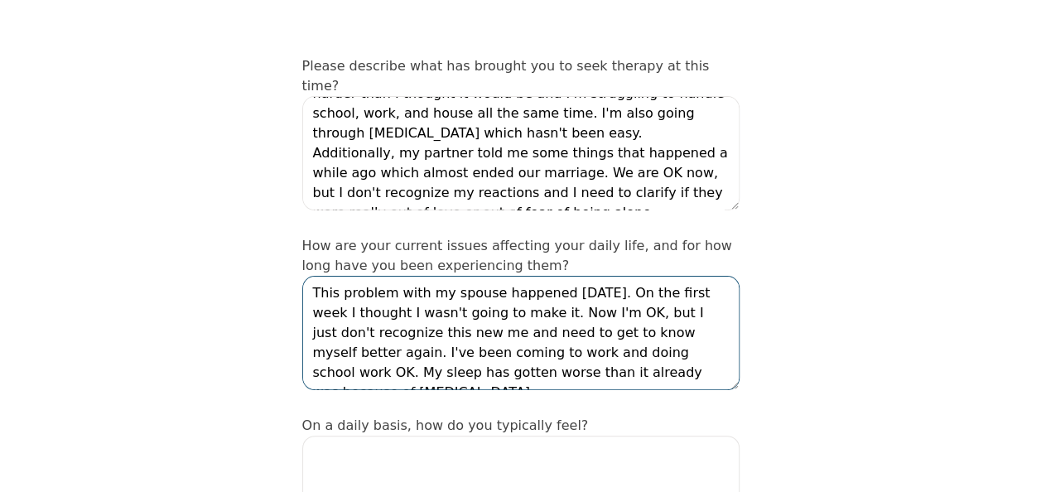
scroll to position [331, 0]
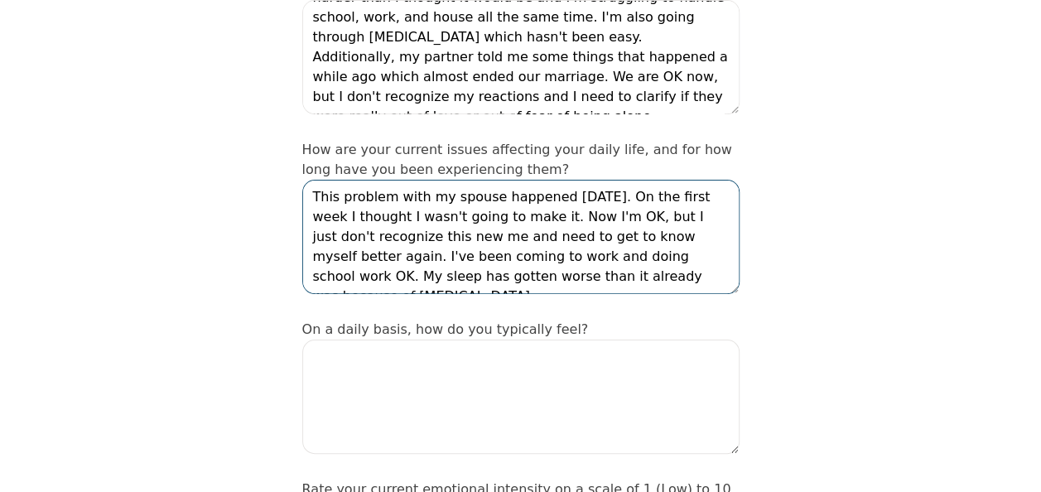
type textarea "This problem with my spouse happened [DATE]. On the first week I thought I wasn…"
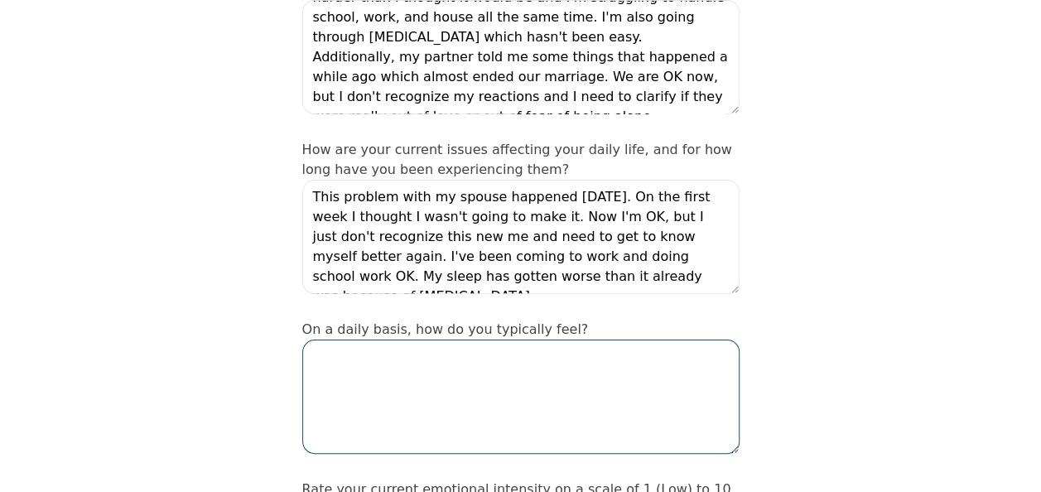
click at [538, 340] on textarea at bounding box center [520, 397] width 437 height 114
click at [430, 340] on textarea at bounding box center [520, 397] width 437 height 114
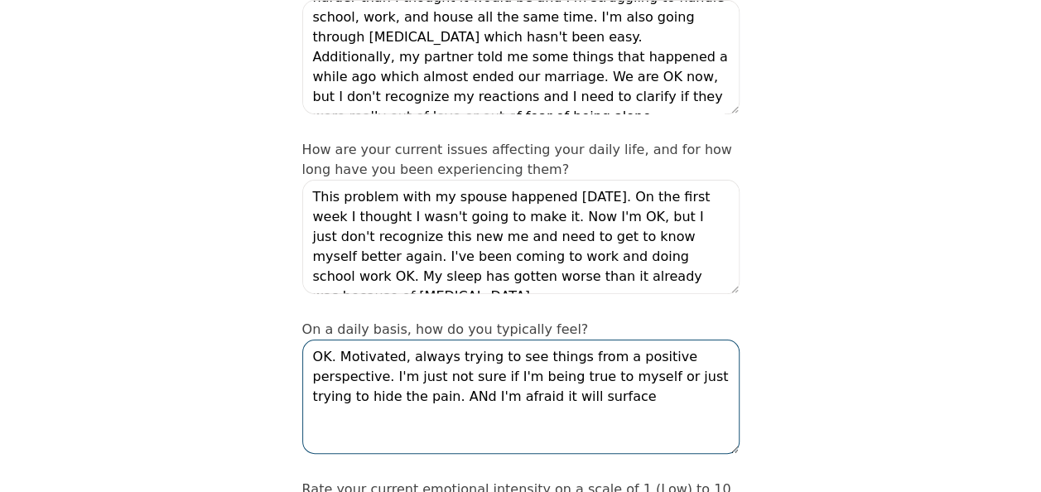
click at [371, 340] on textarea "OK. Motivated, always trying to see things from a positive perspective. I'm jus…" at bounding box center [520, 397] width 437 height 114
click at [549, 340] on textarea "OK. Motivated, always trying to see things from a positive perspective. I'm jus…" at bounding box center [520, 397] width 437 height 114
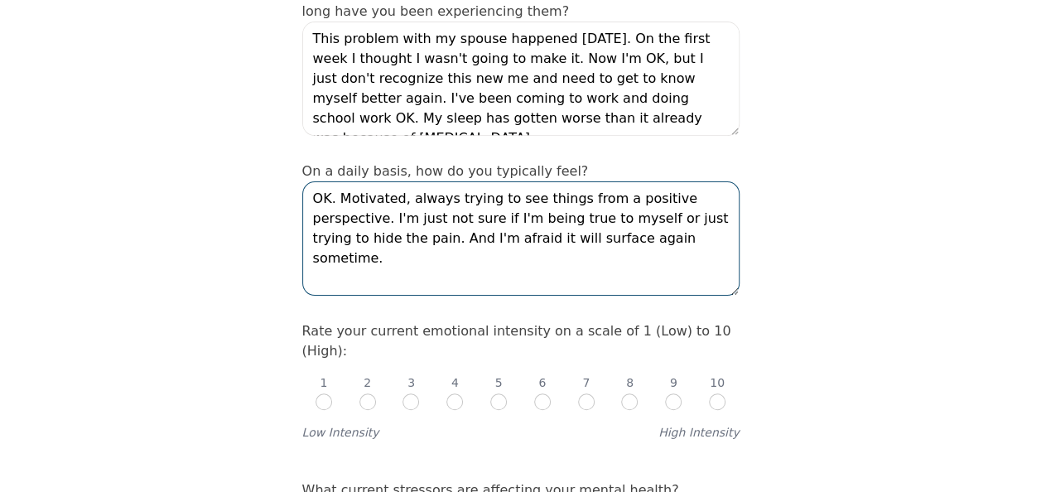
scroll to position [580, 0]
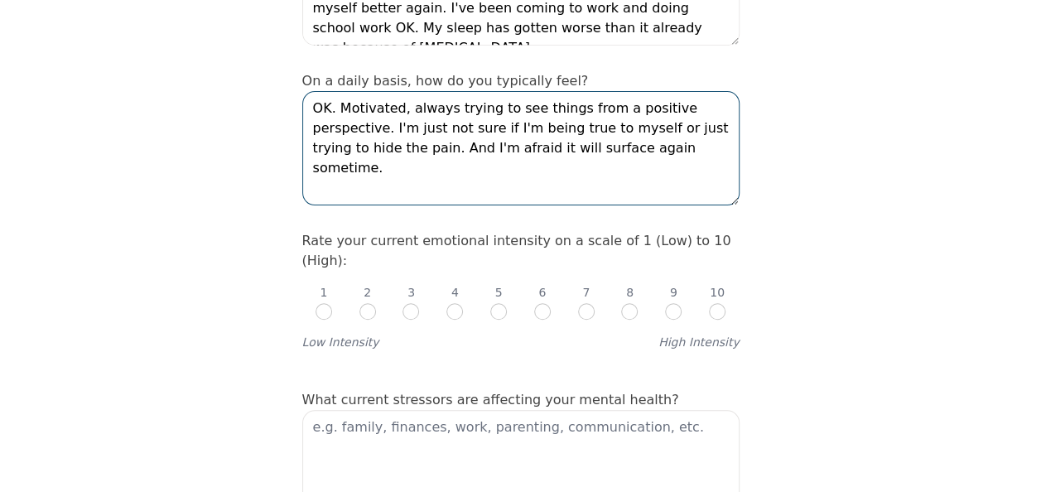
type textarea "OK. Motivated, always trying to see things from a positive perspective. I'm jus…"
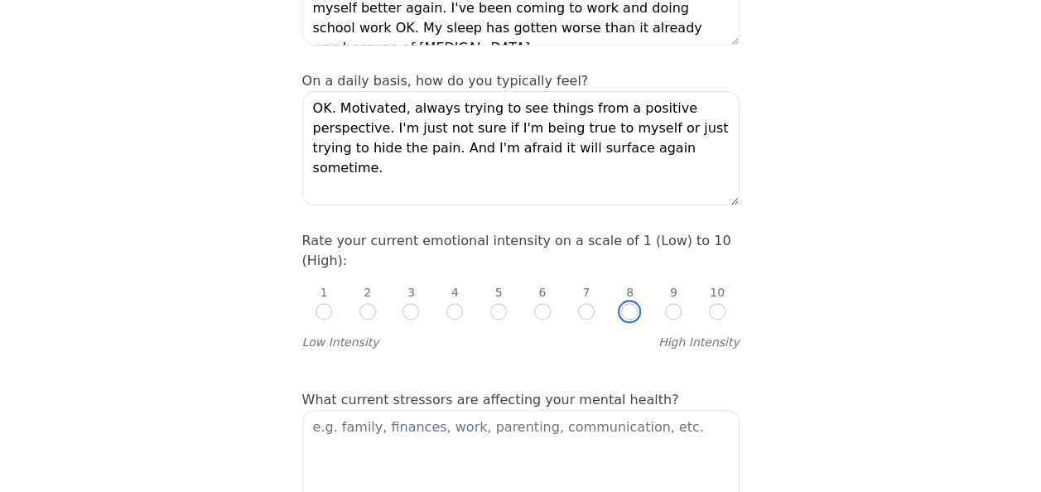
click at [623, 303] on input "radio" at bounding box center [629, 311] width 17 height 17
radio input "true"
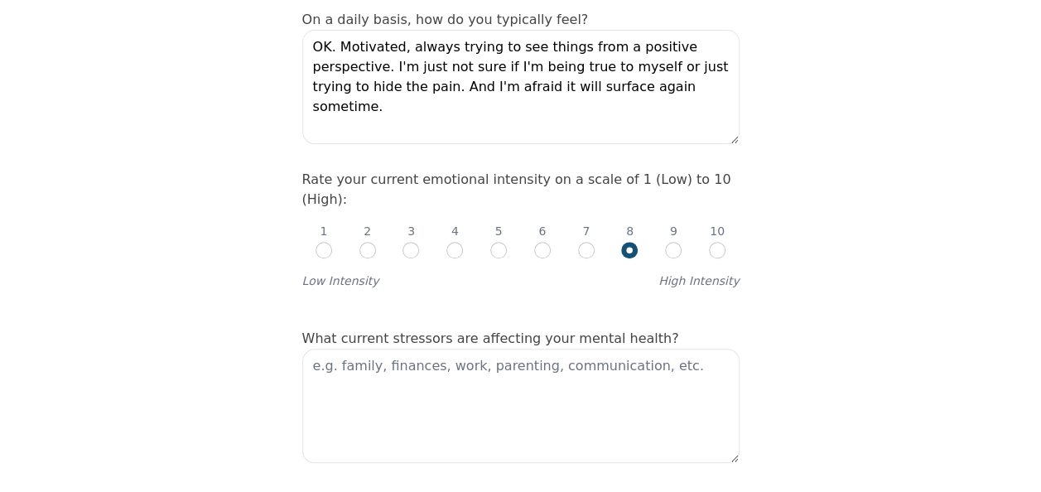
scroll to position [663, 0]
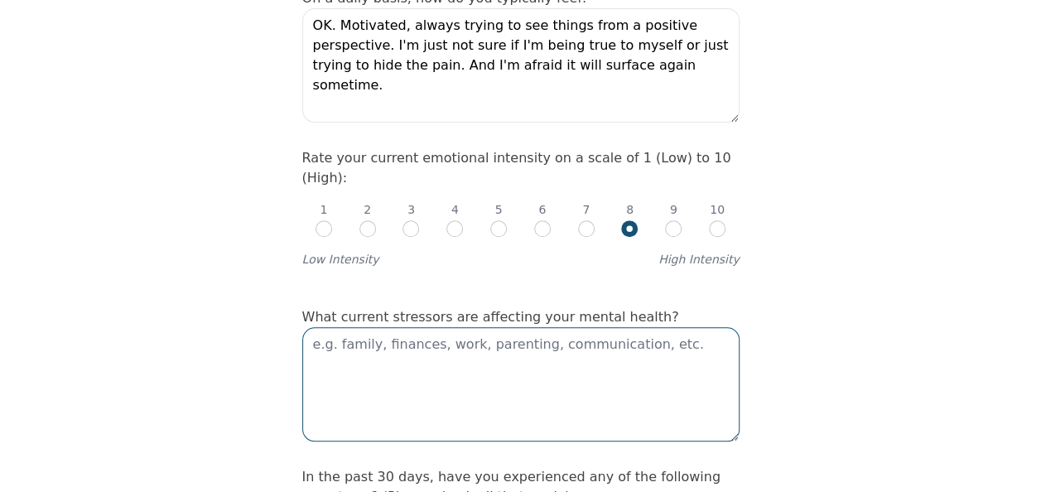
click at [438, 327] on textarea at bounding box center [520, 384] width 437 height 114
click at [367, 327] on textarea "Spouse, Family," at bounding box center [520, 384] width 437 height 114
click at [396, 327] on textarea "Spouse, family," at bounding box center [520, 384] width 437 height 114
click at [522, 327] on textarea "Spouse, family (mom and dad)," at bounding box center [520, 384] width 437 height 114
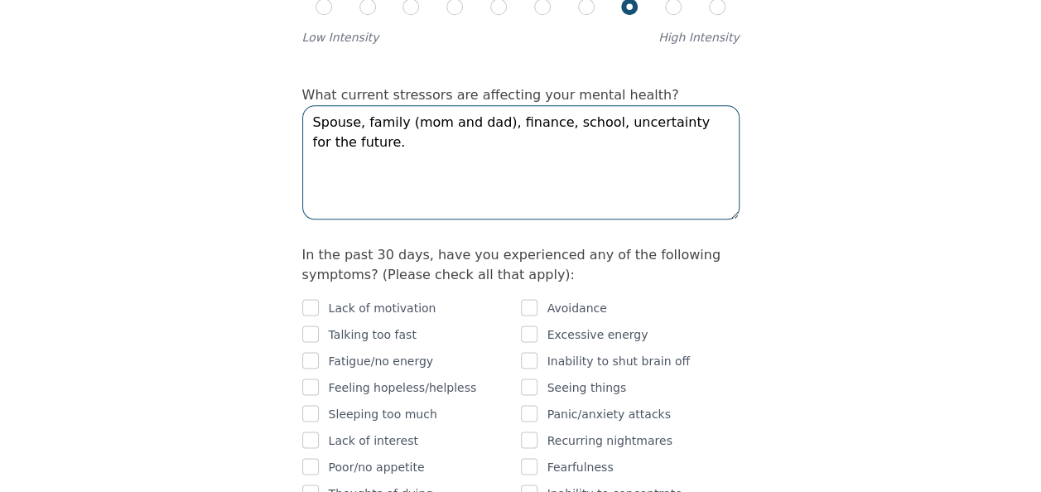
scroll to position [911, 0]
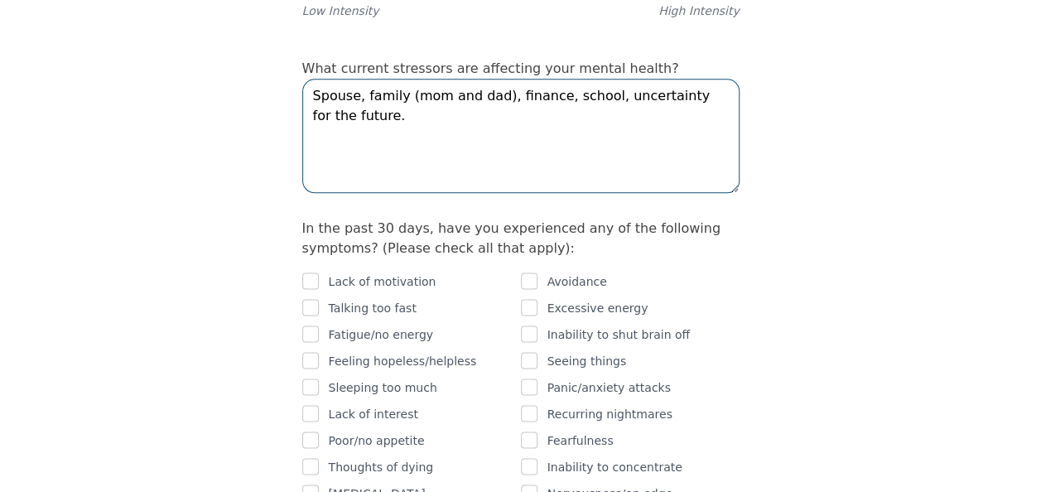
type textarea "Spouse, family (mom and dad), finance, school, uncertainty for the future."
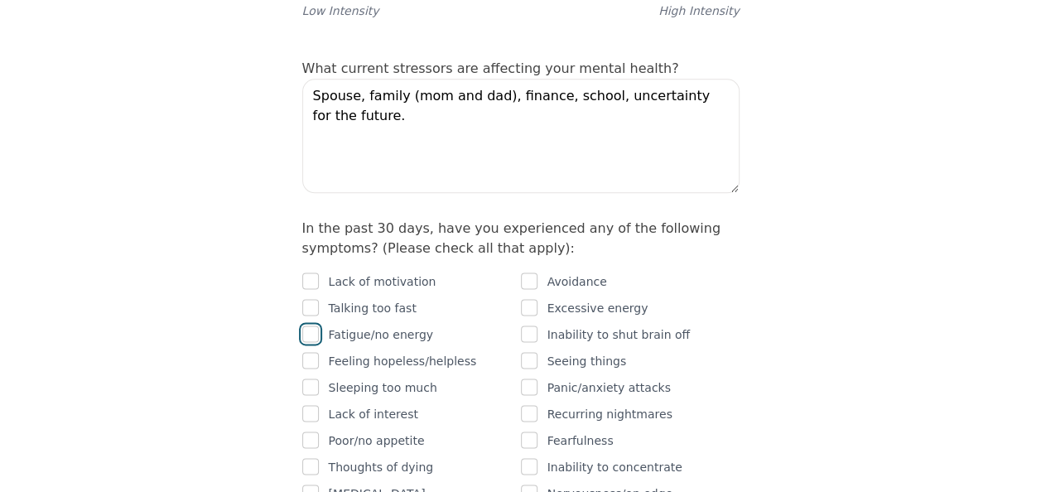
click at [308, 326] on input "checkbox" at bounding box center [310, 334] width 17 height 17
checkbox input "true"
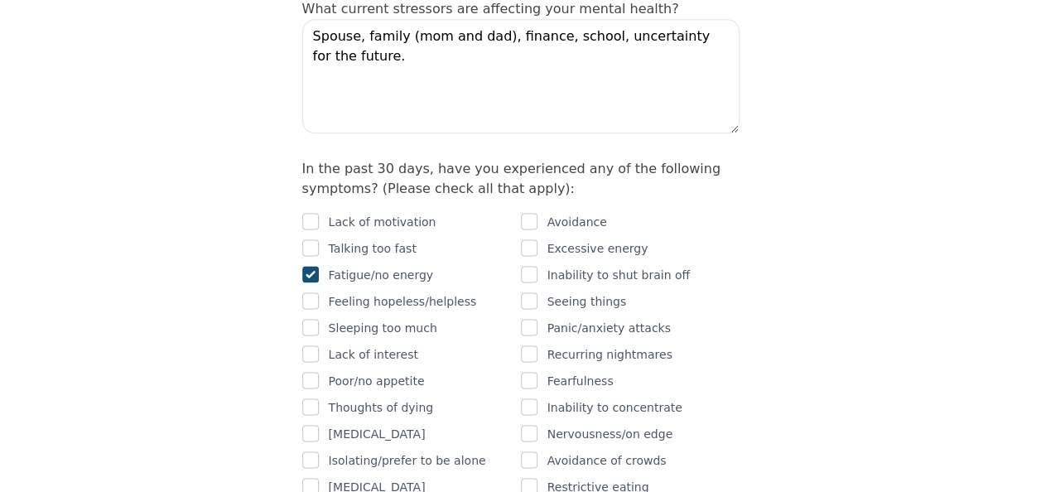
scroll to position [994, 0]
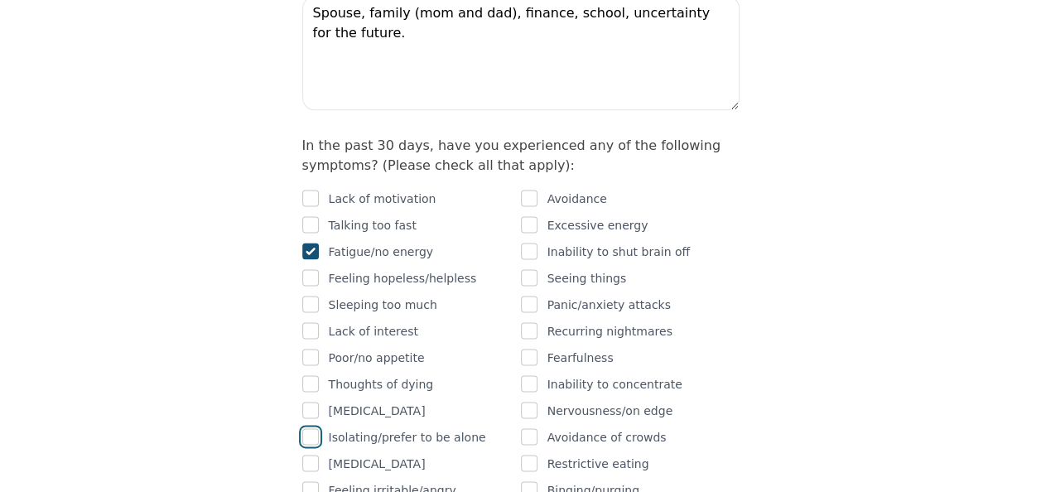
click at [309, 428] on input "checkbox" at bounding box center [310, 436] width 17 height 17
checkbox input "true"
click at [309, 455] on input "checkbox" at bounding box center [310, 463] width 17 height 17
checkbox input "true"
click at [315, 481] on input "checkbox" at bounding box center [310, 489] width 17 height 17
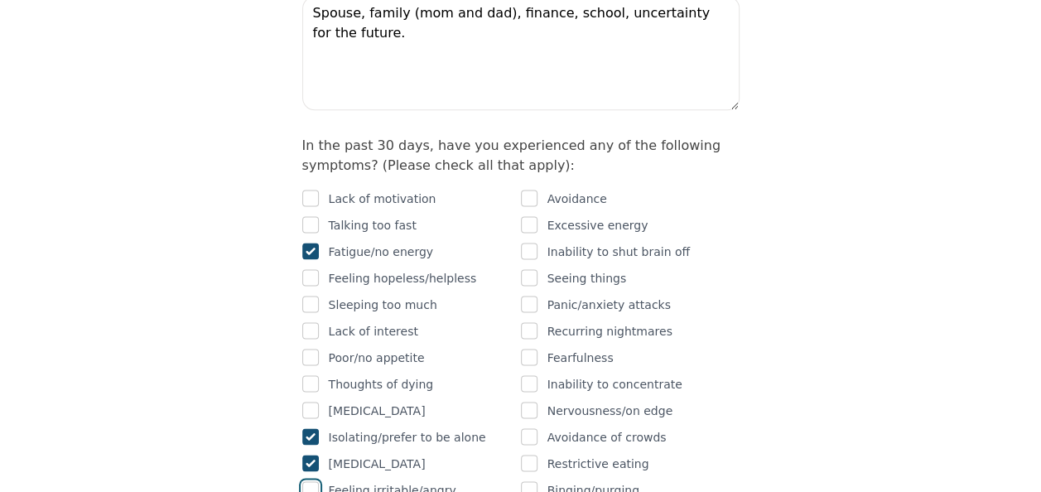
checkbox input "true"
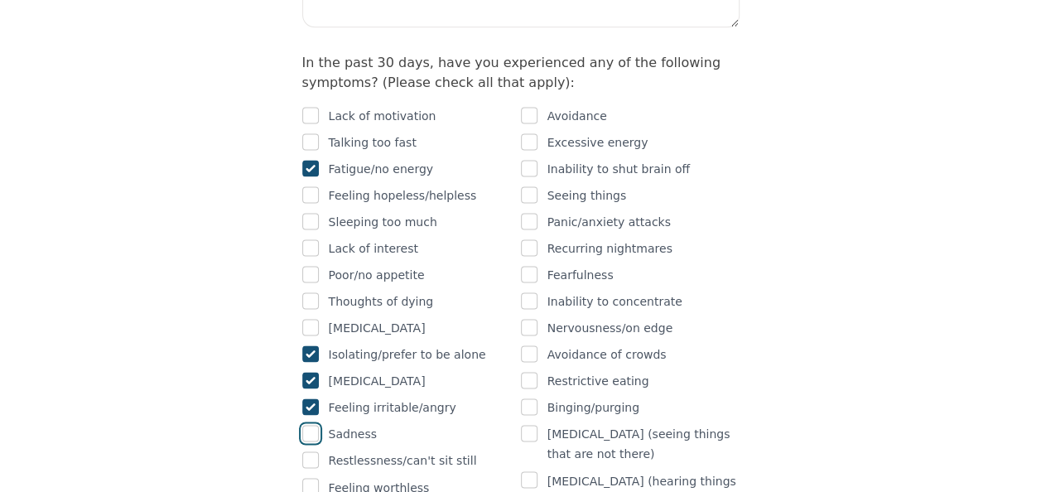
click at [309, 425] on input "checkbox" at bounding box center [310, 433] width 17 height 17
checkbox input "true"
click at [529, 292] on input "checkbox" at bounding box center [529, 300] width 17 height 17
checkbox input "true"
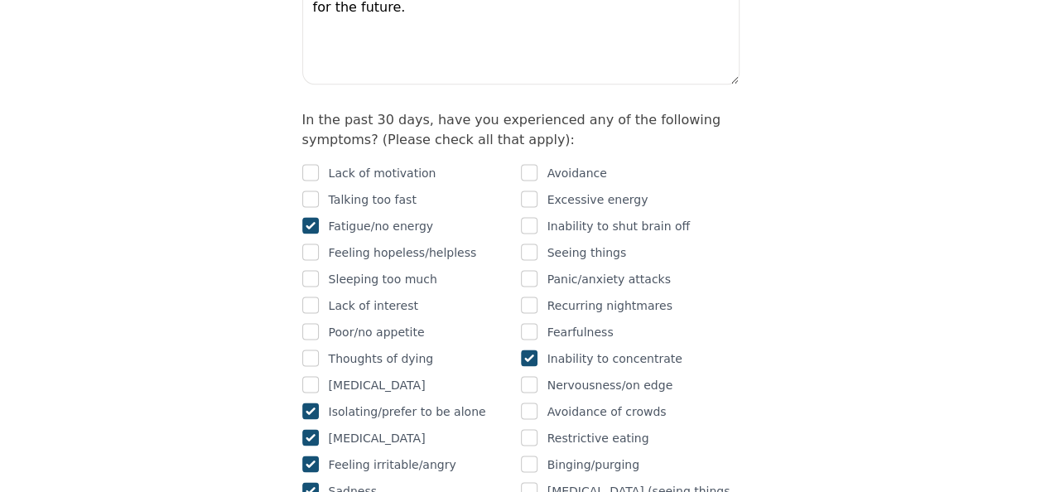
scroll to position [994, 0]
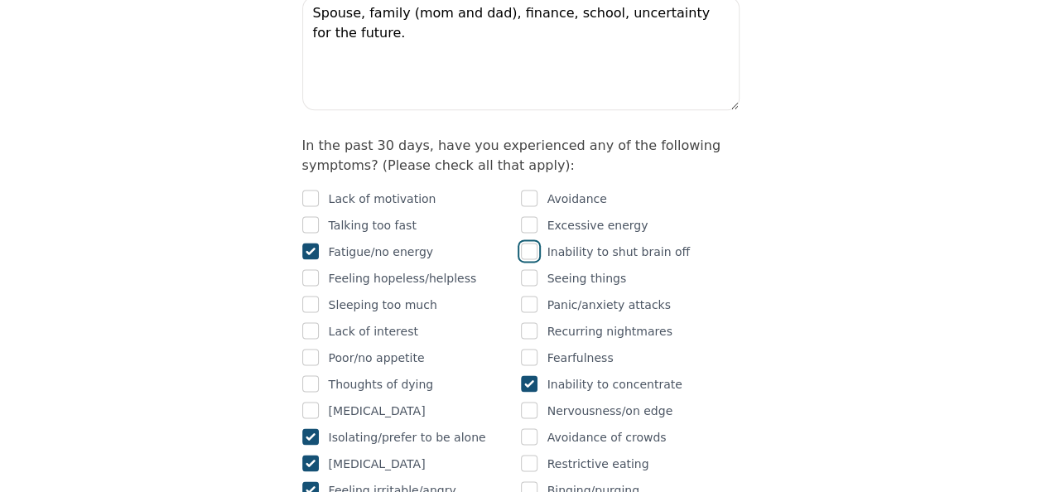
click at [533, 243] on input "checkbox" at bounding box center [529, 251] width 17 height 17
checkbox input "true"
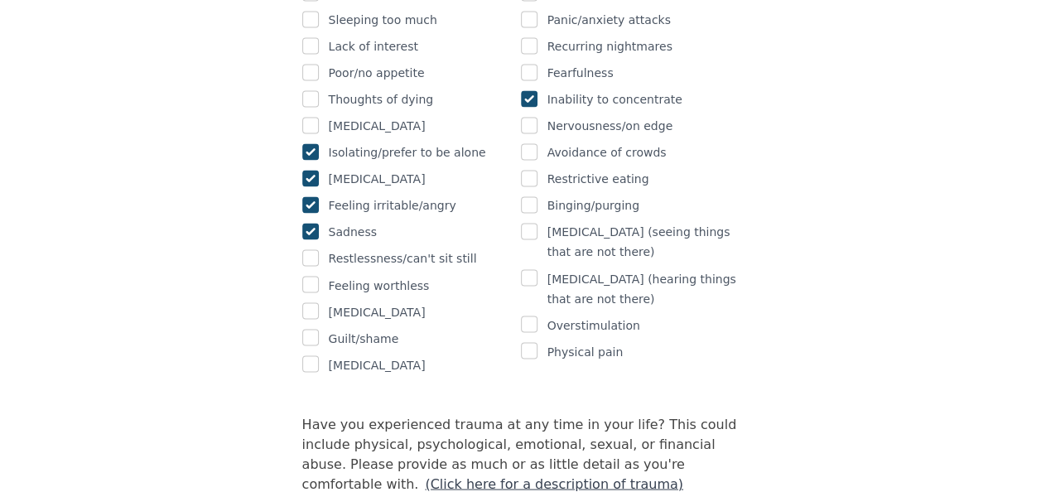
scroll to position [1325, 0]
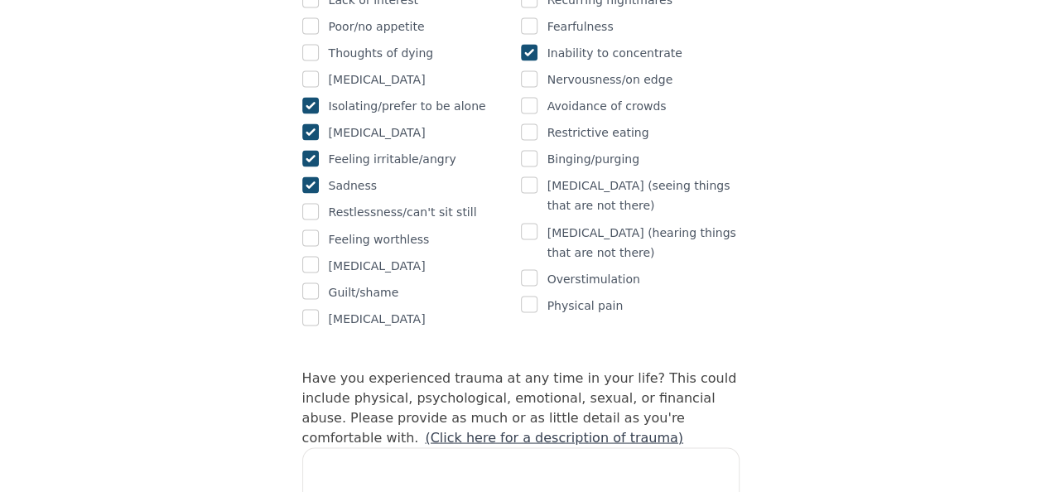
click at [683, 429] on link "(Click here for a description of trauma)" at bounding box center [554, 437] width 258 height 16
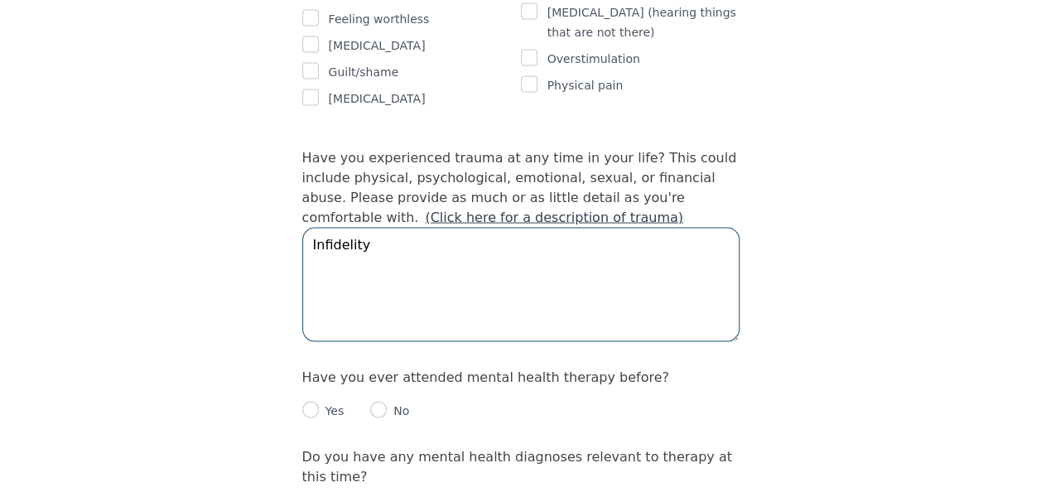
scroll to position [1574, 0]
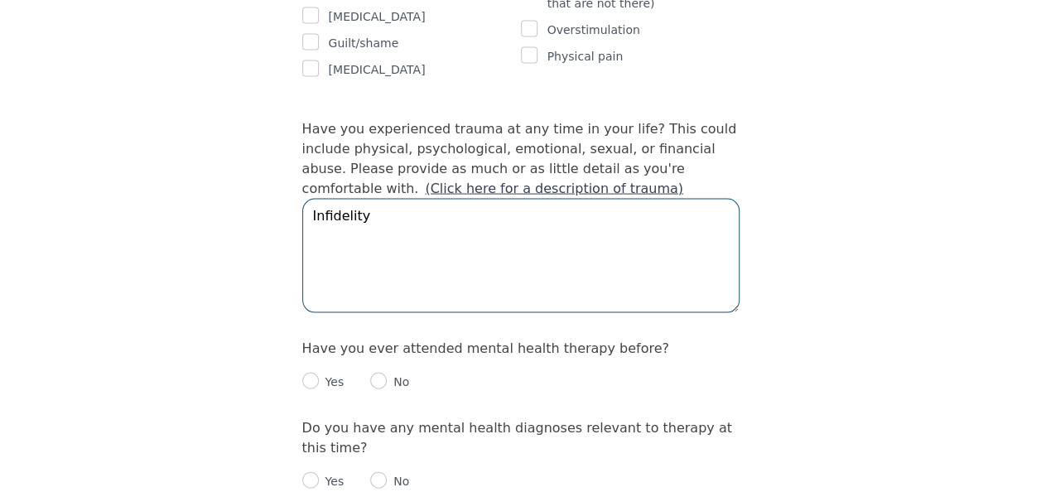
type textarea "Infidelity"
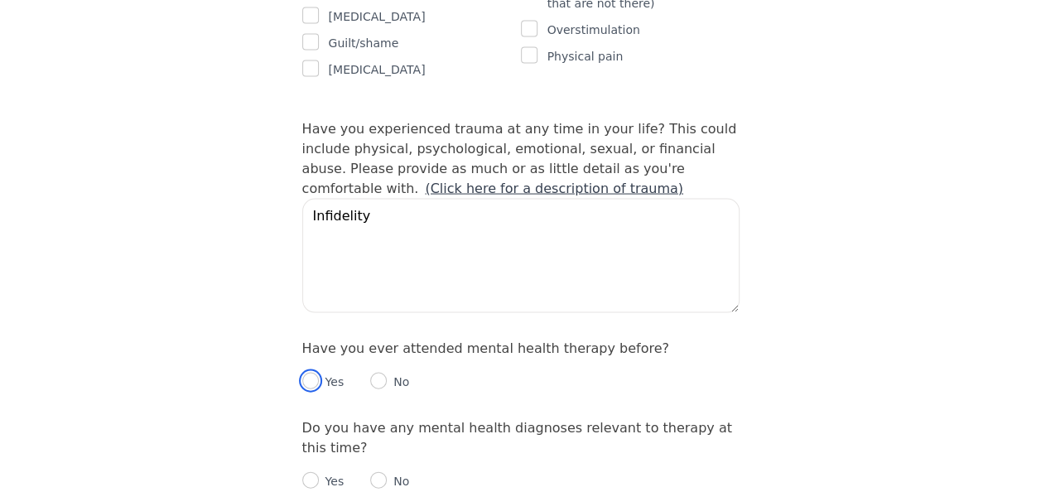
click at [315, 373] on input "radio" at bounding box center [310, 381] width 17 height 17
radio input "true"
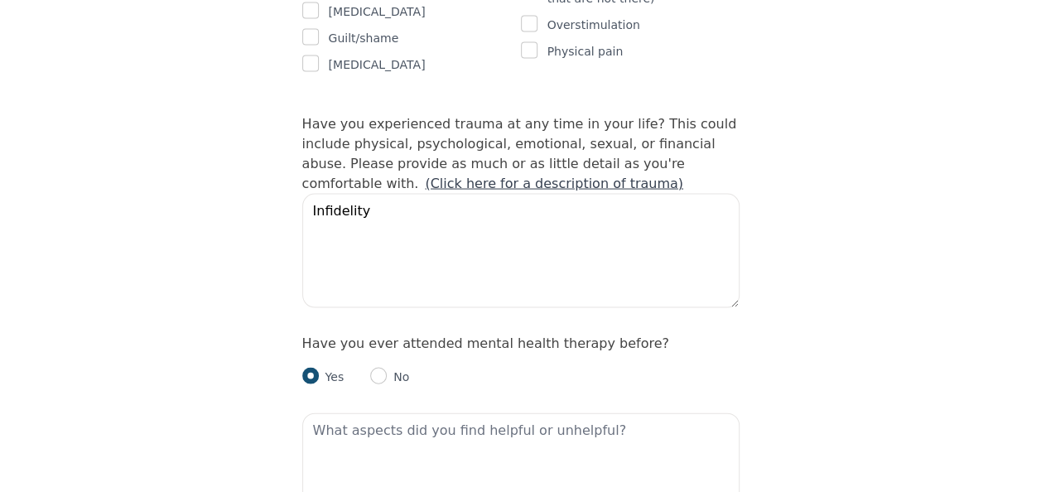
scroll to position [1657, 0]
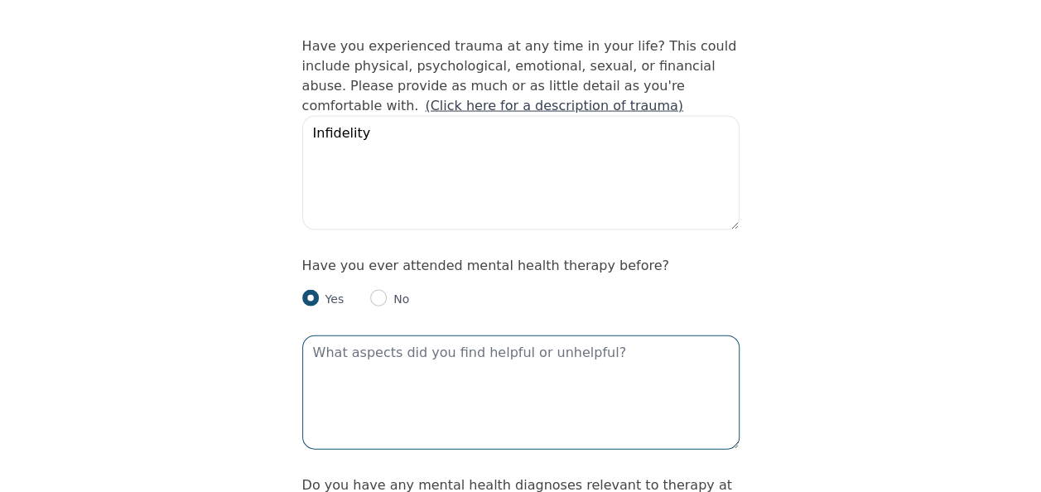
click at [624, 335] on textarea at bounding box center [520, 392] width 437 height 114
drag, startPoint x: 370, startPoint y: 251, endPoint x: 321, endPoint y: 253, distance: 49.8
click at [321, 335] on textarea "I attended a [MEDICAL_DATA]" at bounding box center [520, 392] width 437 height 114
click at [547, 335] on textarea "I had therapy with a [MEDICAL_DATA]" at bounding box center [520, 392] width 437 height 114
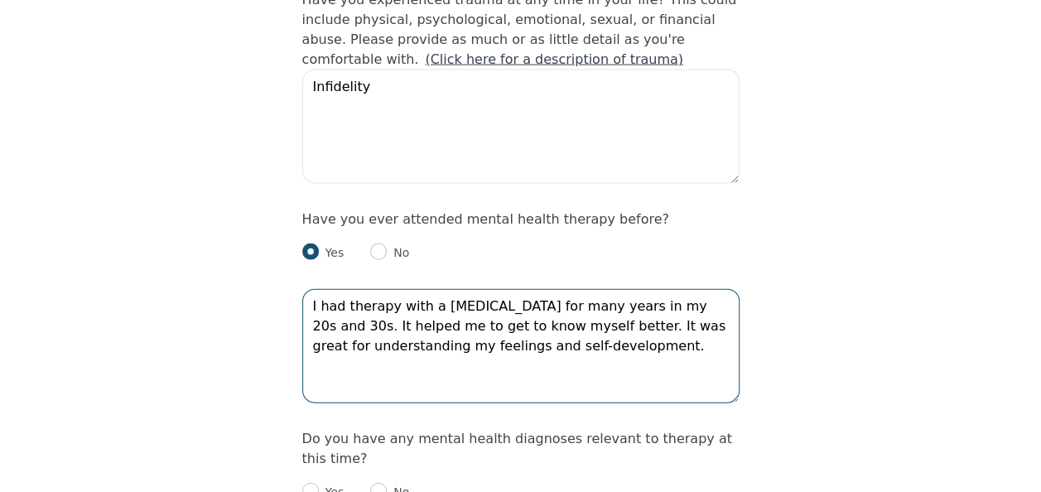
scroll to position [1739, 0]
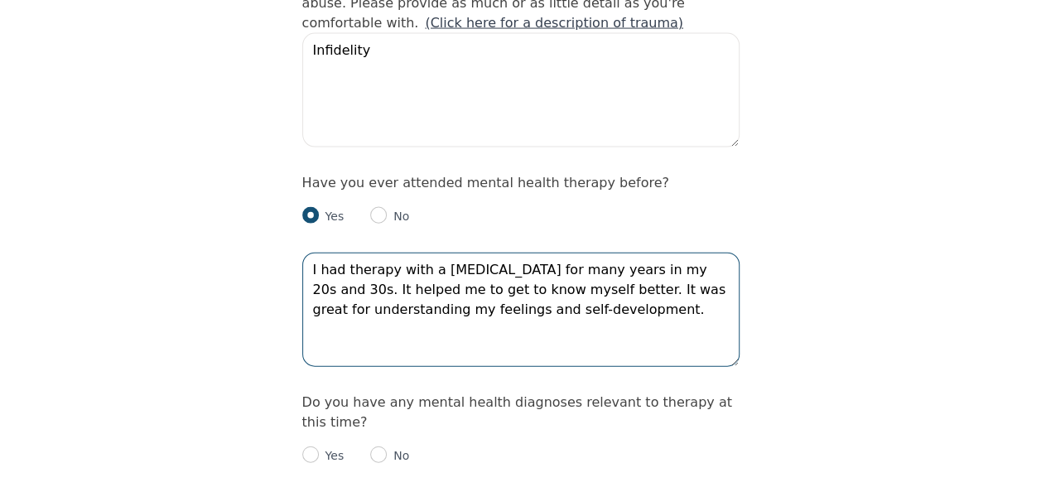
type textarea "I had therapy with a [MEDICAL_DATA] for many years in my 20s and 30s. It helped…"
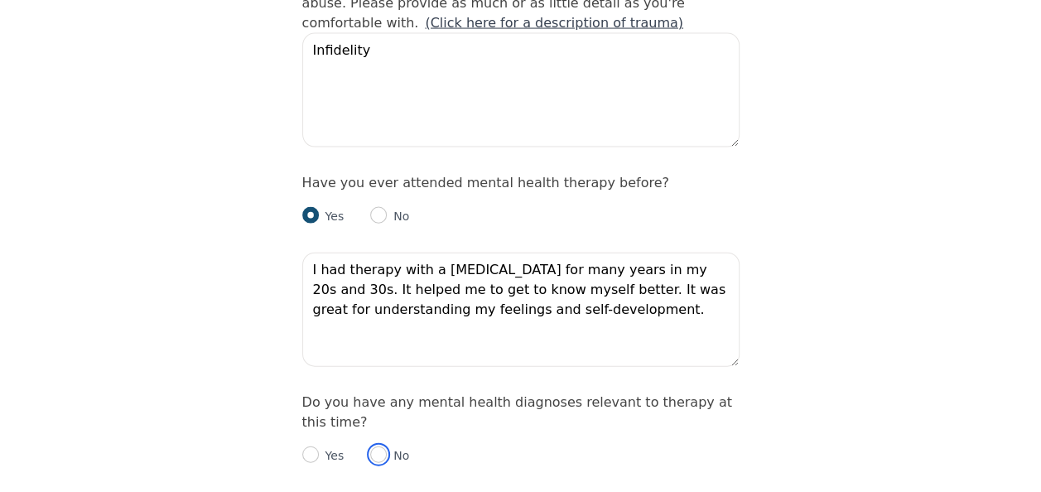
click at [377, 446] on input "radio" at bounding box center [378, 454] width 17 height 17
radio input "true"
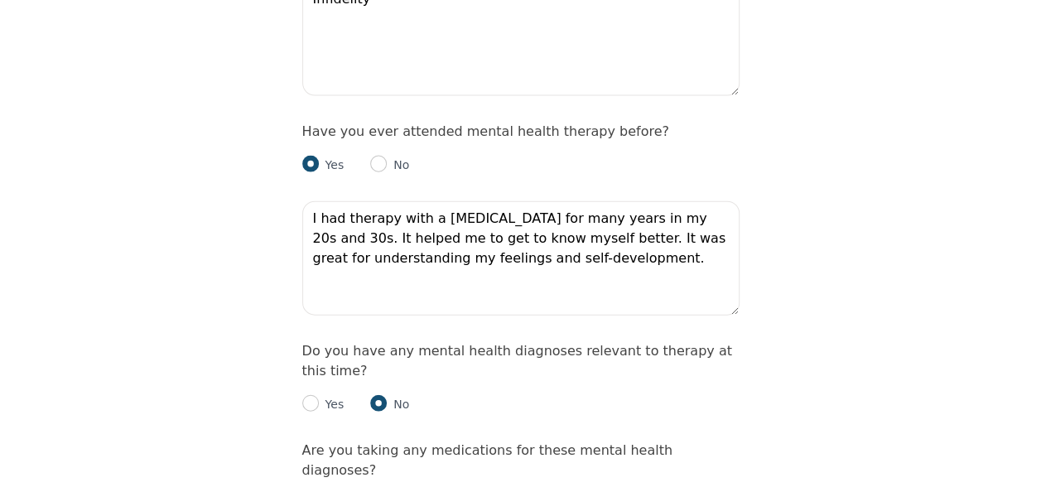
scroll to position [1822, 0]
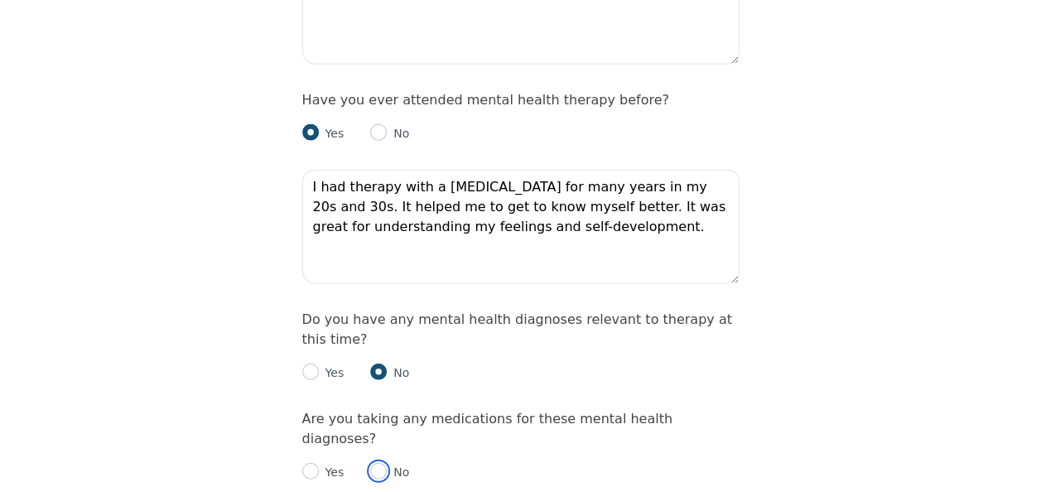
click at [379, 463] on input "radio" at bounding box center [378, 471] width 17 height 17
radio input "true"
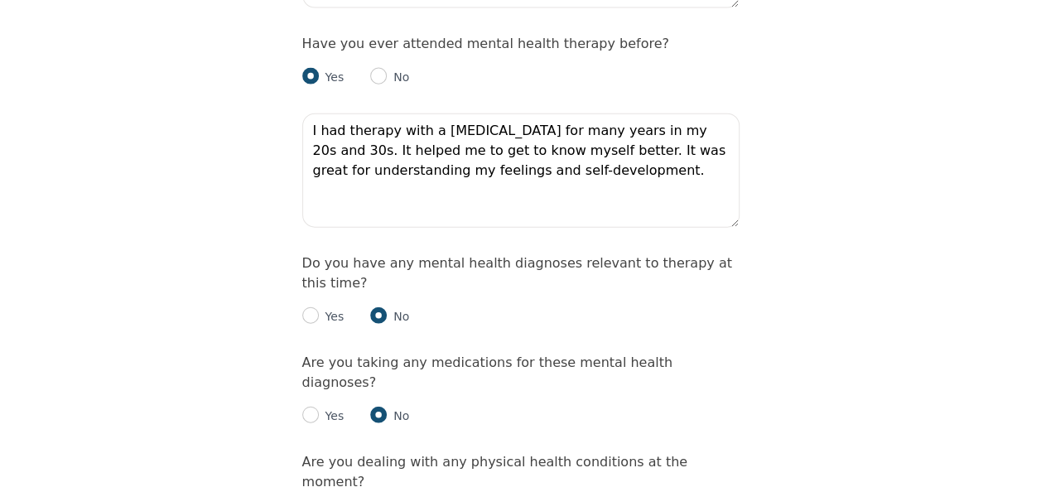
scroll to position [1905, 0]
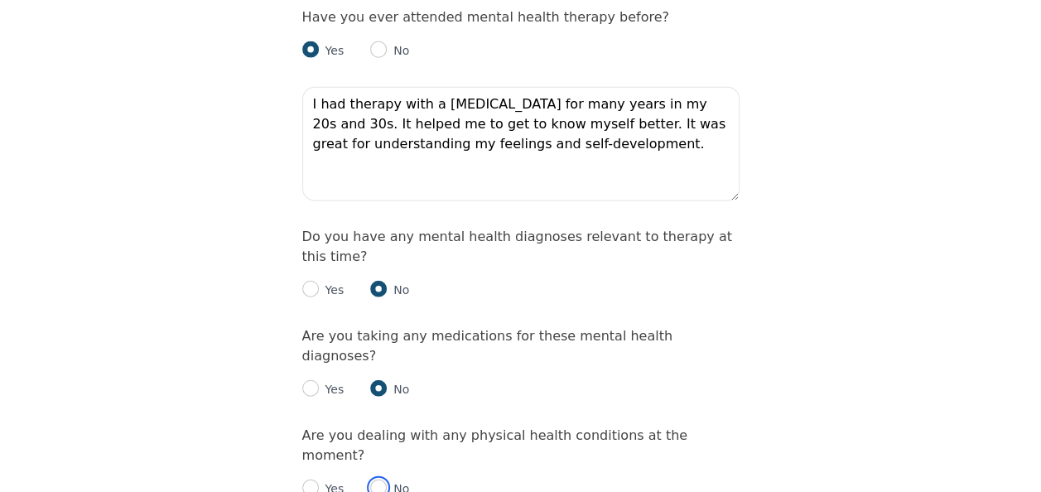
click at [379, 480] on input "radio" at bounding box center [378, 488] width 17 height 17
radio input "true"
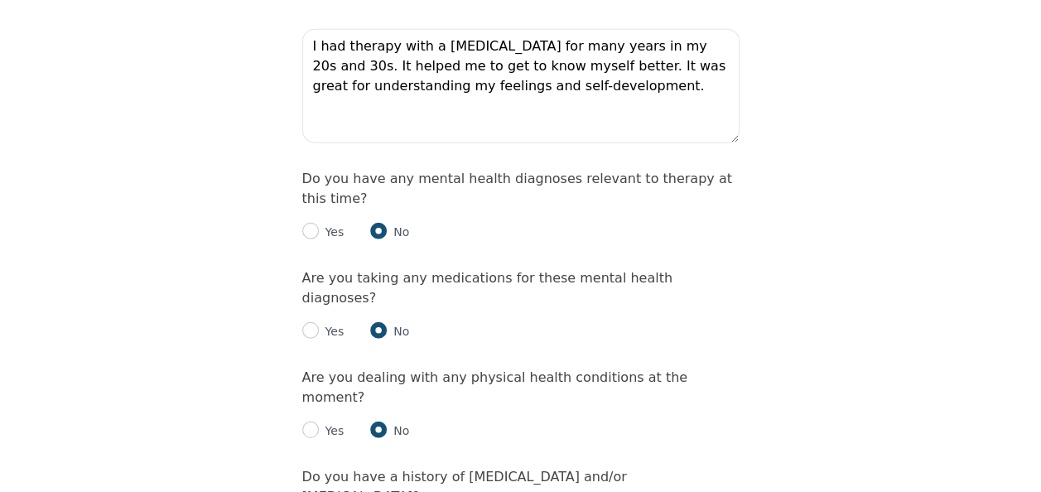
scroll to position [1988, 0]
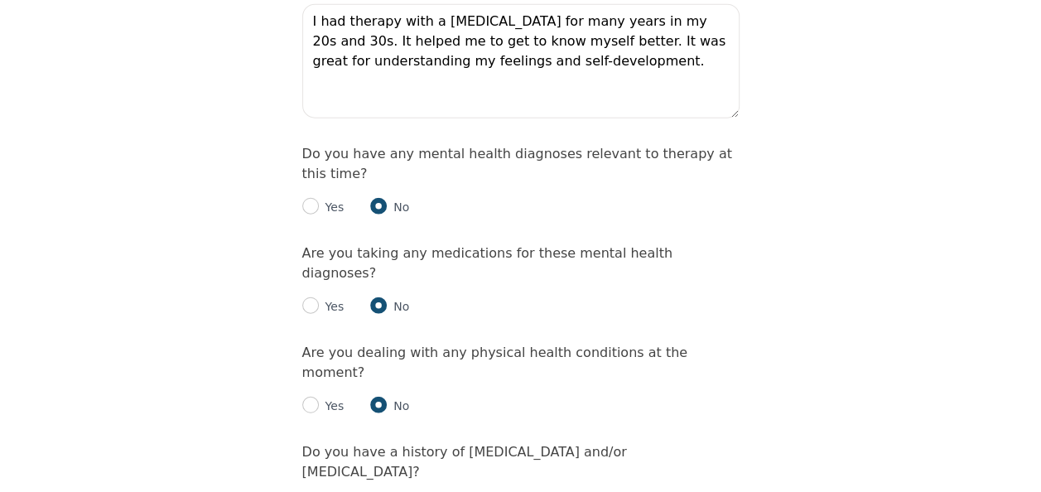
radio input "true"
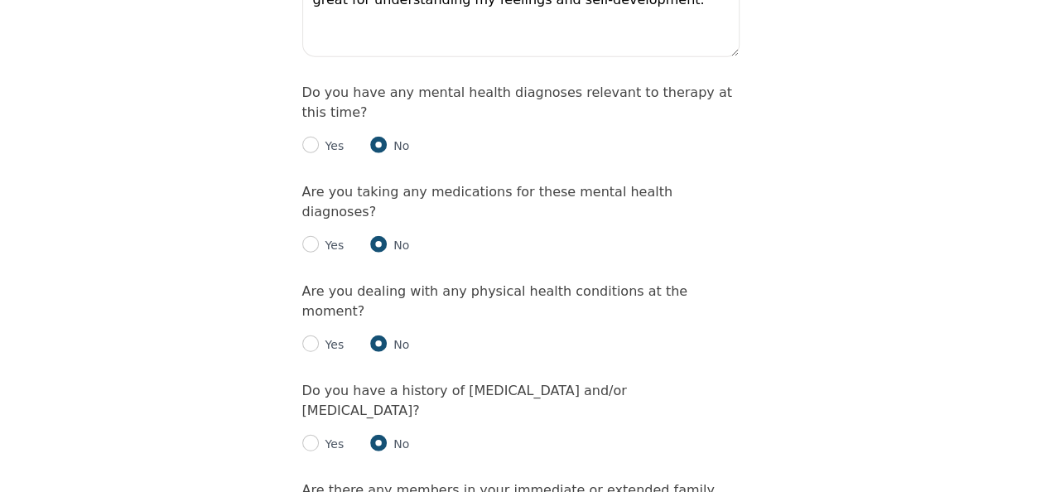
scroll to position [2071, 0]
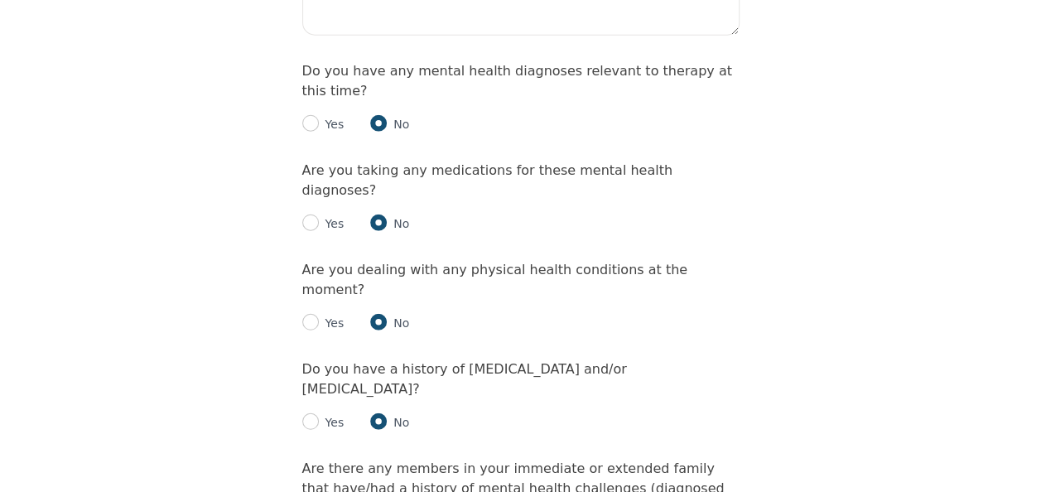
radio input "true"
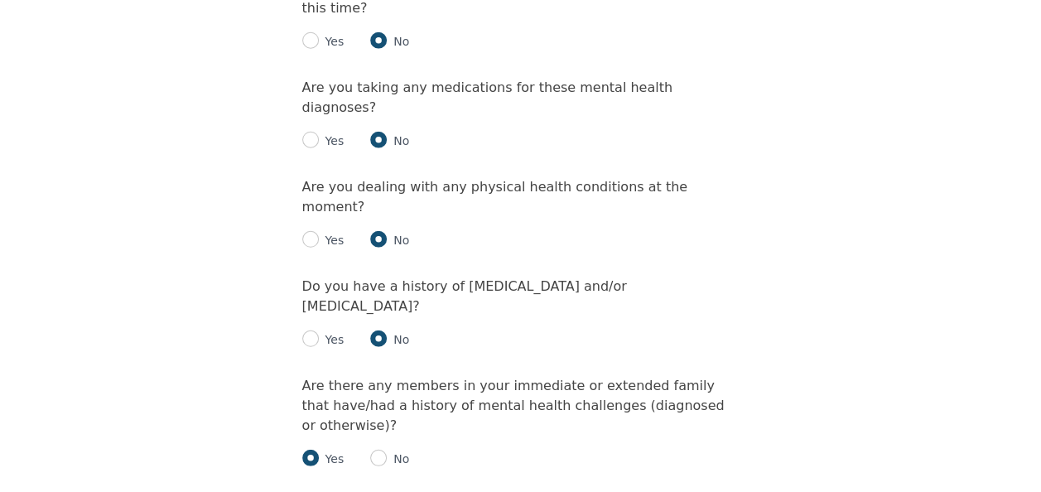
scroll to position [2236, 0]
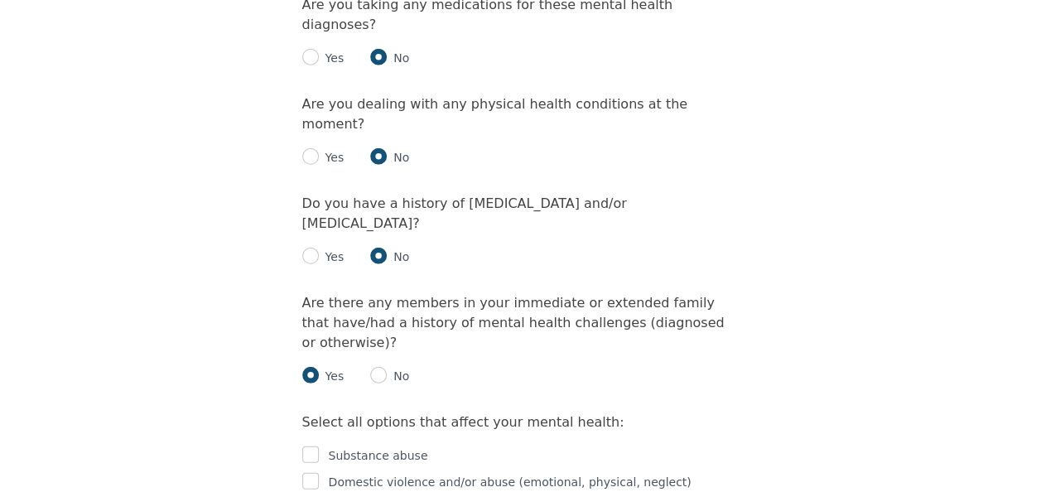
checkbox input "true"
click at [308, 446] on input "checkbox" at bounding box center [310, 454] width 17 height 17
checkbox input "true"
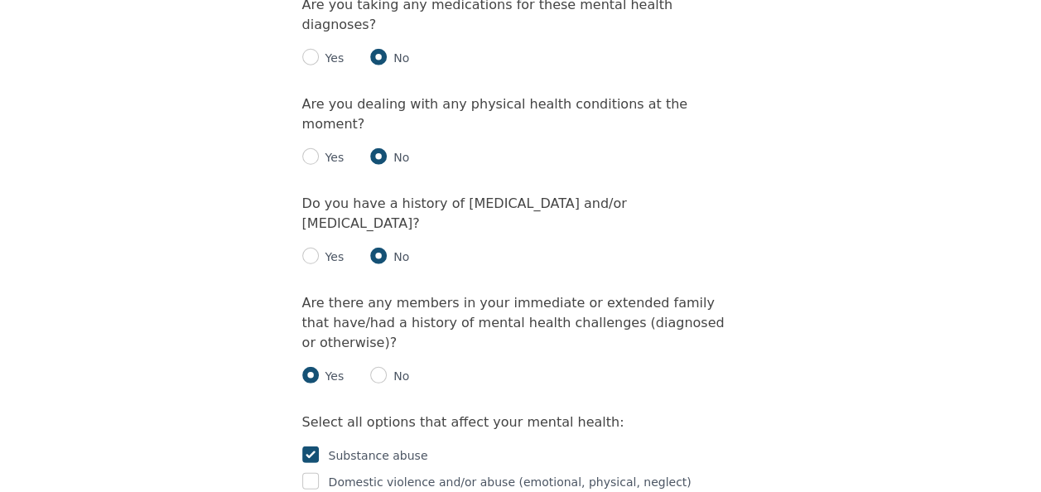
checkbox input "true"
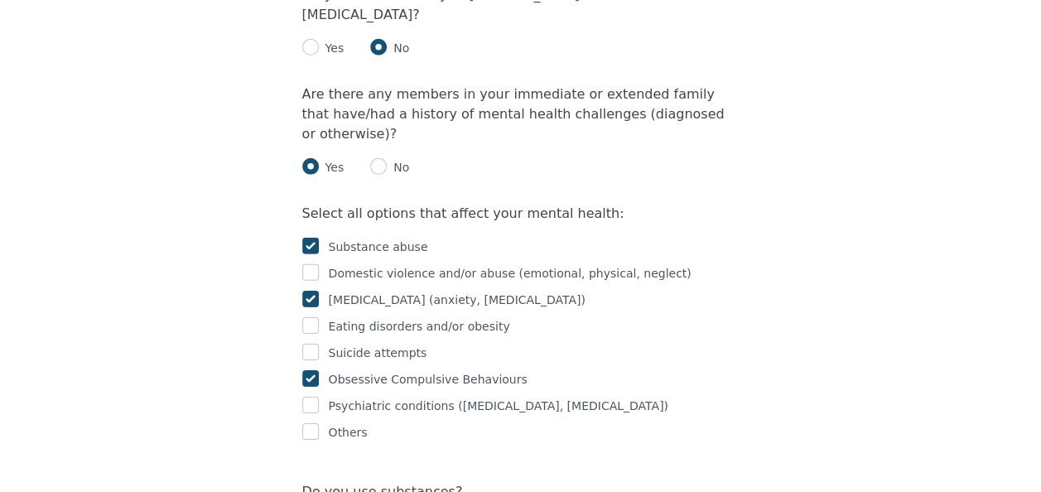
scroll to position [2485, 0]
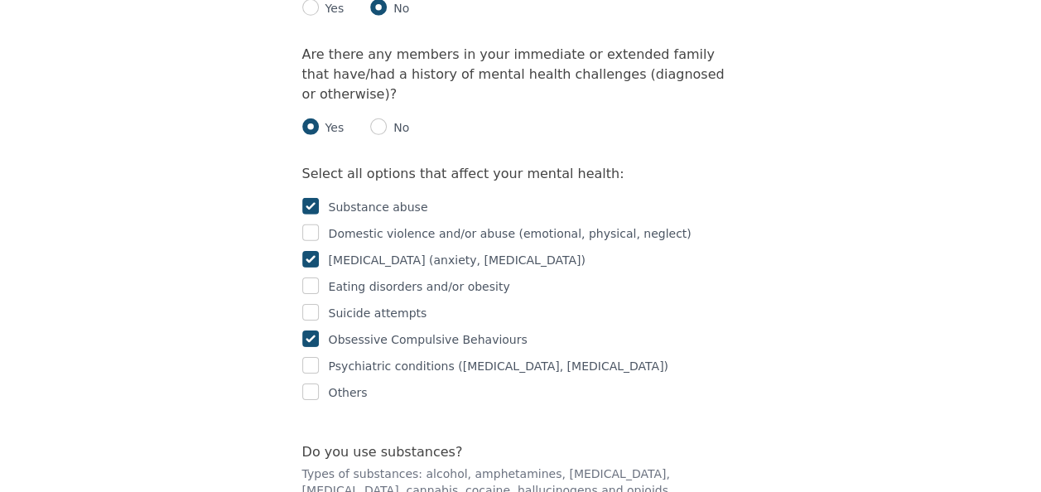
radio input "true"
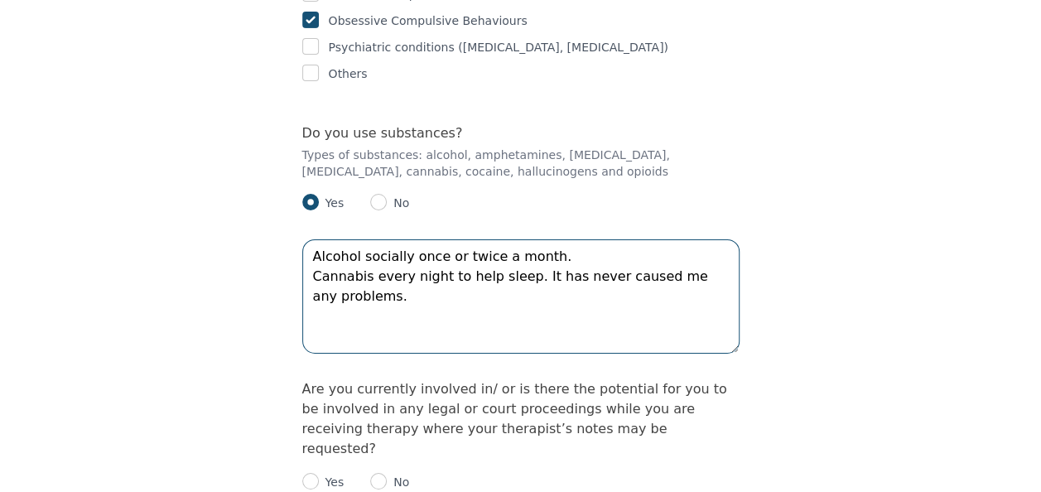
scroll to position [2816, 0]
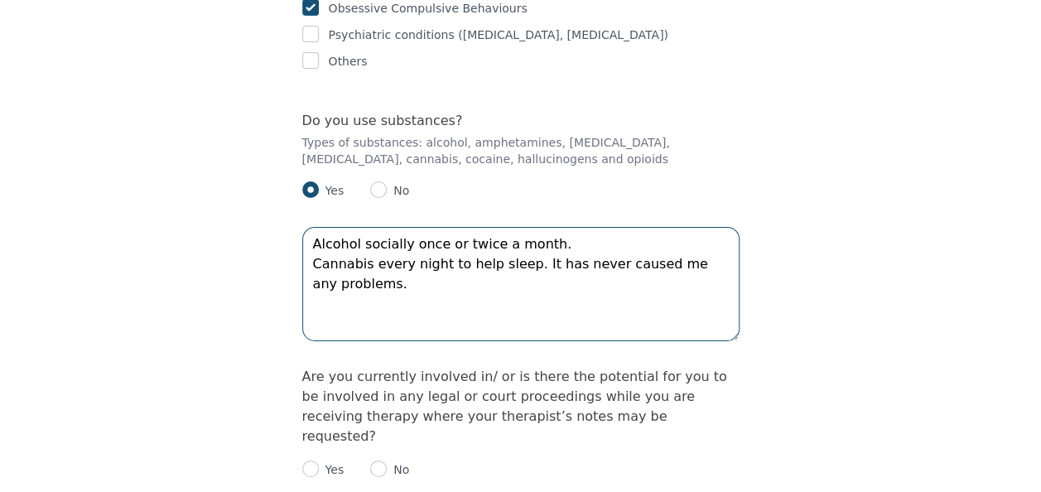
type textarea "Alcohol socially once or twice a month. Cannabis every night to help sleep. It …"
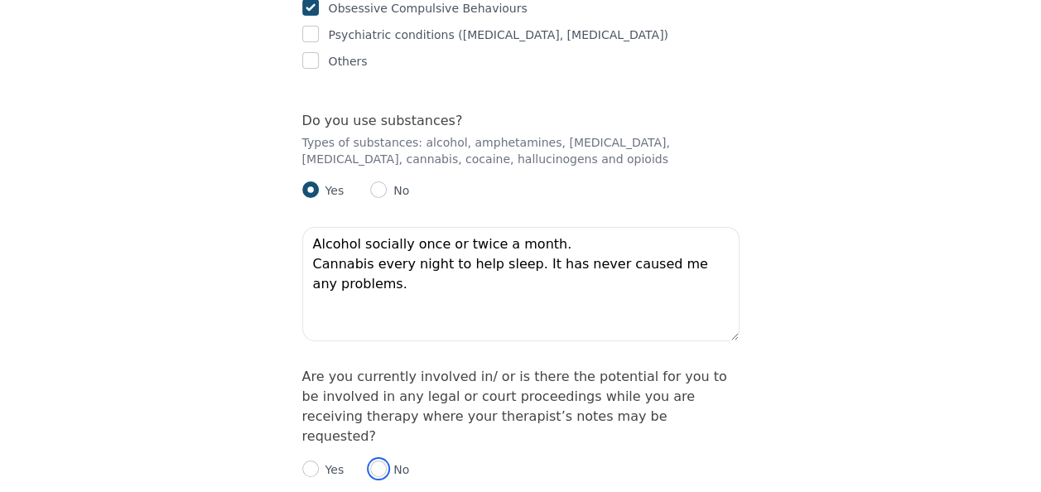
click at [377, 461] on input "radio" at bounding box center [378, 469] width 17 height 17
radio input "true"
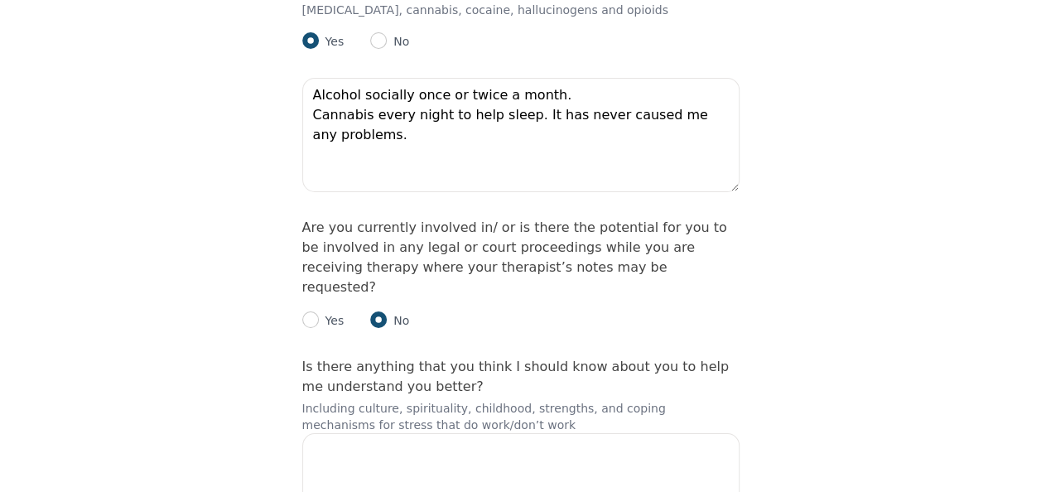
scroll to position [2878, 0]
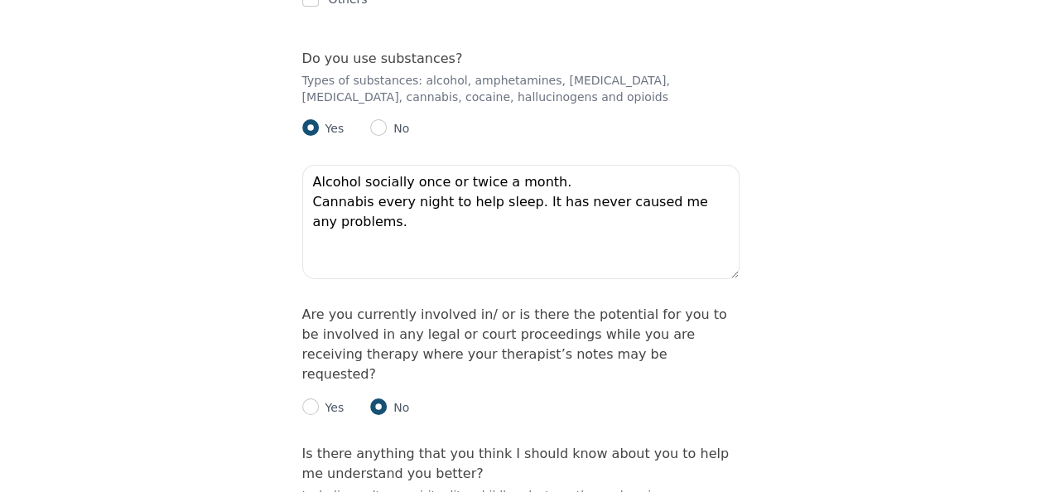
drag, startPoint x: 389, startPoint y: 391, endPoint x: 366, endPoint y: 393, distance: 23.3
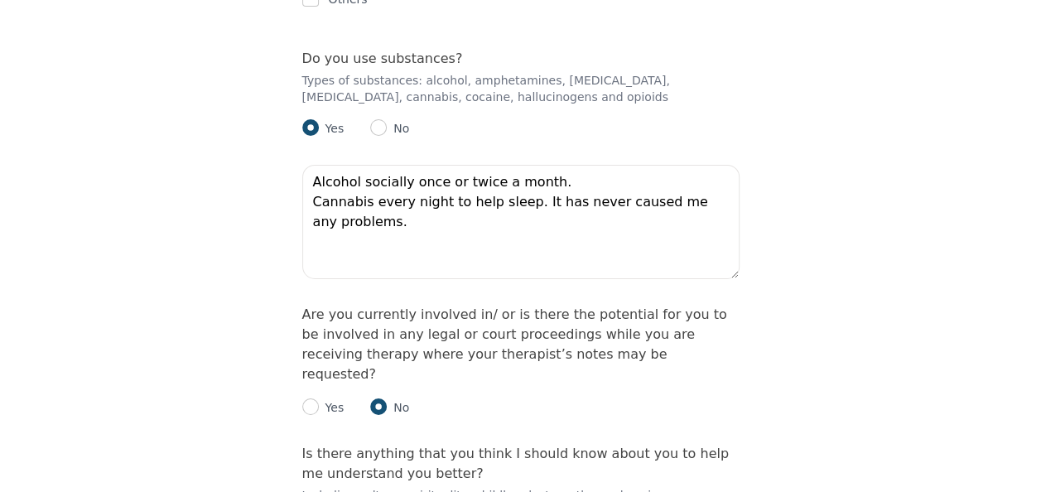
drag, startPoint x: 432, startPoint y: 399, endPoint x: 411, endPoint y: 397, distance: 21.7
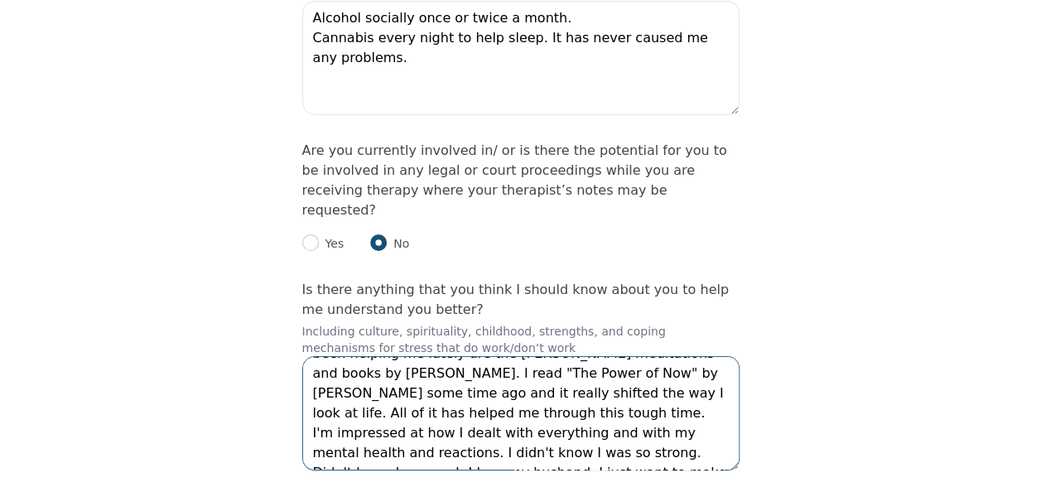
scroll to position [3044, 0]
type textarea "I'm from [DEMOGRAPHIC_DATA] but living in [DEMOGRAPHIC_DATA] since [DATE]. I wa…"
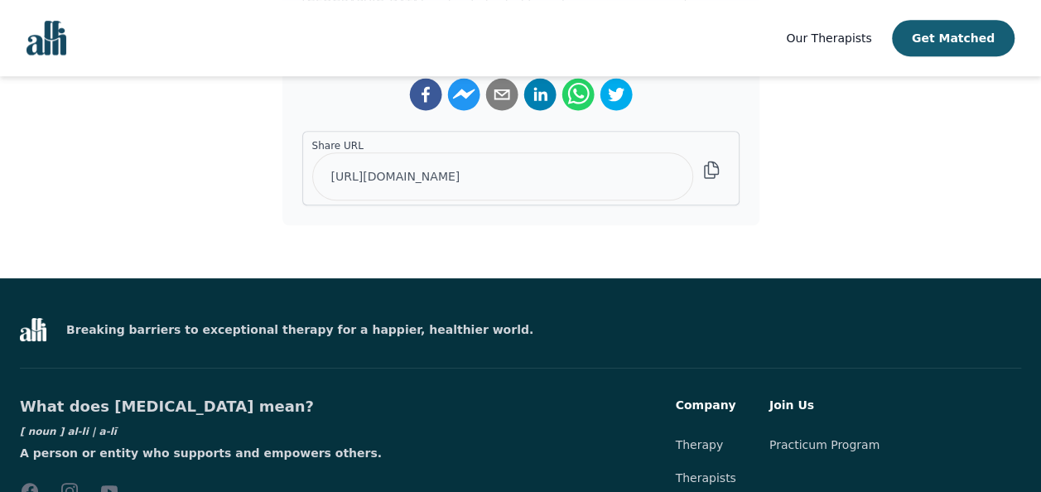
scroll to position [523, 0]
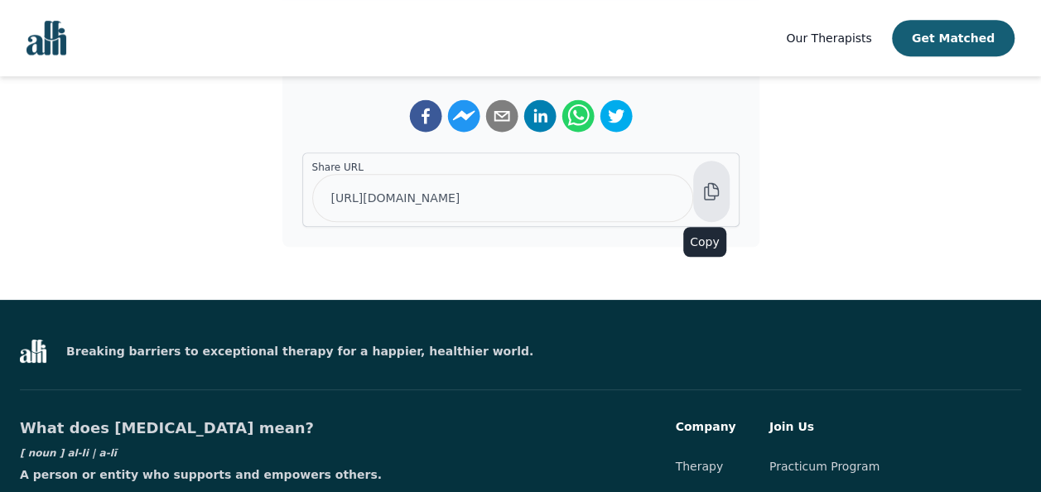
click at [716, 181] on icon at bounding box center [712, 191] width 20 height 20
click at [711, 181] on icon at bounding box center [712, 191] width 20 height 20
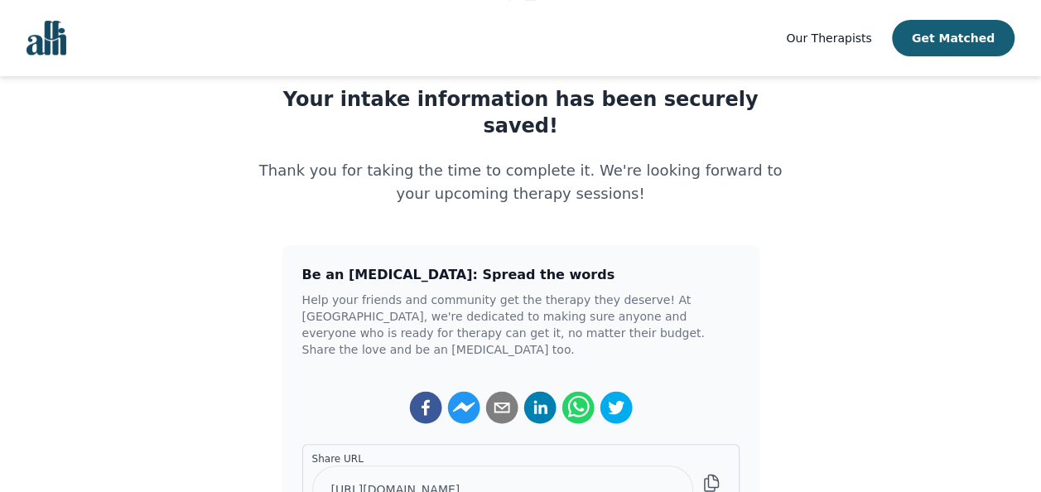
scroll to position [0, 0]
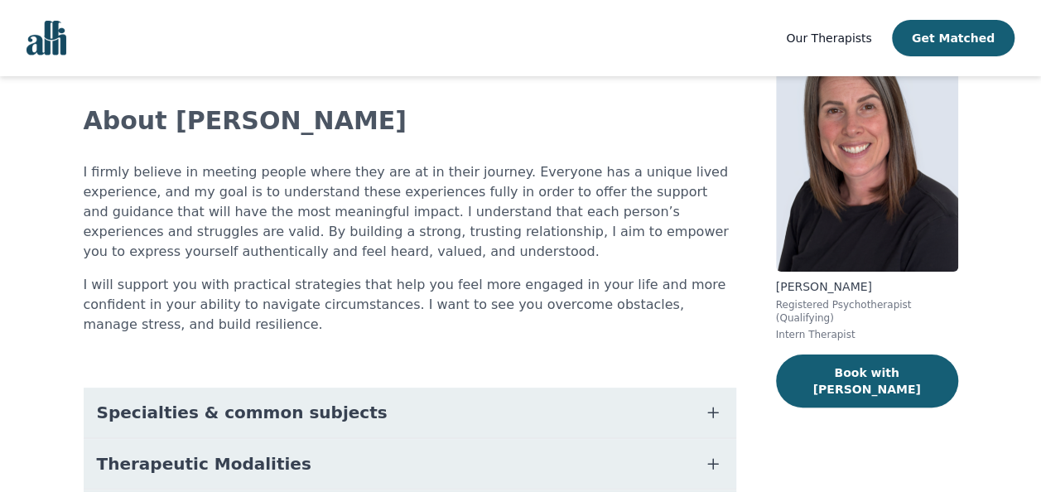
scroll to position [166, 0]
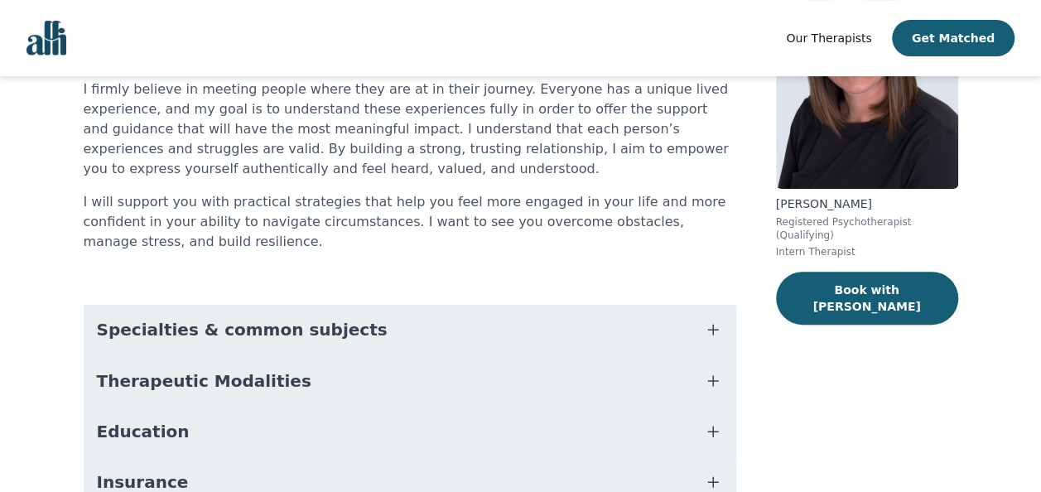
click at [716, 326] on icon "button" at bounding box center [713, 330] width 20 height 20
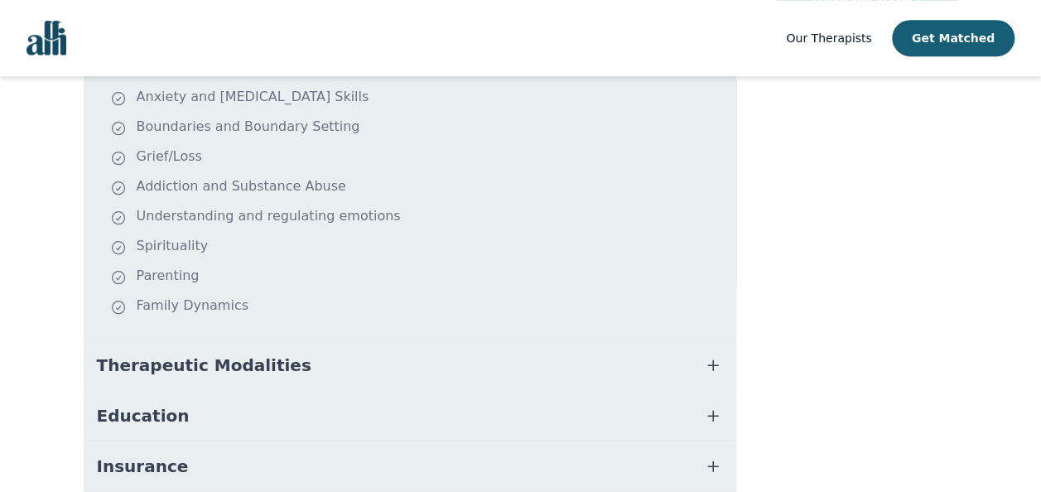
scroll to position [497, 0]
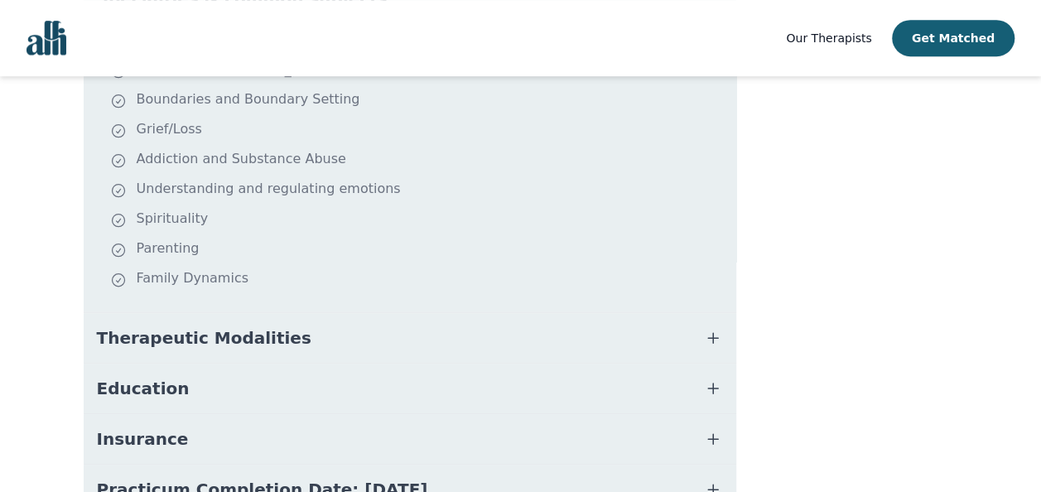
click at [583, 325] on button "Therapeutic Modalities" at bounding box center [410, 338] width 653 height 50
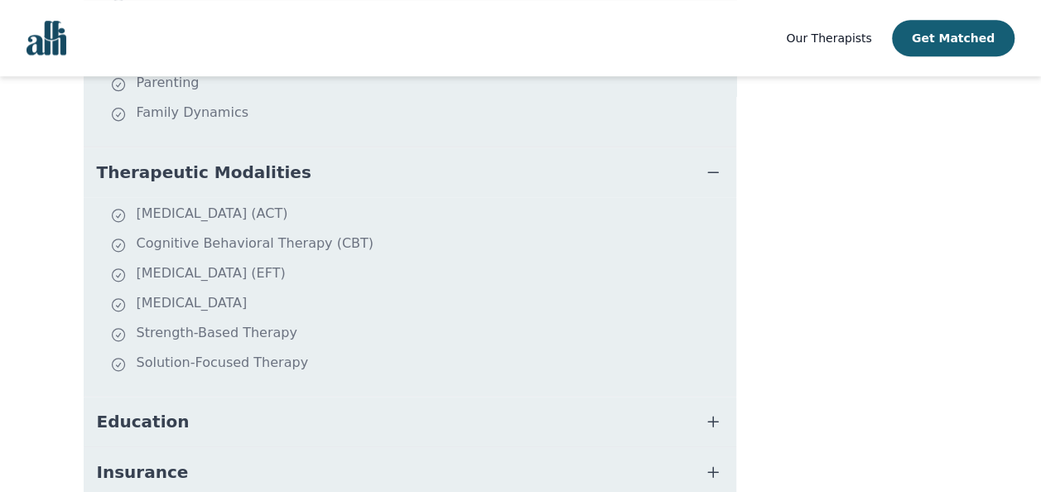
scroll to position [745, 0]
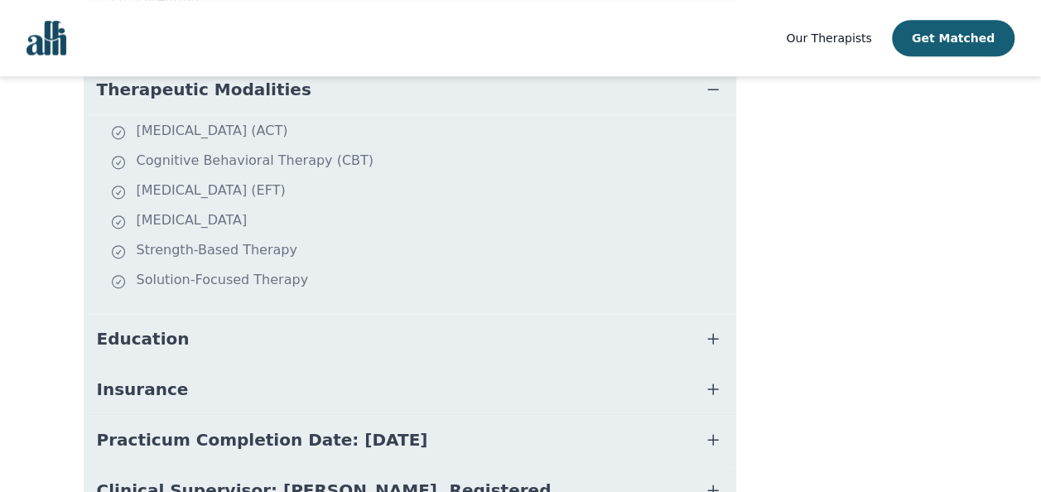
click at [712, 330] on icon "button" at bounding box center [713, 339] width 20 height 20
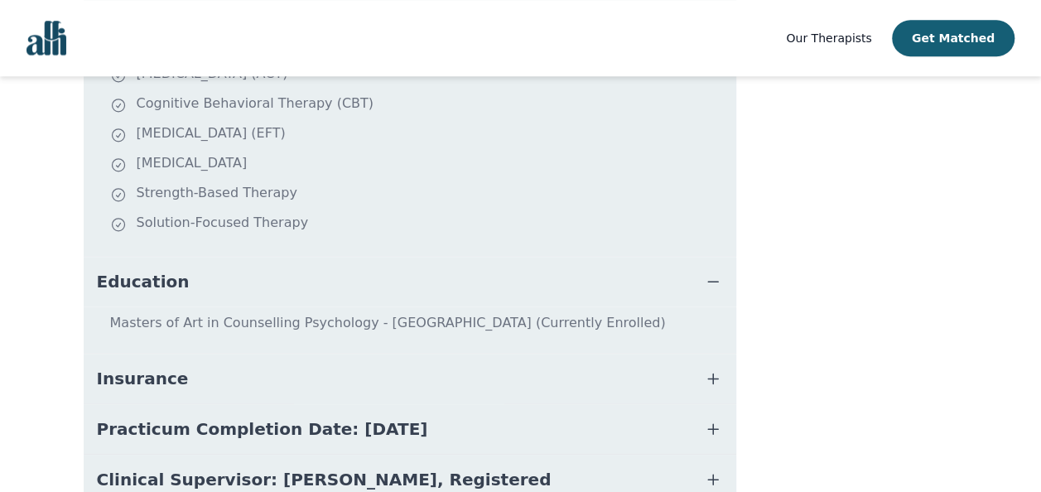
scroll to position [828, 0]
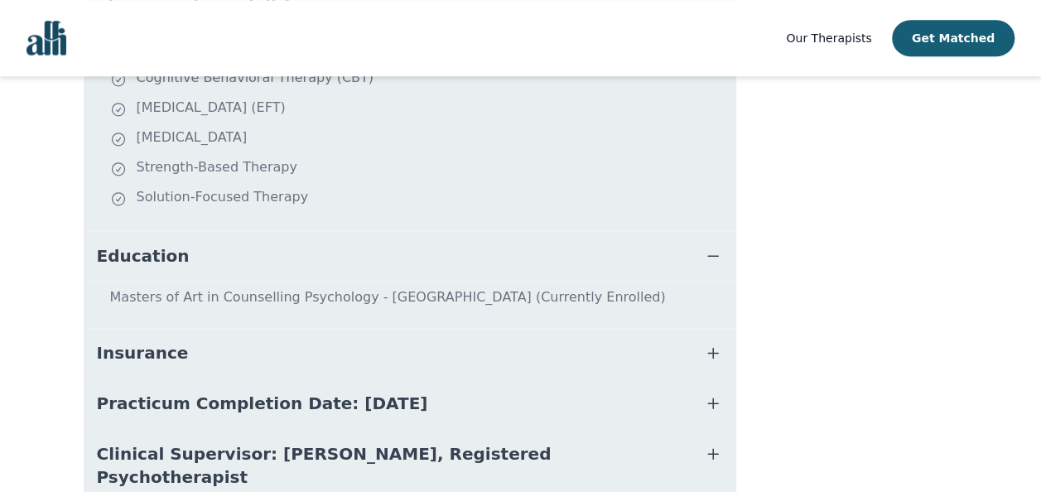
click at [540, 330] on button "Insurance" at bounding box center [410, 353] width 653 height 50
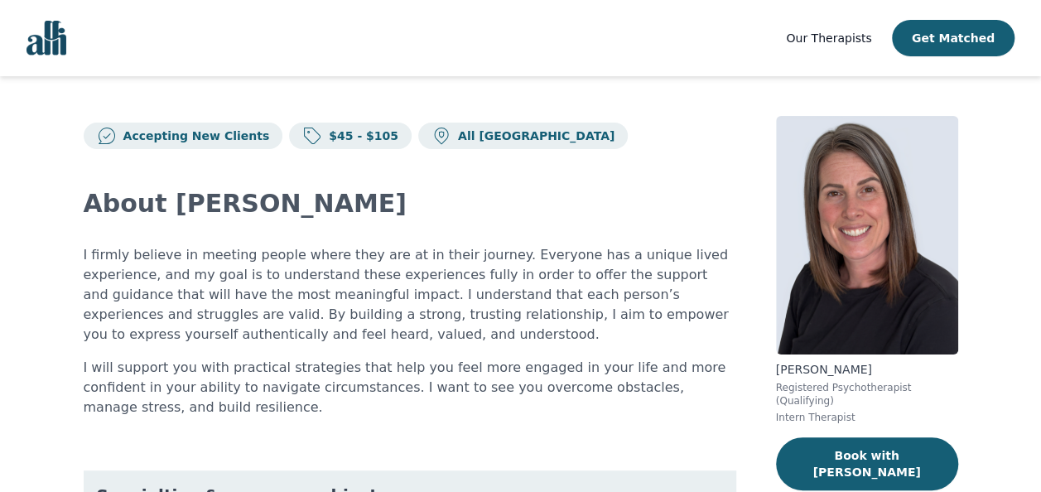
scroll to position [0, 0]
